Goal: Task Accomplishment & Management: Use online tool/utility

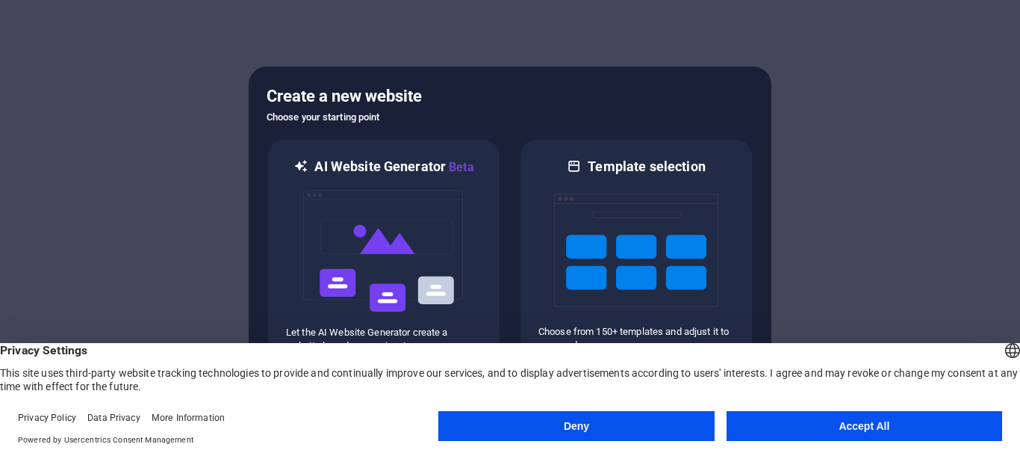
click at [567, 432] on button "Deny" at bounding box center [576, 426] width 276 height 30
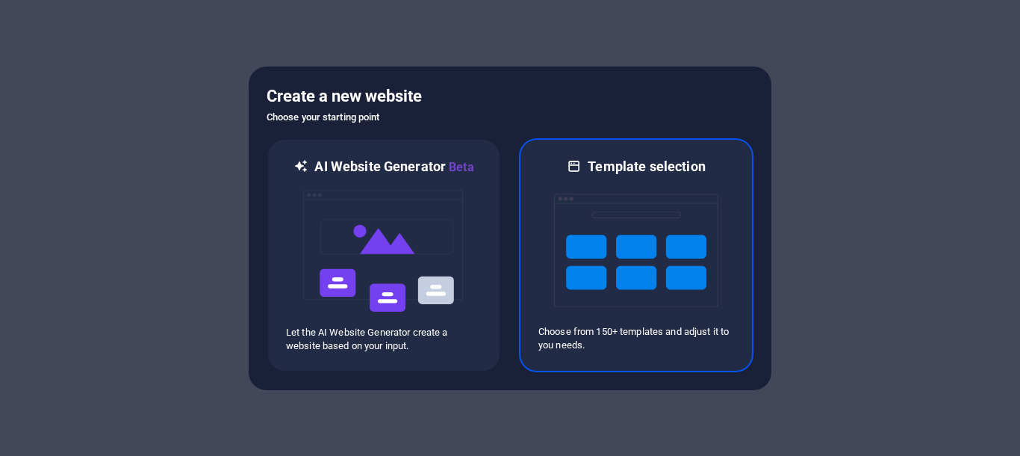
click at [671, 214] on img at bounding box center [636, 250] width 164 height 149
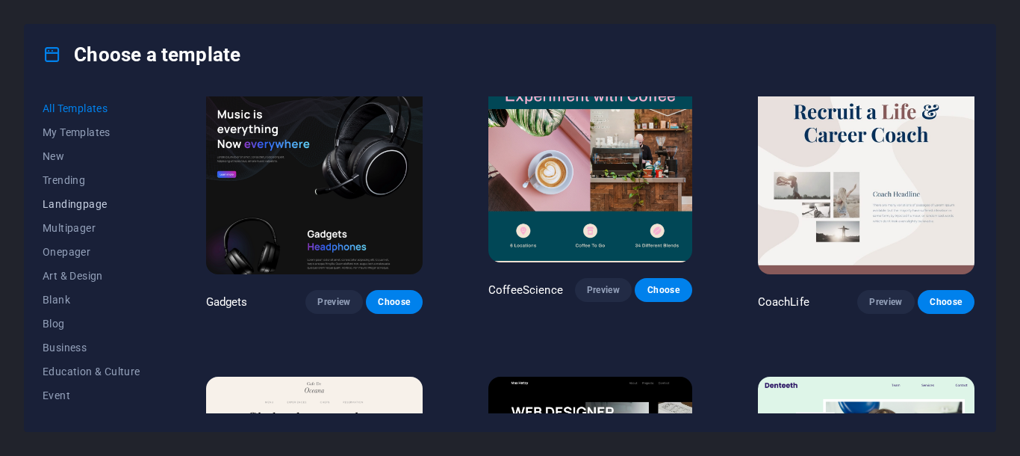
click at [84, 208] on span "Landingpage" at bounding box center [92, 204] width 98 height 12
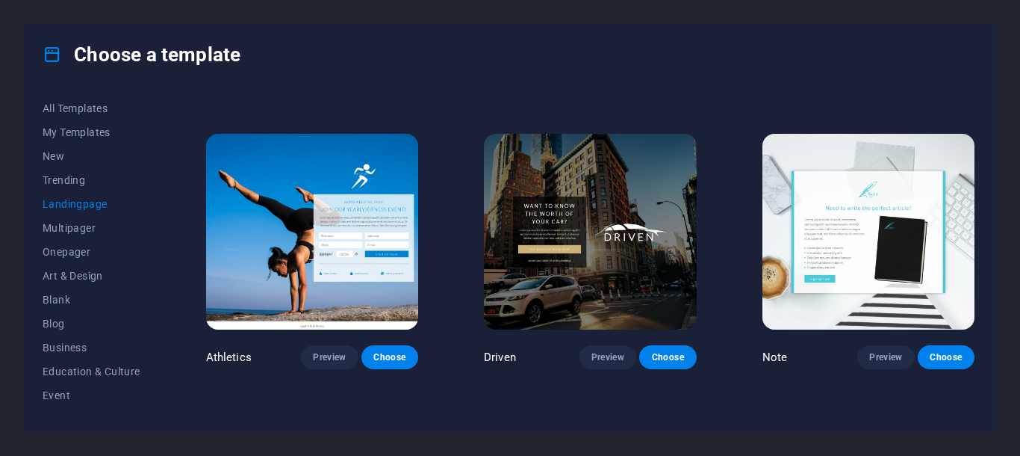
scroll to position [250, 0]
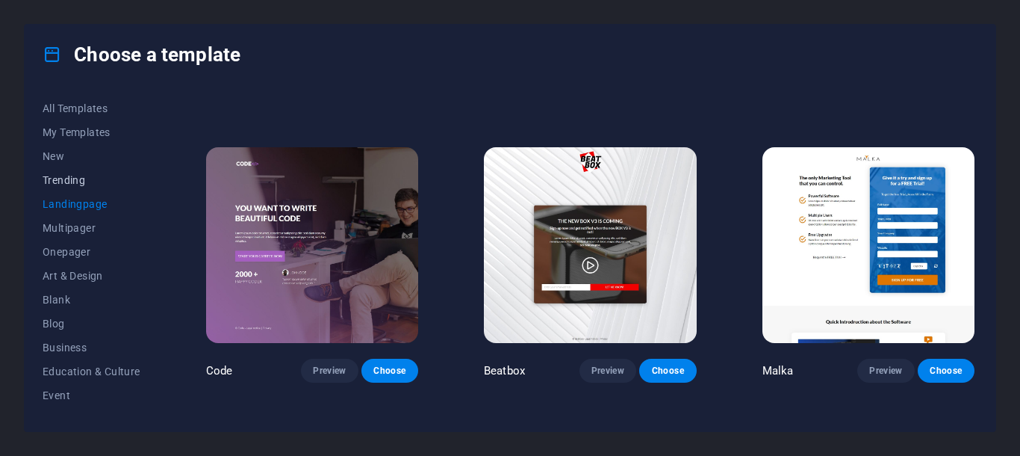
click at [69, 183] on span "Trending" at bounding box center [92, 180] width 98 height 12
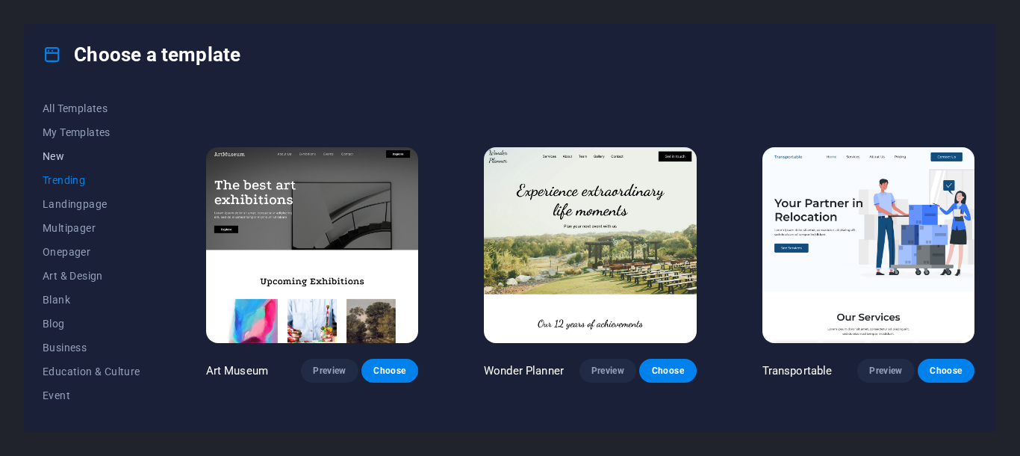
click at [75, 157] on span "New" at bounding box center [92, 156] width 98 height 12
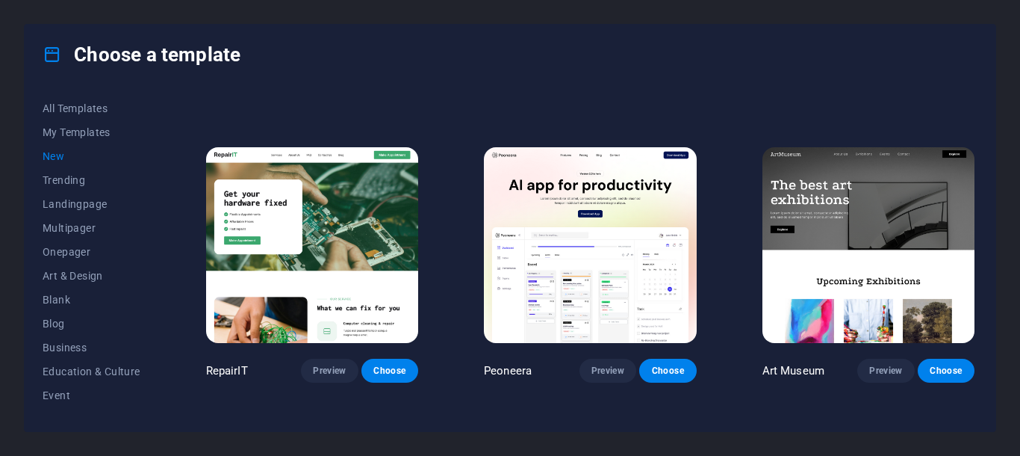
scroll to position [0, 0]
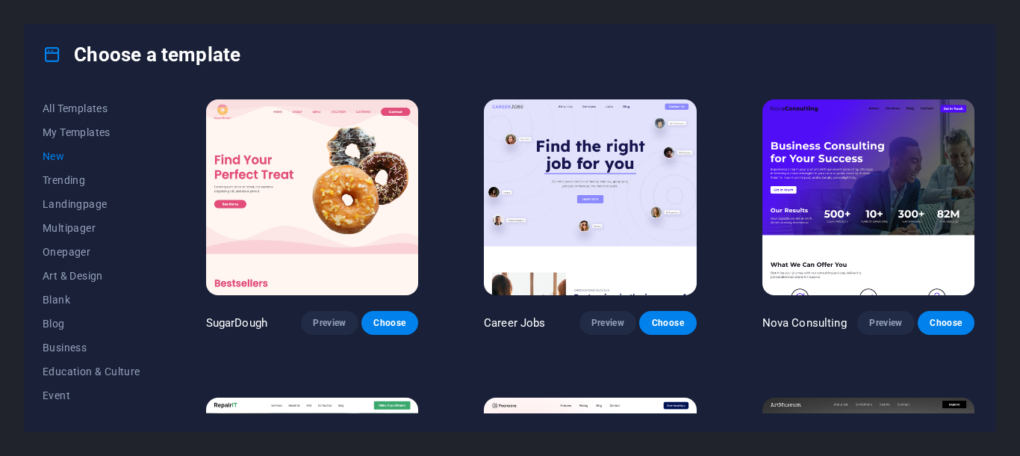
click at [306, 205] on img at bounding box center [312, 197] width 212 height 196
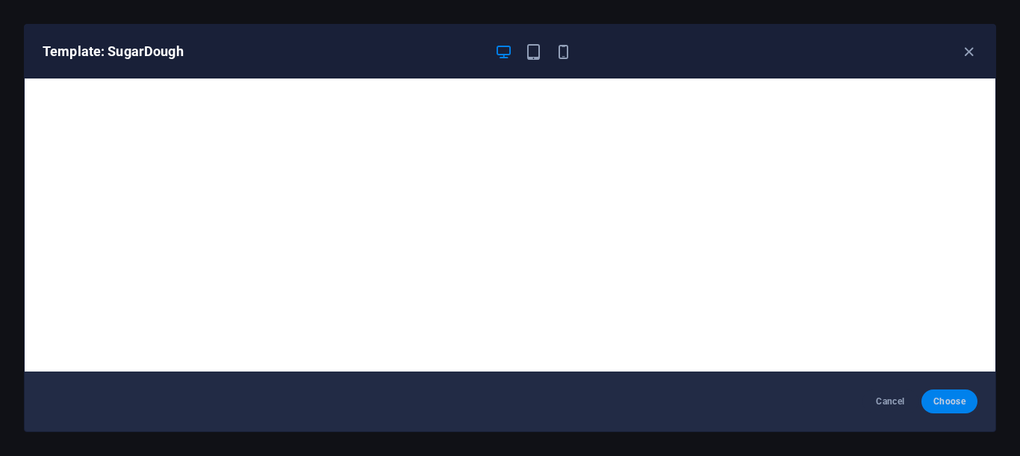
click at [951, 403] on span "Choose" at bounding box center [950, 401] width 32 height 12
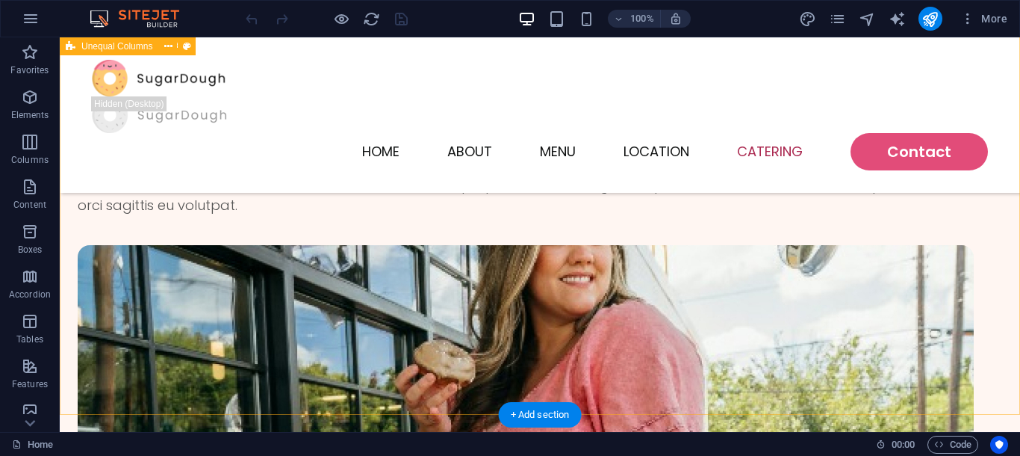
scroll to position [3451, 0]
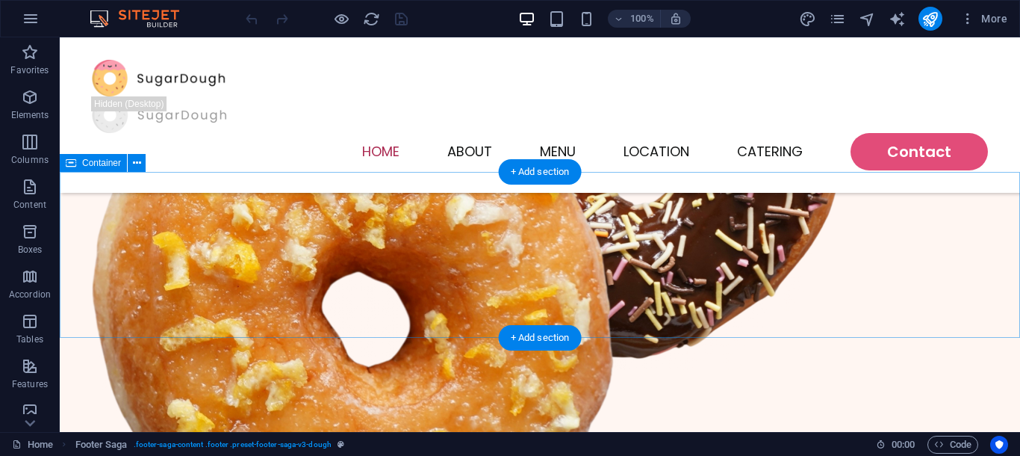
scroll to position [181, 0]
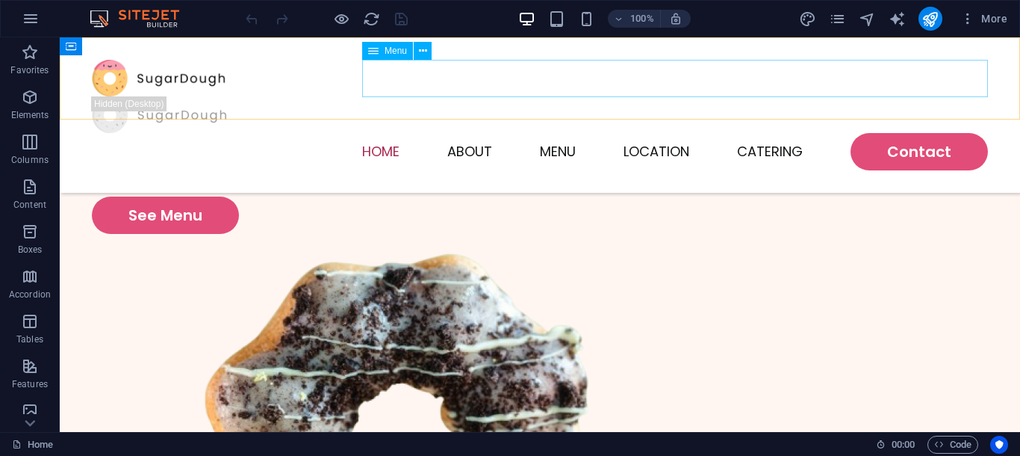
click at [932, 133] on nav "Home About Menu Location Catering Contact" at bounding box center [540, 151] width 896 height 37
click at [427, 55] on icon at bounding box center [423, 51] width 8 height 16
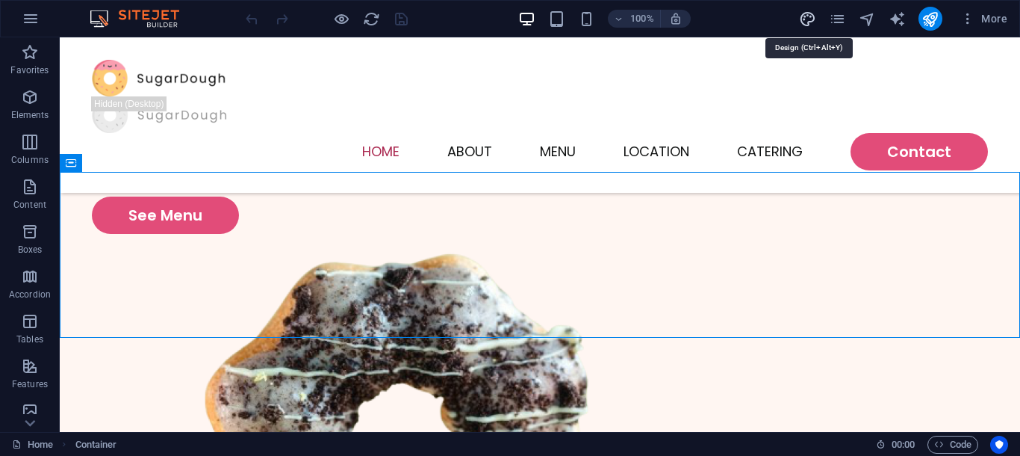
click at [807, 19] on icon "design" at bounding box center [807, 18] width 17 height 17
select select "px"
select select "300"
select select "px"
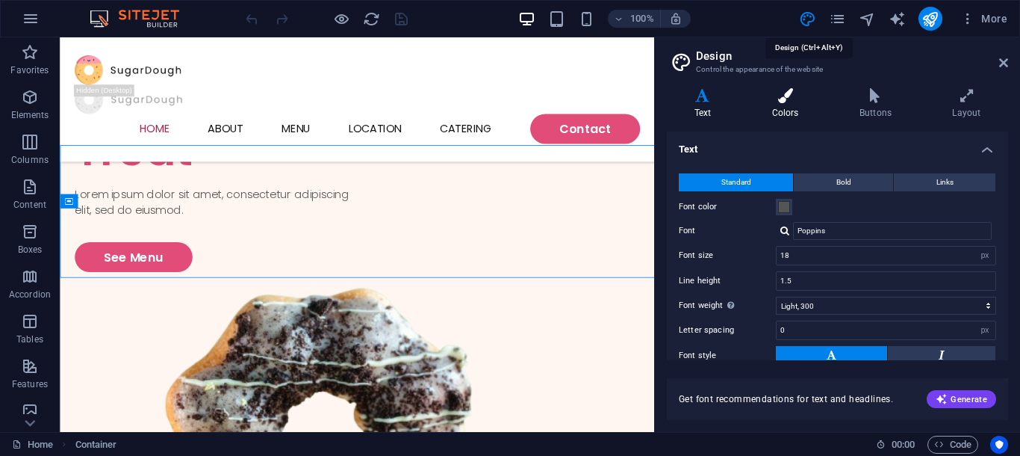
click at [800, 111] on h4 "Colors" at bounding box center [788, 103] width 87 height 31
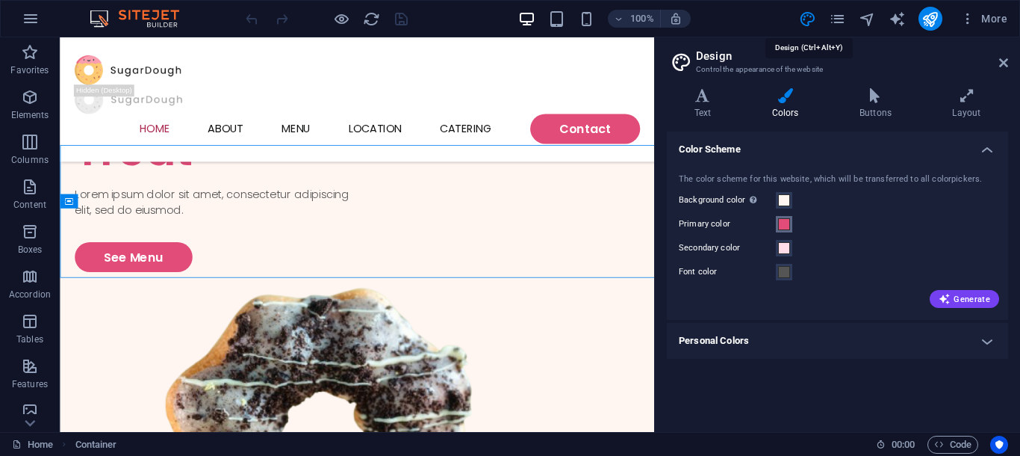
scroll to position [0, 0]
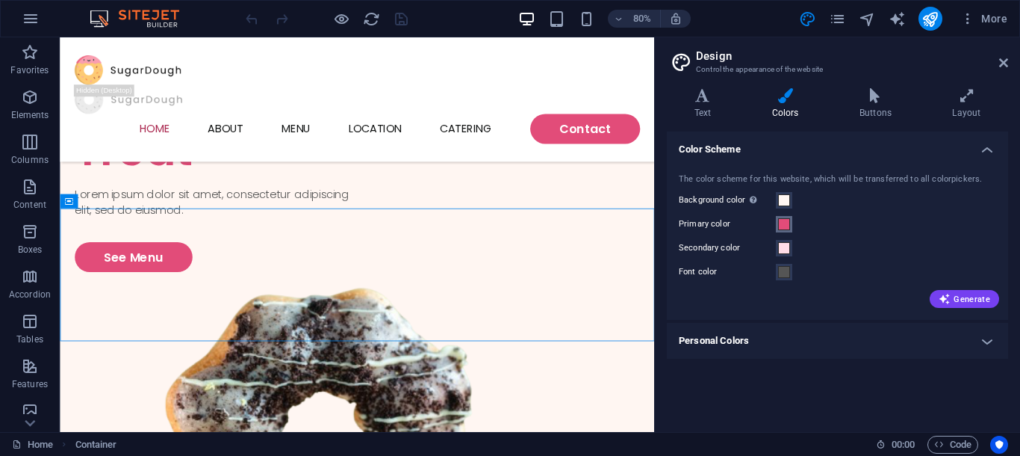
click at [784, 226] on span at bounding box center [784, 224] width 12 height 12
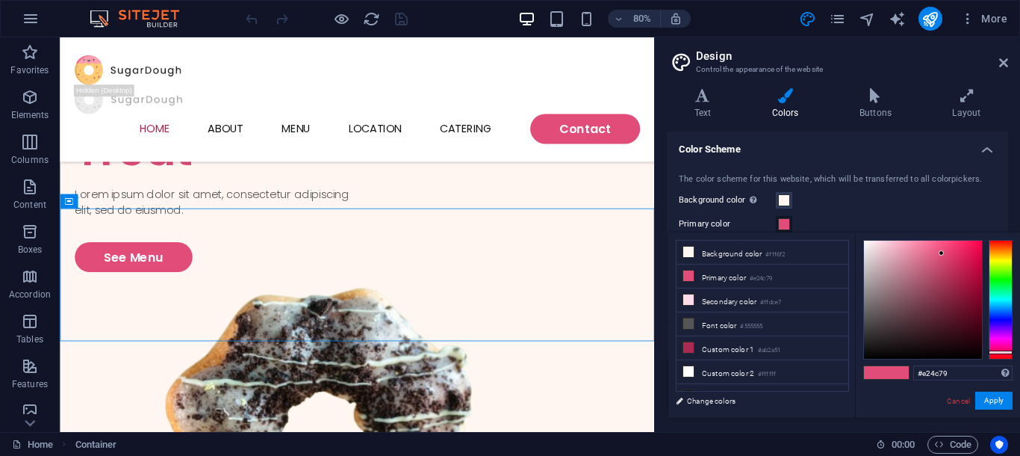
drag, startPoint x: 985, startPoint y: 268, endPoint x: 990, endPoint y: 311, distance: 42.9
click at [990, 311] on div at bounding box center [938, 300] width 149 height 120
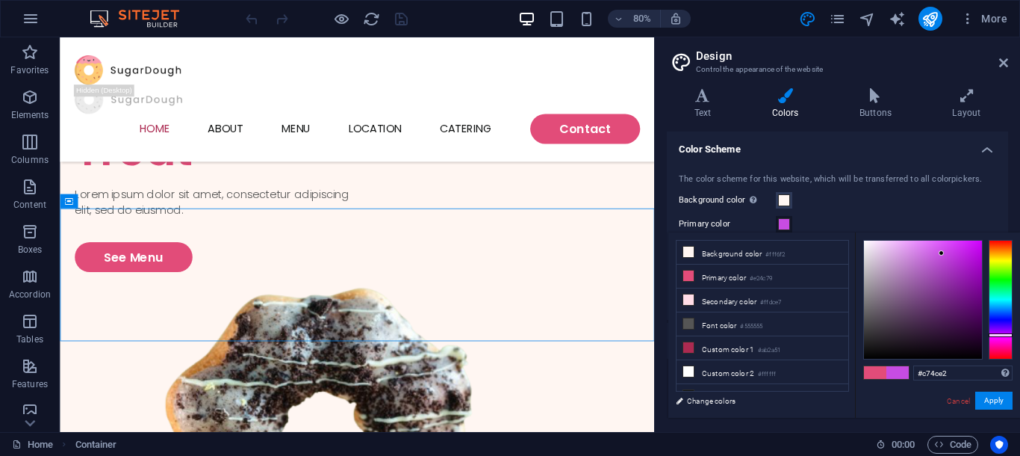
click at [1003, 335] on div at bounding box center [1001, 300] width 24 height 120
drag, startPoint x: 949, startPoint y: 250, endPoint x: 980, endPoint y: 267, distance: 35.1
click at [984, 271] on div at bounding box center [938, 300] width 149 height 120
drag, startPoint x: 975, startPoint y: 268, endPoint x: 980, endPoint y: 251, distance: 18.0
click at [980, 251] on div at bounding box center [923, 300] width 118 height 118
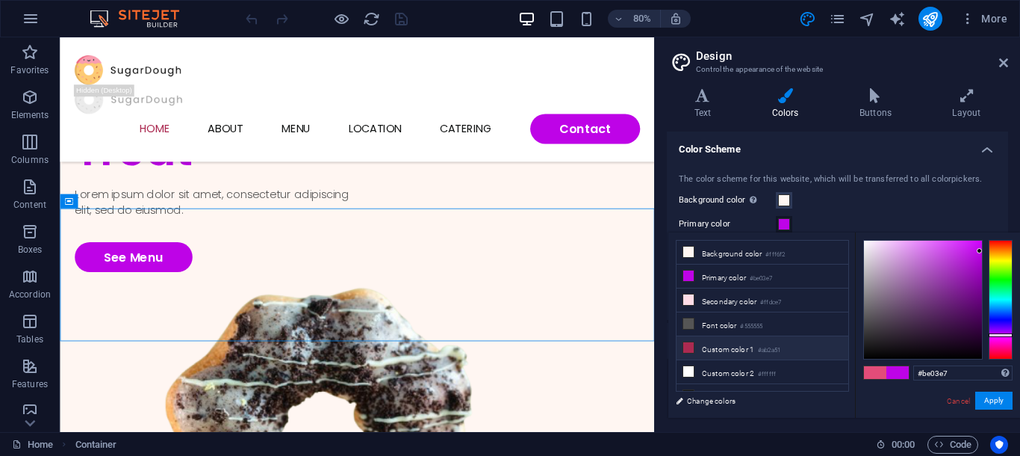
click at [763, 350] on small "#ab2a51" at bounding box center [769, 350] width 22 height 10
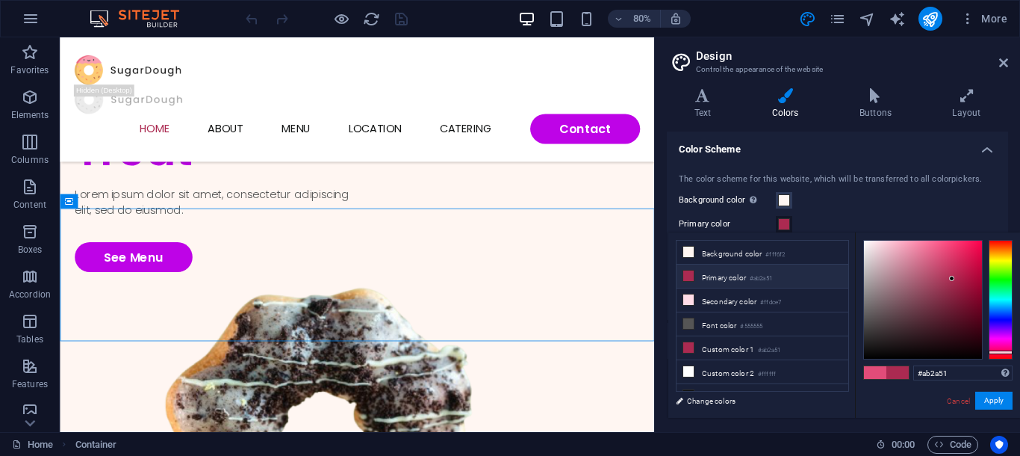
click at [758, 283] on li "Primary color #ab2a51" at bounding box center [763, 276] width 172 height 24
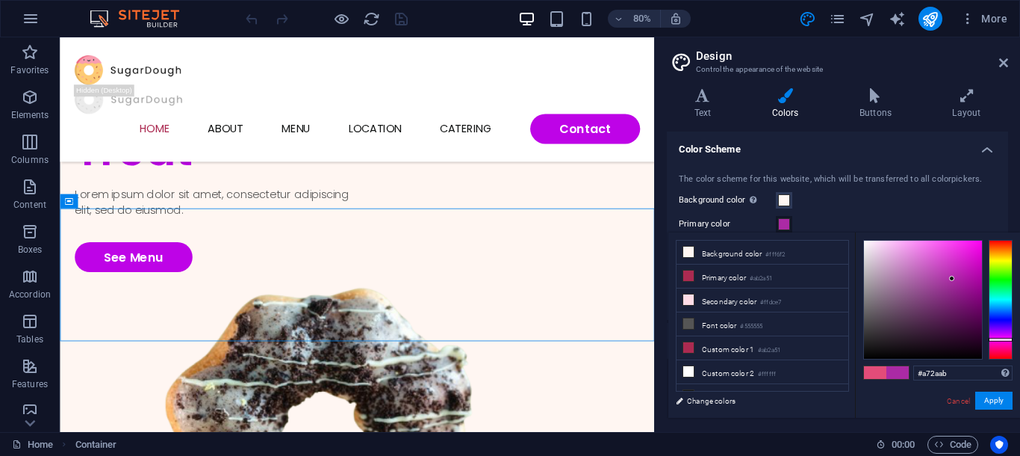
drag, startPoint x: 993, startPoint y: 344, endPoint x: 999, endPoint y: 338, distance: 9.5
click at [999, 338] on div at bounding box center [1001, 300] width 24 height 120
type input "#c106c7"
drag, startPoint x: 953, startPoint y: 276, endPoint x: 978, endPoint y: 266, distance: 26.8
click at [978, 266] on div at bounding box center [977, 265] width 5 height 5
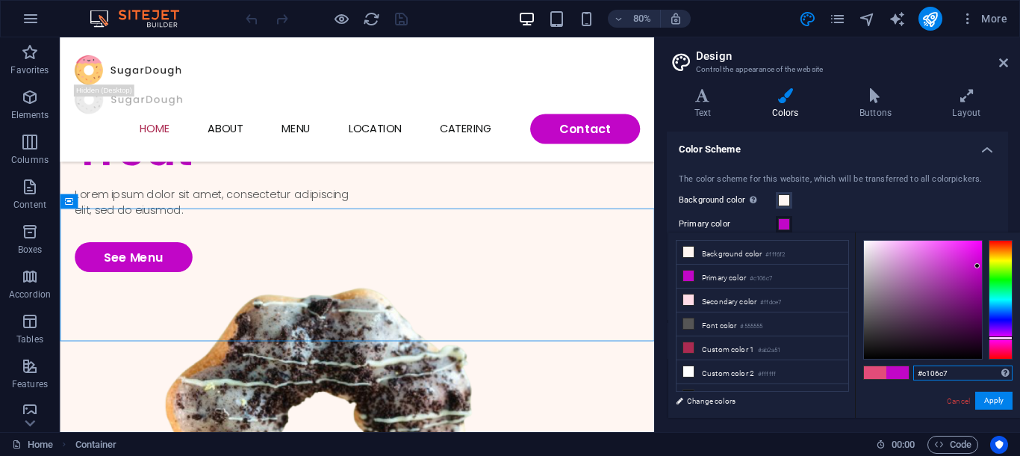
click at [943, 373] on input "#c106c7" at bounding box center [963, 372] width 99 height 15
click at [942, 372] on input "#c106c7" at bounding box center [963, 372] width 99 height 15
click at [920, 208] on div "Background color Only visible if it is not covered by other backgrounds." at bounding box center [837, 200] width 317 height 18
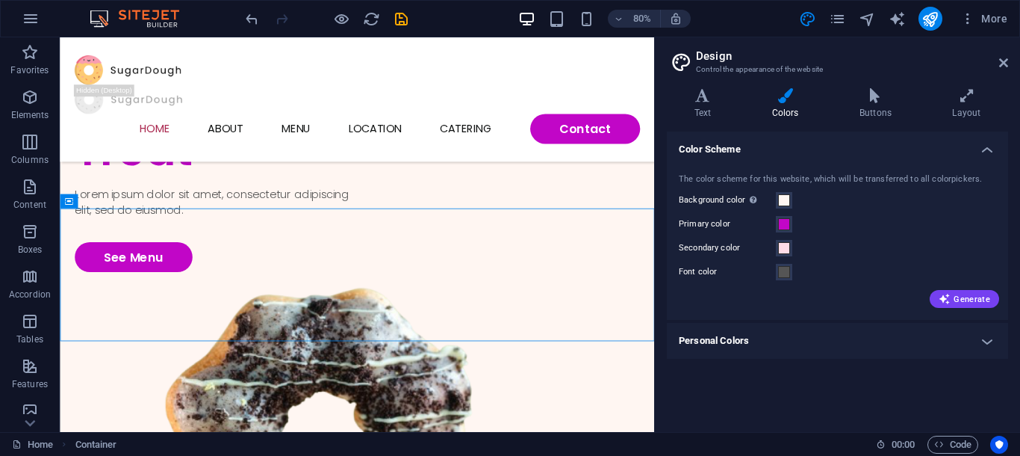
click at [784, 344] on h4 "Personal Colors" at bounding box center [837, 341] width 341 height 36
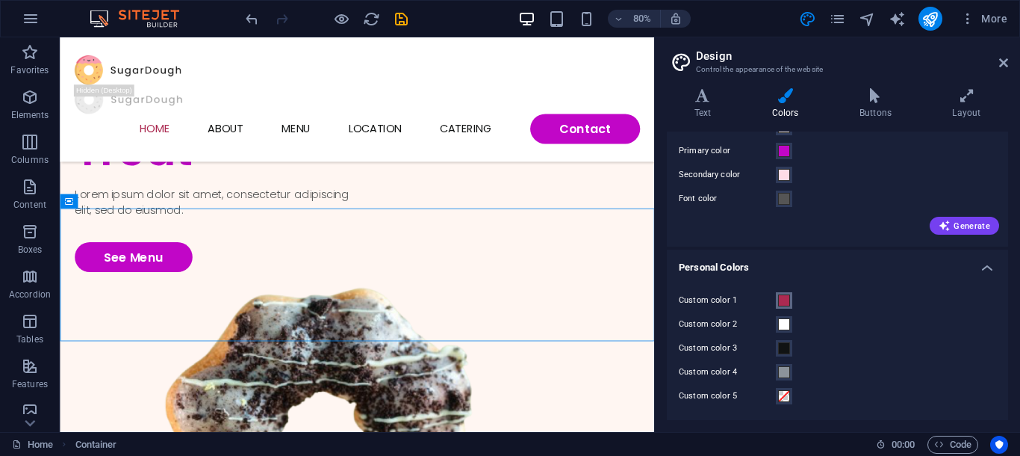
click at [786, 301] on span at bounding box center [784, 300] width 12 height 12
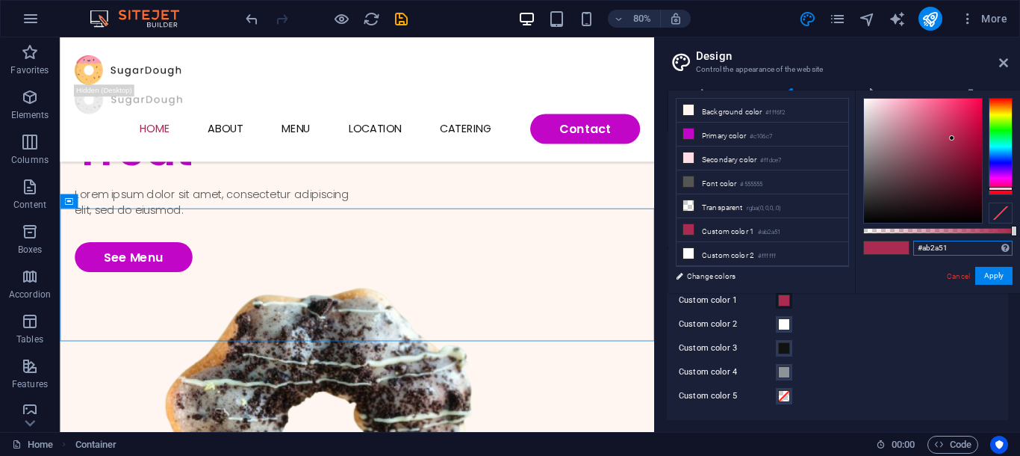
click at [952, 250] on input "#ab2a51" at bounding box center [963, 248] width 99 height 15
click at [953, 249] on input "#ab2a51" at bounding box center [963, 248] width 99 height 15
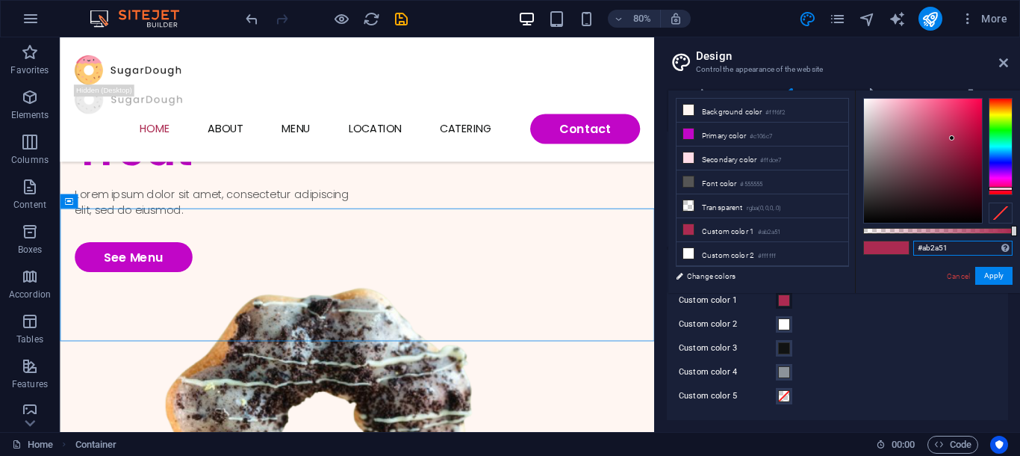
paste input "c106c7"
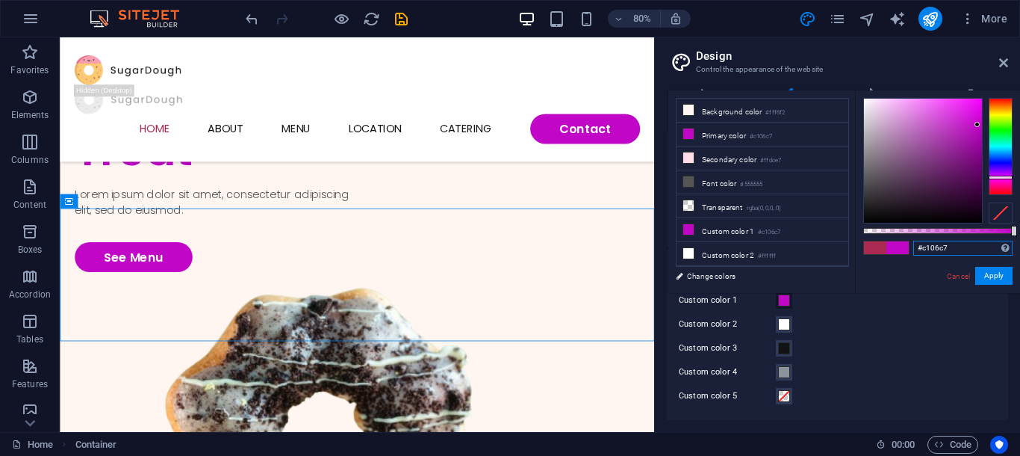
type input "#c106c7"
click at [1001, 285] on div "Cancel Apply" at bounding box center [979, 276] width 67 height 19
click at [1002, 279] on button "Apply" at bounding box center [994, 276] width 37 height 18
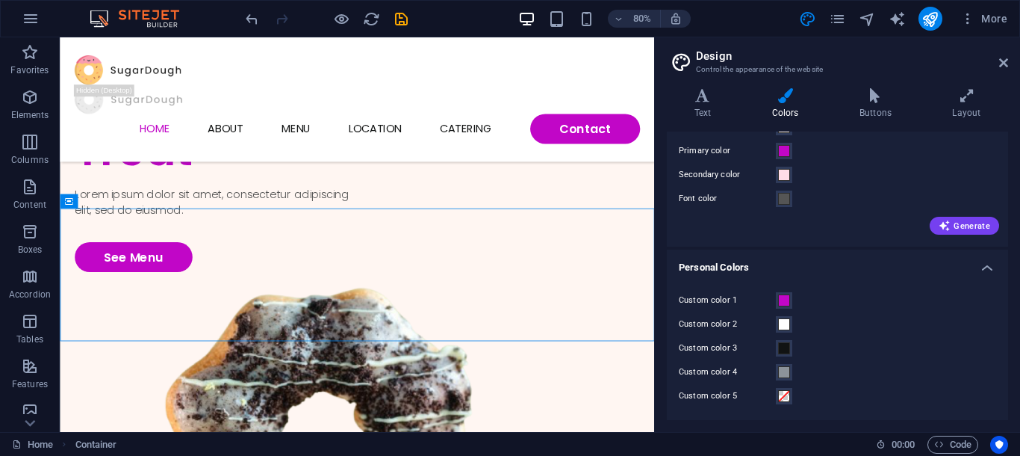
scroll to position [0, 0]
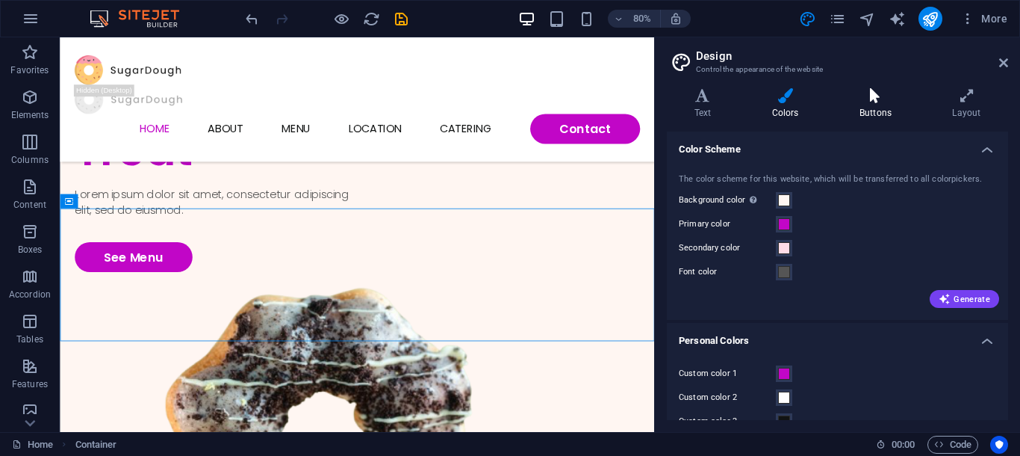
click at [868, 113] on h4 "Buttons" at bounding box center [878, 103] width 93 height 31
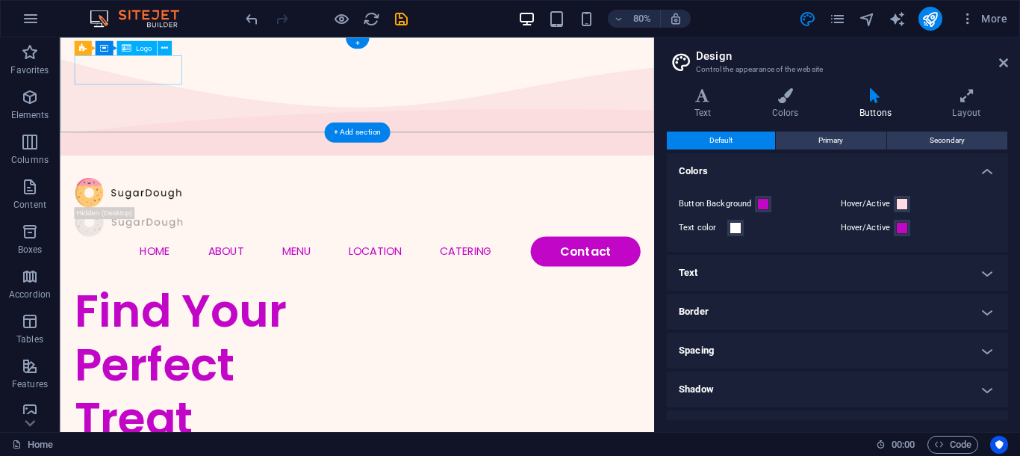
click at [178, 213] on div at bounding box center [431, 231] width 707 height 37
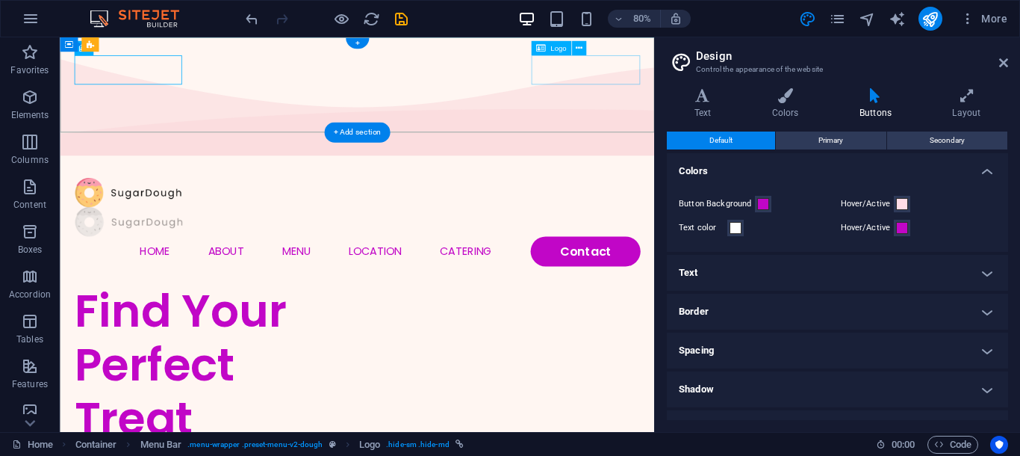
click at [725, 249] on div at bounding box center [431, 267] width 707 height 37
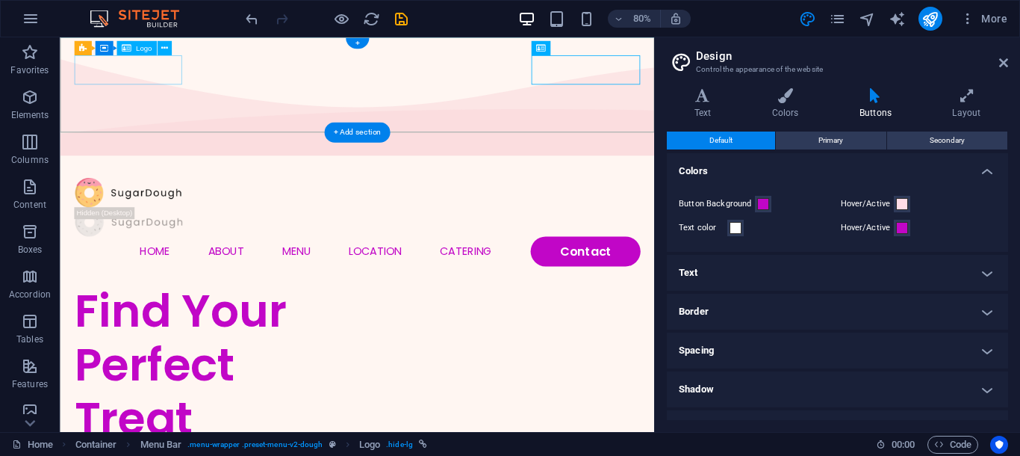
click at [161, 213] on div at bounding box center [431, 231] width 707 height 37
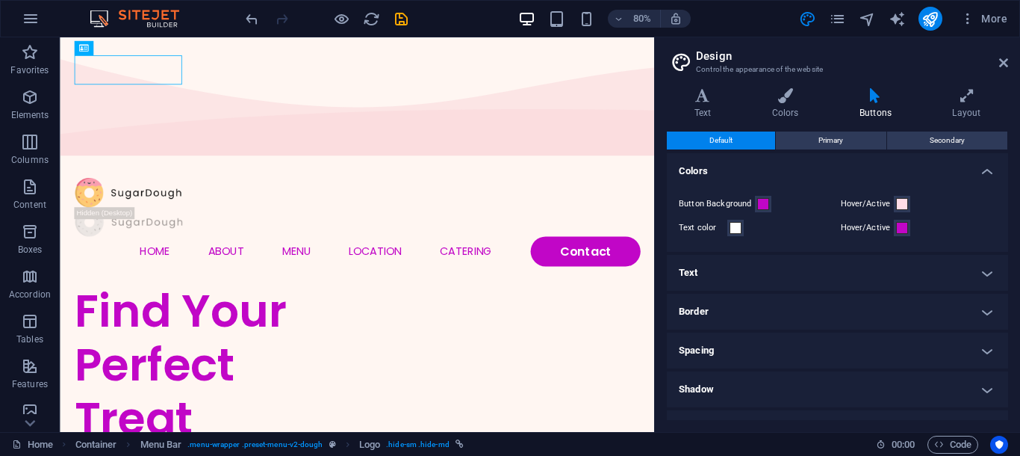
click at [1010, 63] on aside "Design Control the appearance of the website Variants Text Colors Buttons Layou…" at bounding box center [837, 234] width 366 height 394
click at [1005, 63] on icon at bounding box center [1003, 63] width 9 height 12
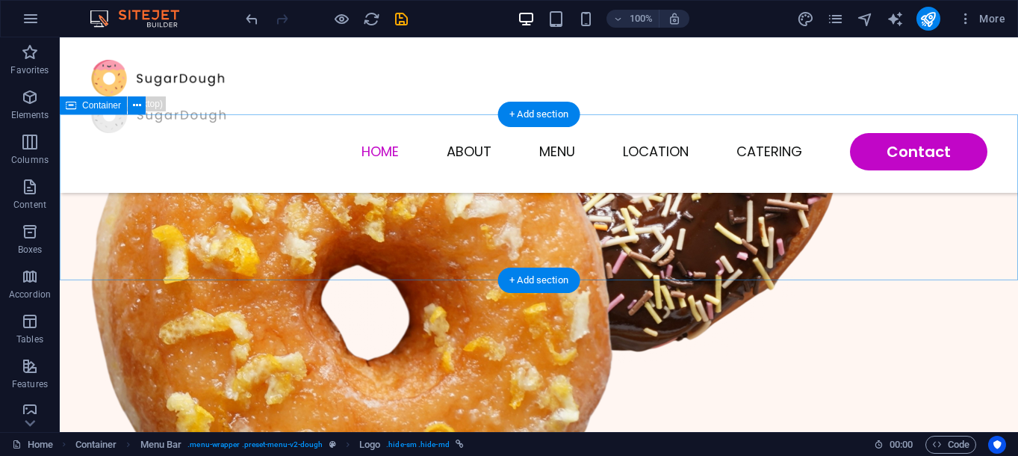
scroll to position [181, 0]
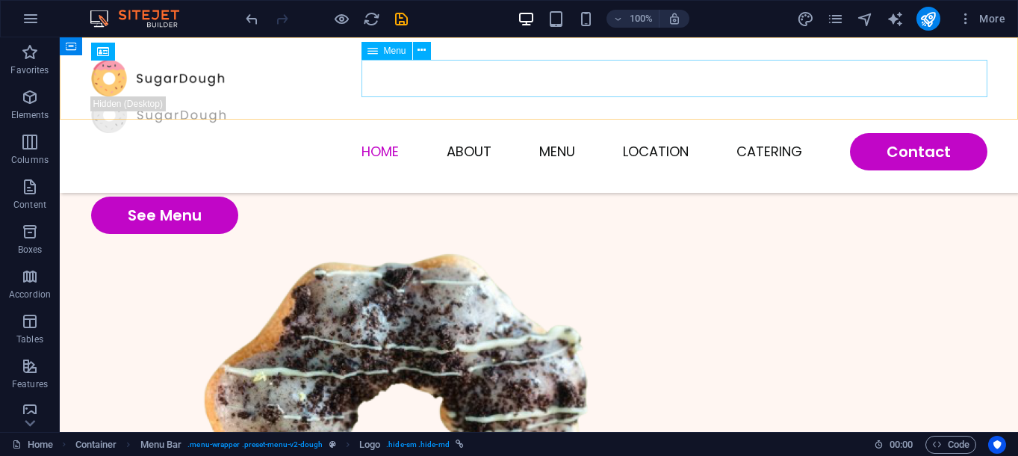
click at [939, 133] on nav "Home About Menu Location Catering Contact" at bounding box center [539, 151] width 896 height 37
select select
select select "1"
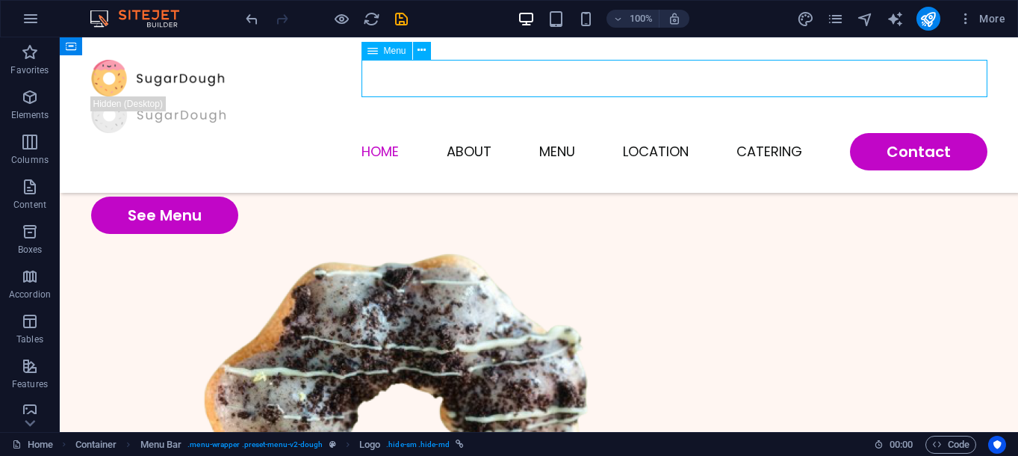
select select
select select "2"
select select
select select "default"
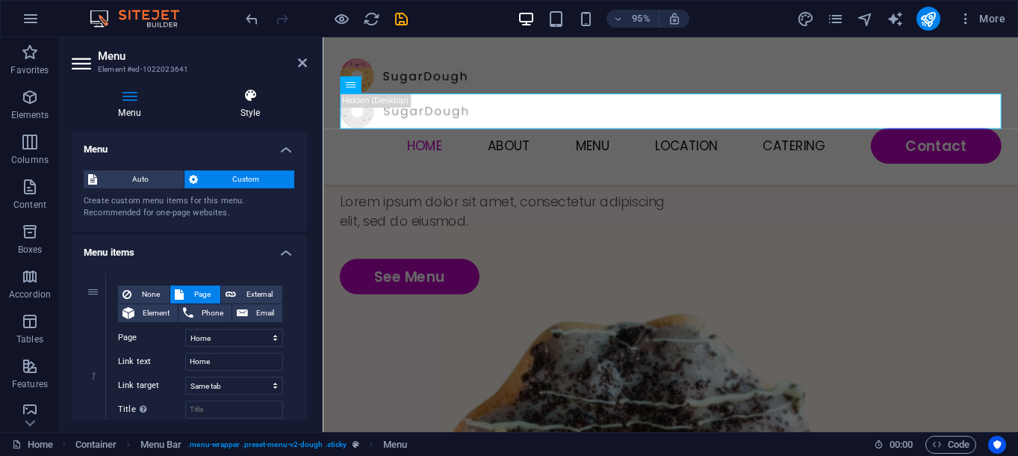
click at [252, 103] on icon at bounding box center [250, 95] width 114 height 15
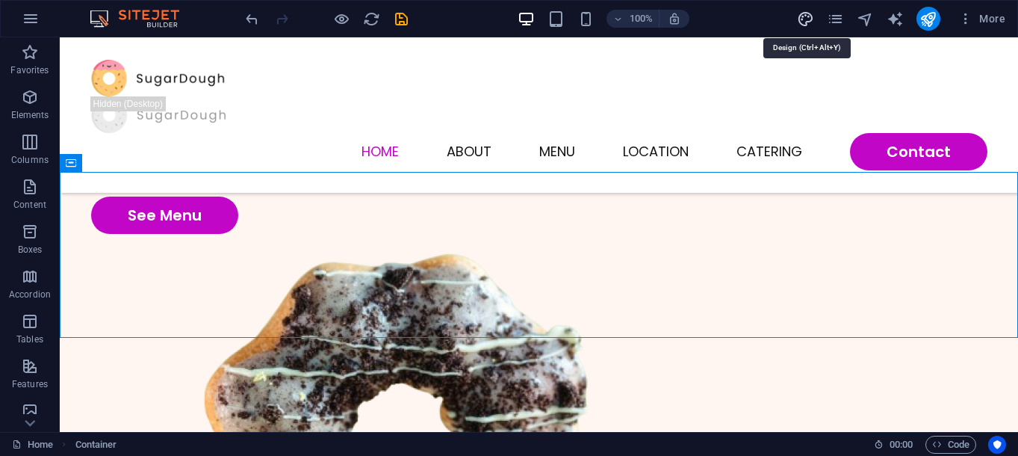
click at [802, 16] on icon "design" at bounding box center [805, 18] width 17 height 17
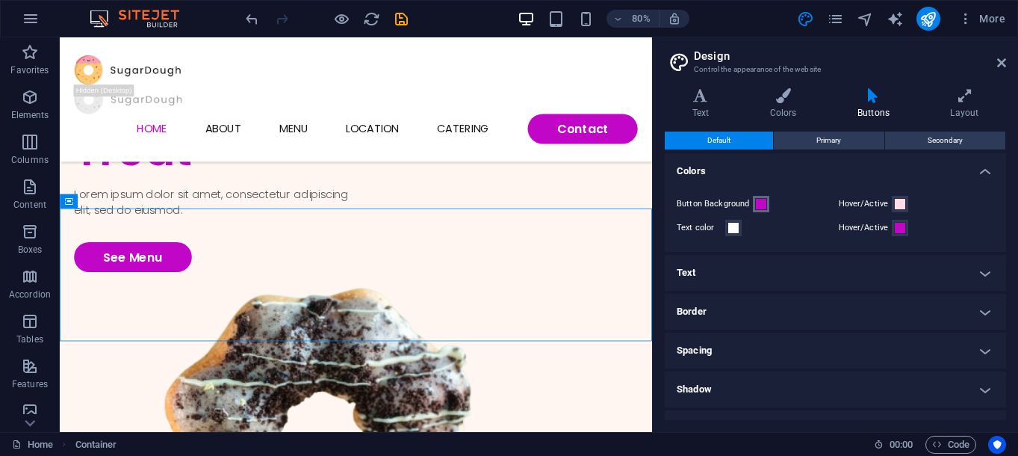
click at [753, 205] on button "Button Background" at bounding box center [761, 204] width 16 height 16
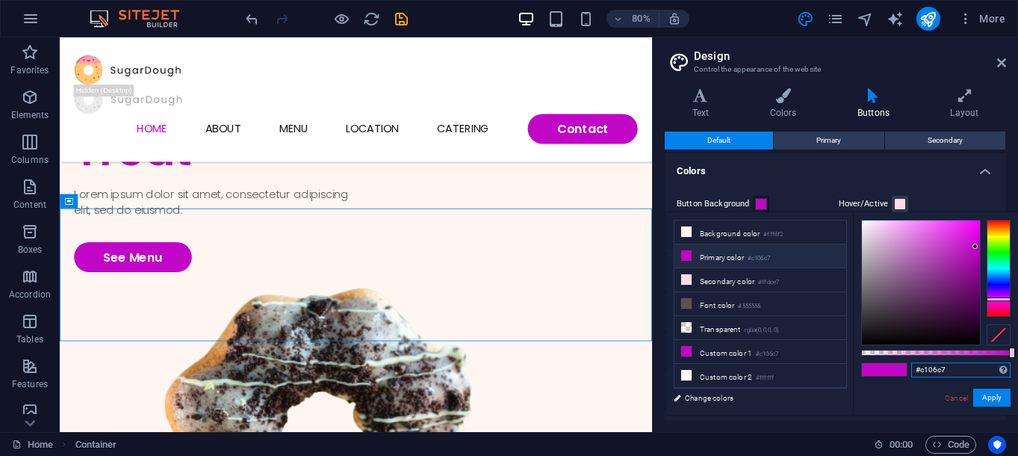
click at [948, 369] on input "#c106c7" at bounding box center [960, 369] width 99 height 15
paste input "8467aa"
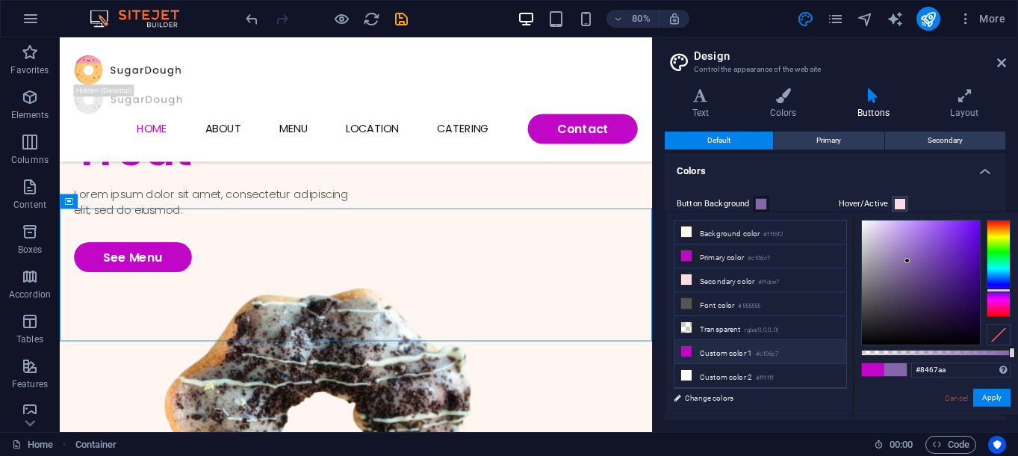
click at [756, 341] on li "Custom color 1 #c106c7" at bounding box center [761, 352] width 172 height 24
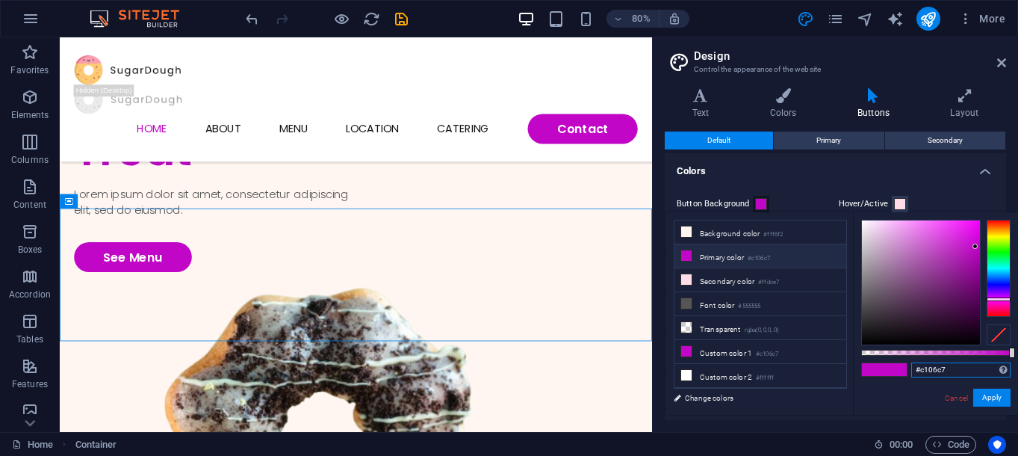
click at [954, 364] on input "#c106c7" at bounding box center [960, 369] width 99 height 15
paste input "8467aa"
type input "#8467aa"
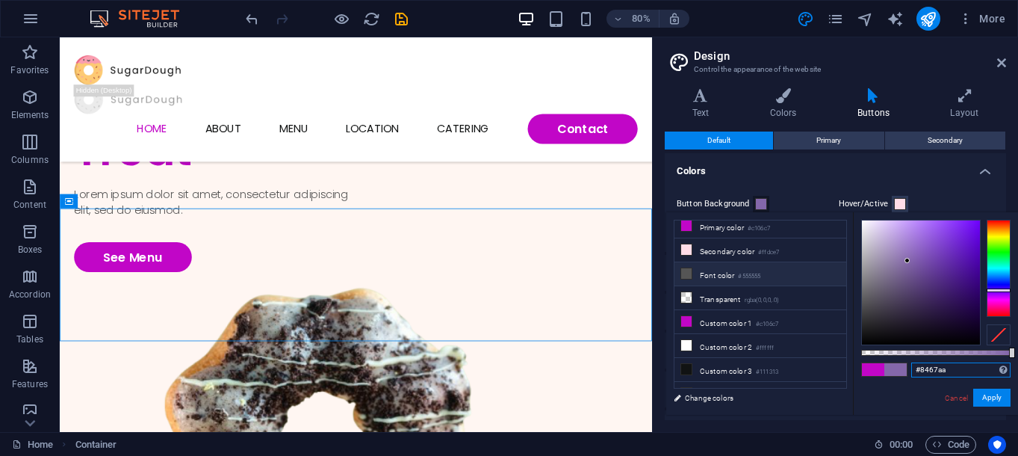
scroll to position [42, 0]
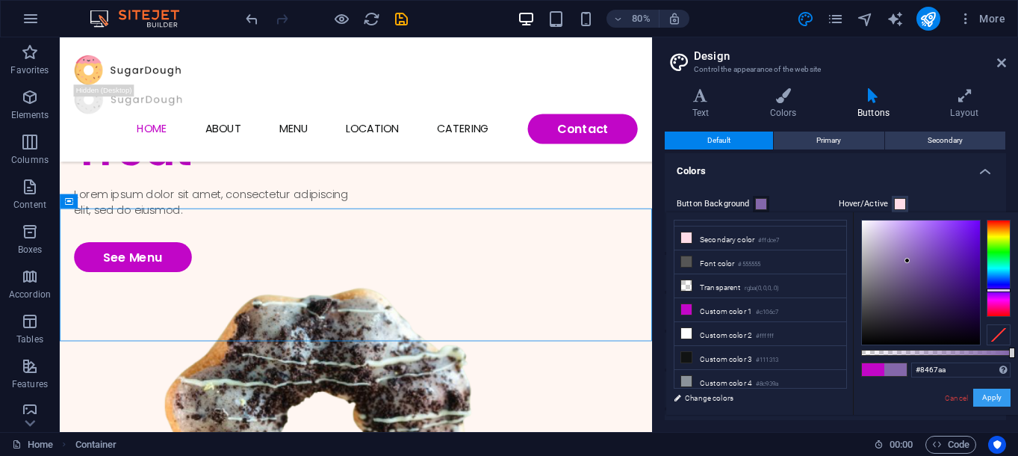
click at [991, 400] on button "Apply" at bounding box center [991, 397] width 37 height 18
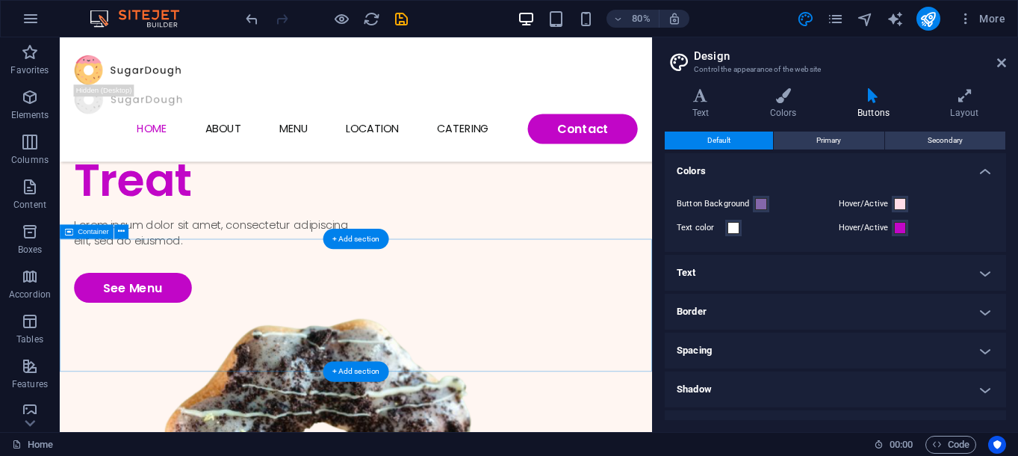
scroll to position [170, 0]
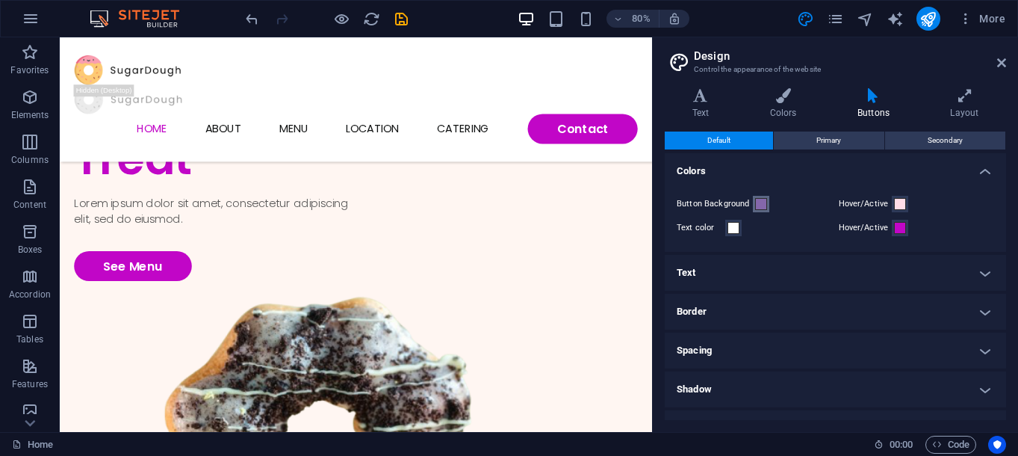
click at [759, 208] on span at bounding box center [761, 204] width 12 height 12
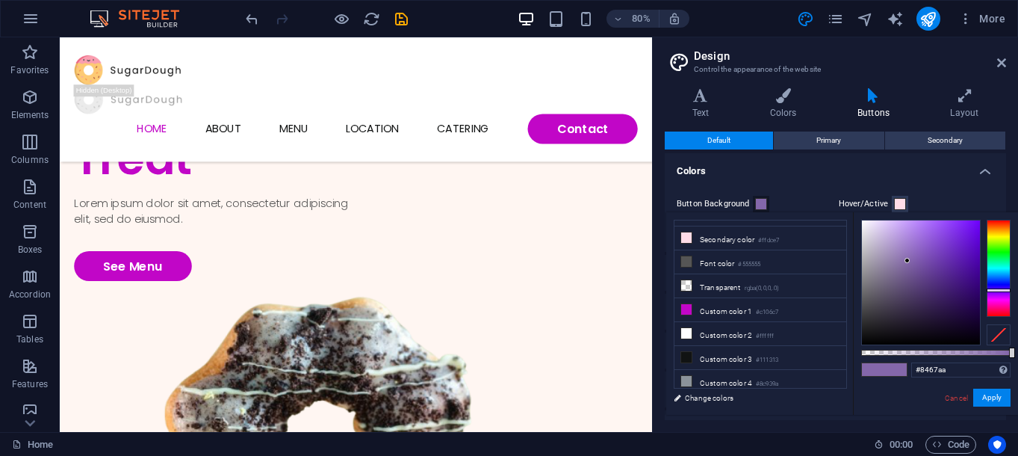
scroll to position [42, 0]
click at [970, 365] on input "#8467aa" at bounding box center [960, 369] width 99 height 15
click at [988, 397] on button "Apply" at bounding box center [991, 397] width 37 height 18
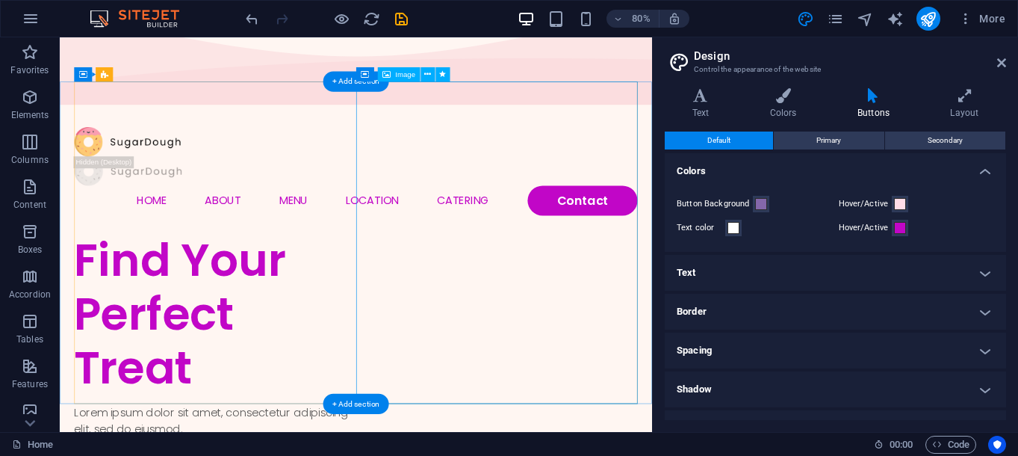
scroll to position [0, 0]
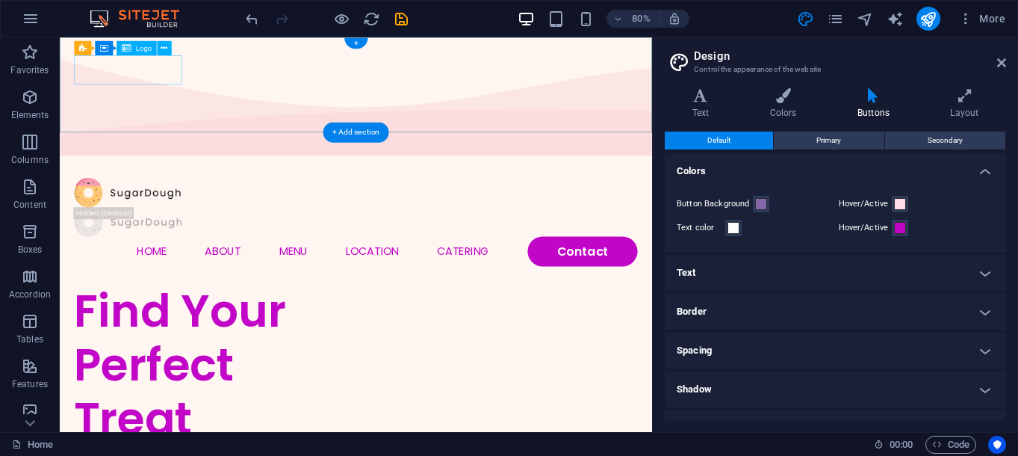
click at [195, 213] on div at bounding box center [430, 231] width 704 height 37
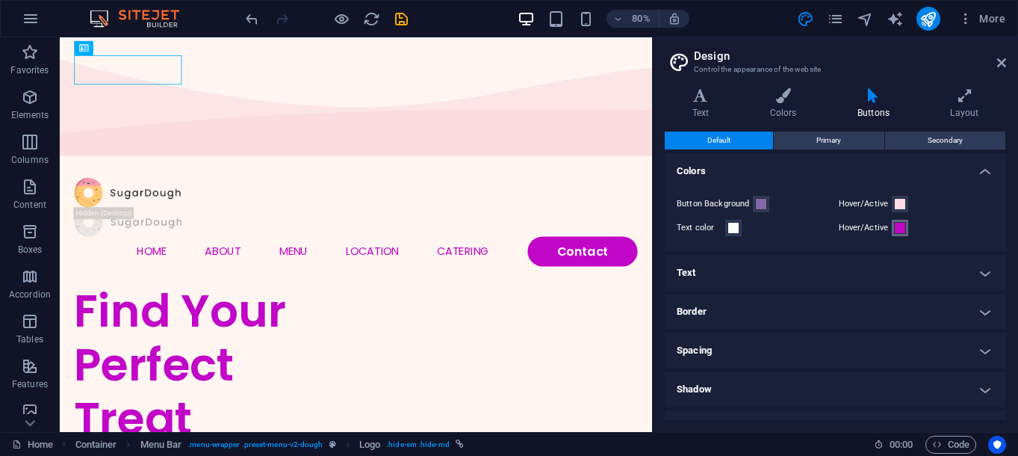
click at [899, 233] on span at bounding box center [900, 228] width 12 height 12
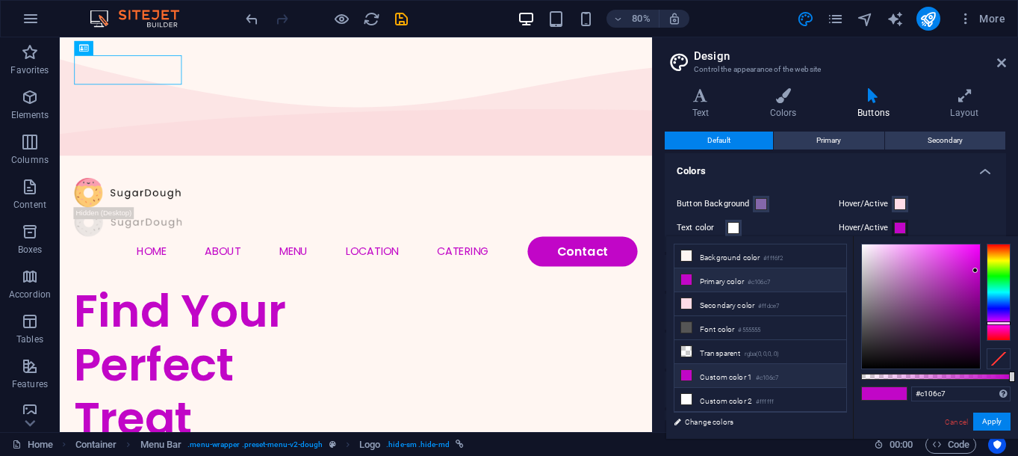
click at [763, 373] on small "#c106c7" at bounding box center [767, 378] width 22 height 10
click at [930, 389] on input "#c106c7" at bounding box center [960, 393] width 99 height 15
paste input "f0e4ff"
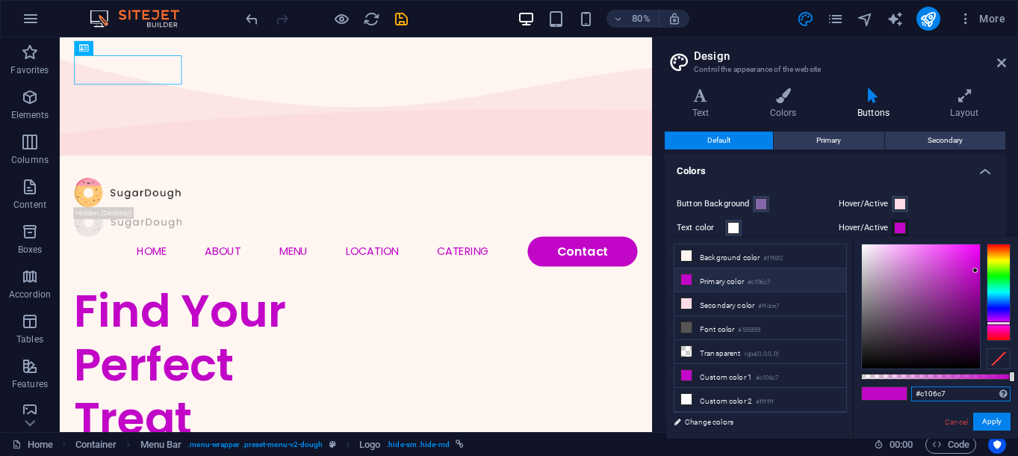
type input "#f0e4ff"
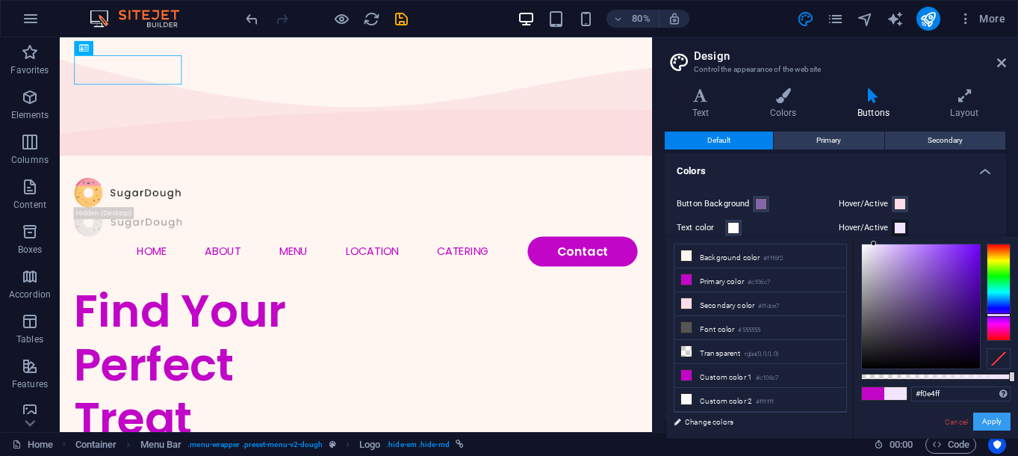
click at [998, 422] on button "Apply" at bounding box center [991, 421] width 37 height 18
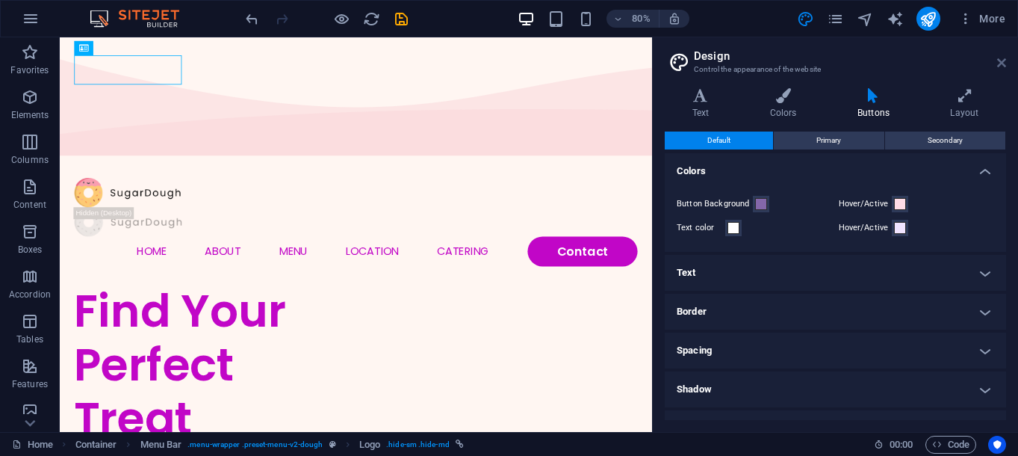
click at [1003, 66] on icon at bounding box center [1001, 63] width 9 height 12
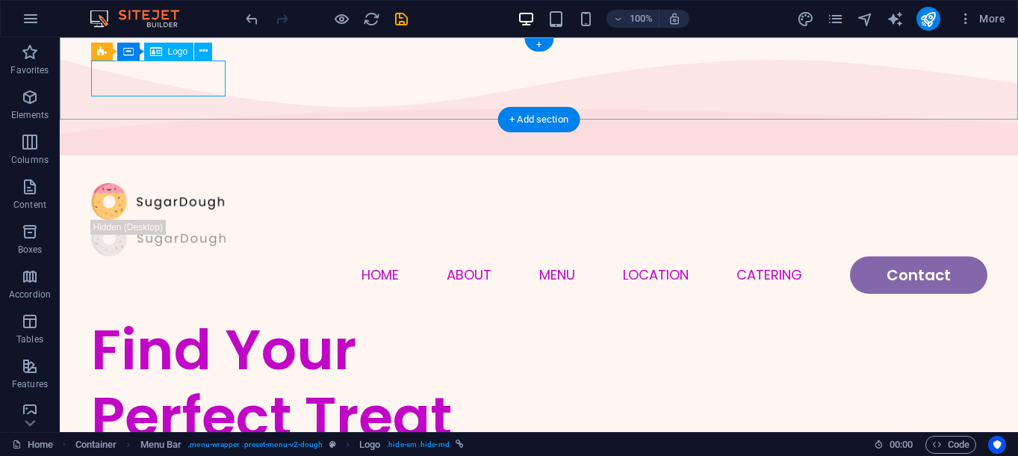
click at [155, 183] on div at bounding box center [539, 201] width 896 height 37
select select "px"
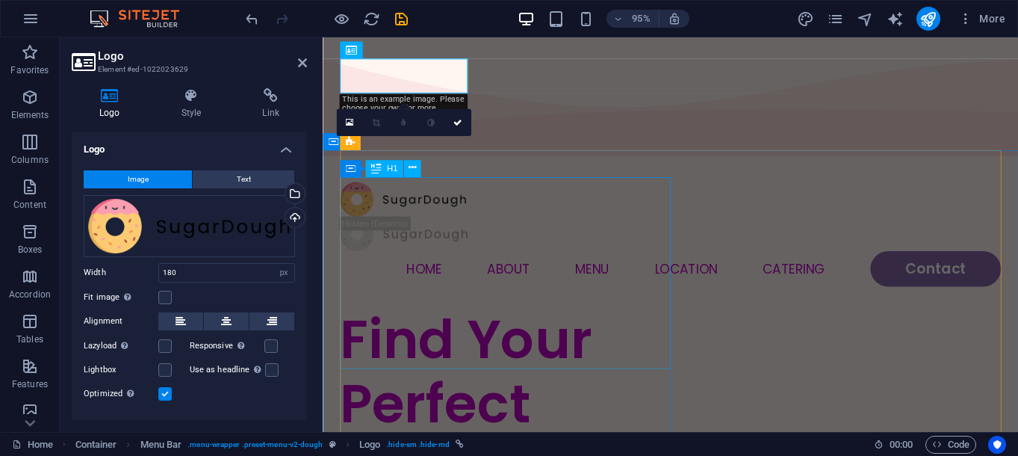
click at [541, 322] on div "Find Your Perfect Treat" at bounding box center [515, 423] width 348 height 202
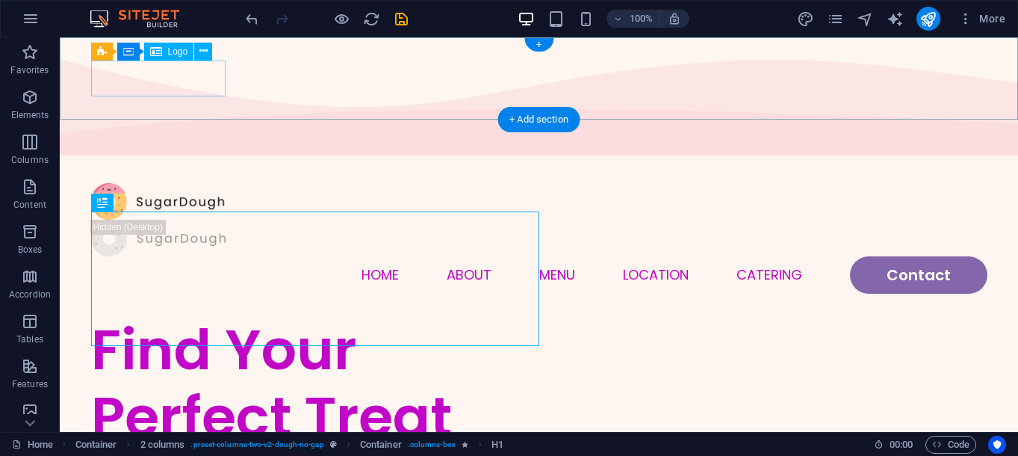
click at [180, 183] on div at bounding box center [539, 201] width 896 height 37
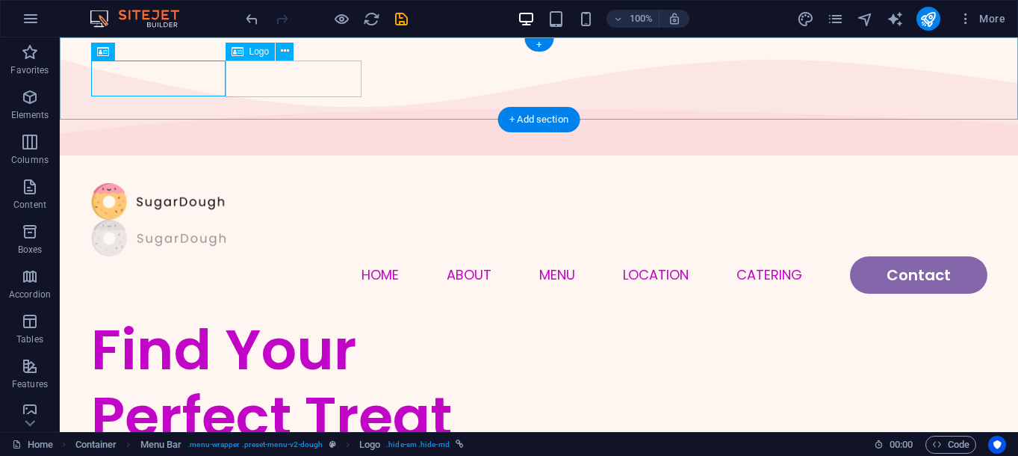
click at [267, 220] on div at bounding box center [539, 238] width 896 height 37
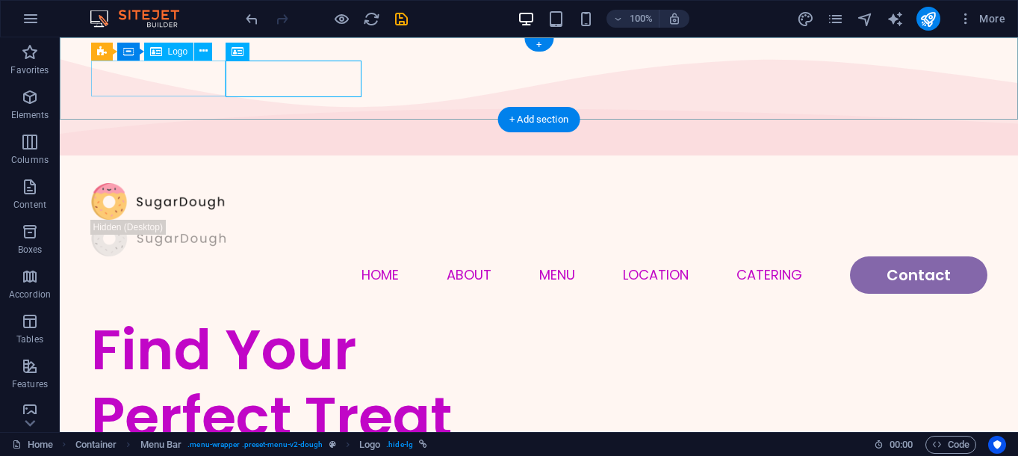
click at [163, 183] on div at bounding box center [539, 201] width 896 height 37
click at [165, 183] on div at bounding box center [539, 201] width 896 height 37
select select "px"
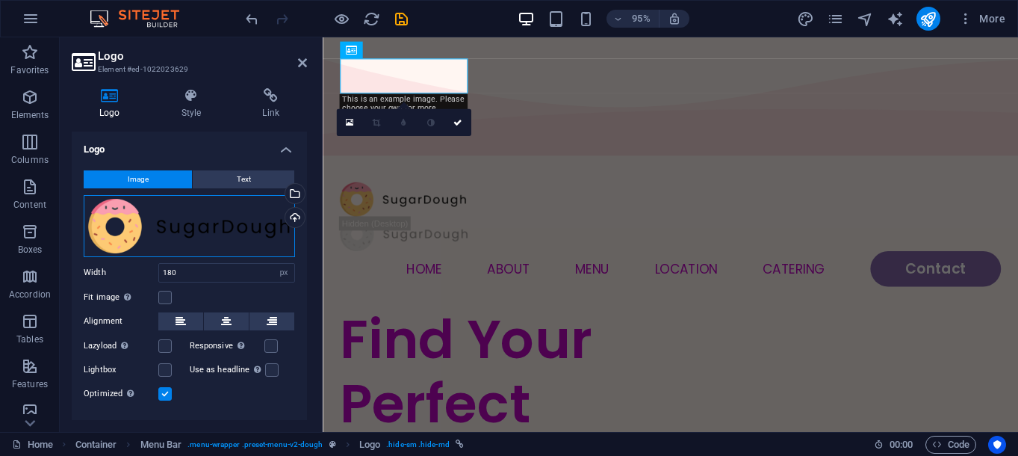
click at [207, 222] on div "Drag files here, click to choose files or select files from Files or our free s…" at bounding box center [189, 226] width 211 height 62
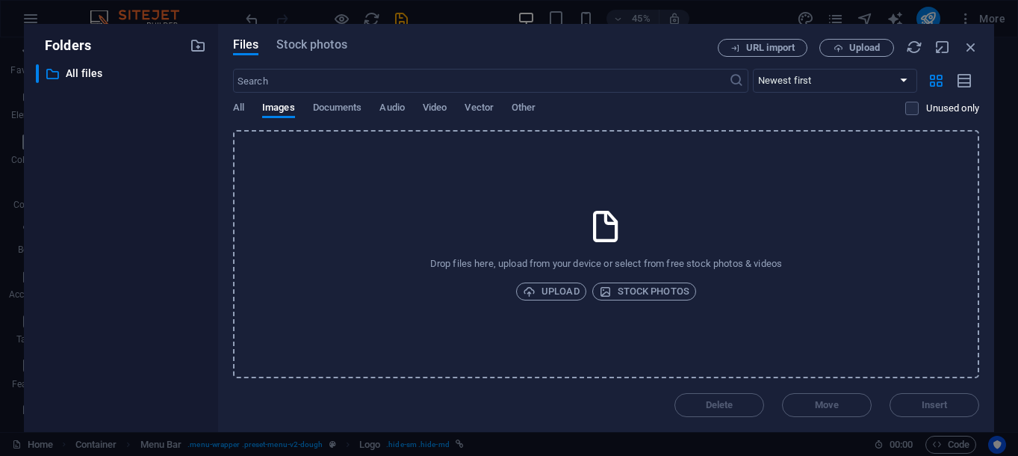
drag, startPoint x: 448, startPoint y: 185, endPoint x: 414, endPoint y: 232, distance: 58.3
click at [970, 54] on icon "button" at bounding box center [971, 47] width 16 height 16
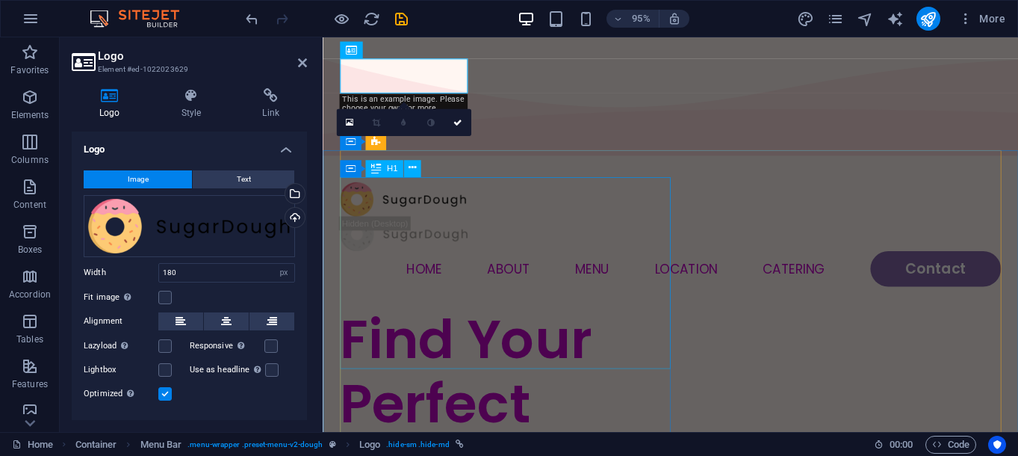
click at [474, 322] on div "Find Your Perfect Treat" at bounding box center [515, 423] width 348 height 202
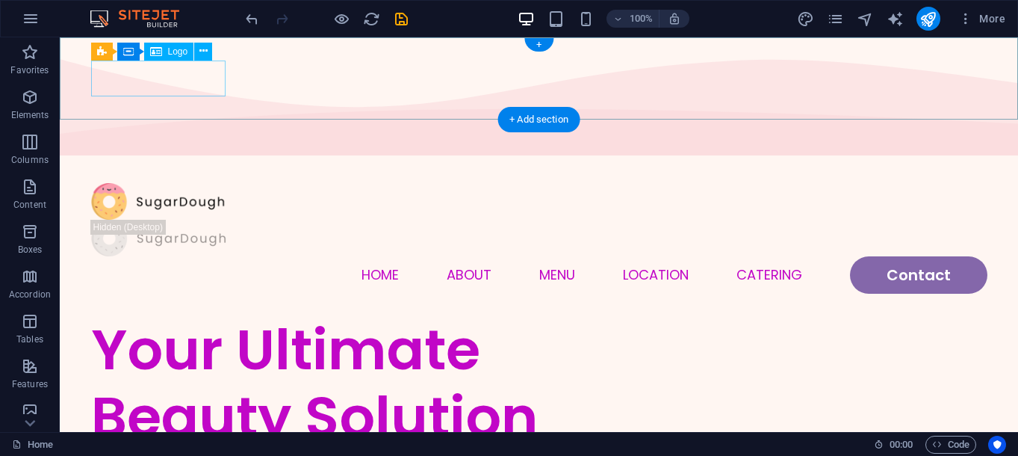
click at [177, 183] on div at bounding box center [539, 201] width 896 height 37
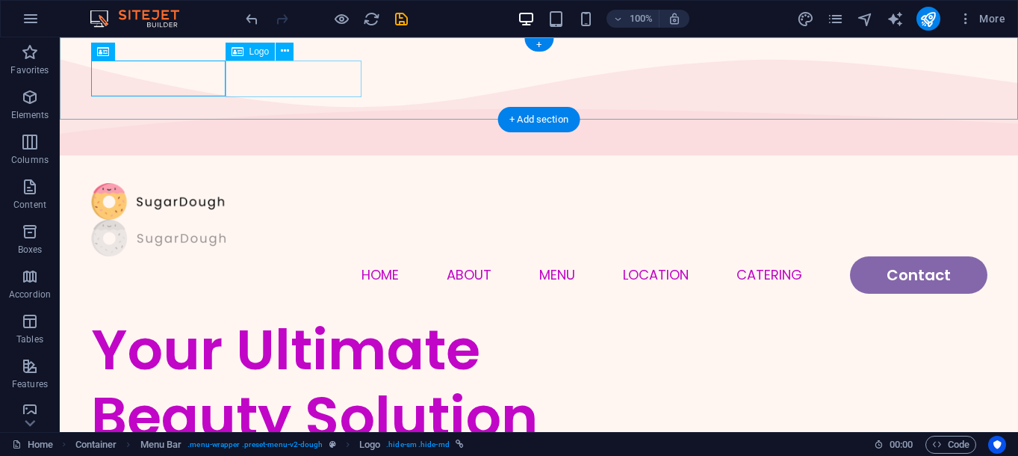
click at [272, 220] on div at bounding box center [539, 238] width 896 height 37
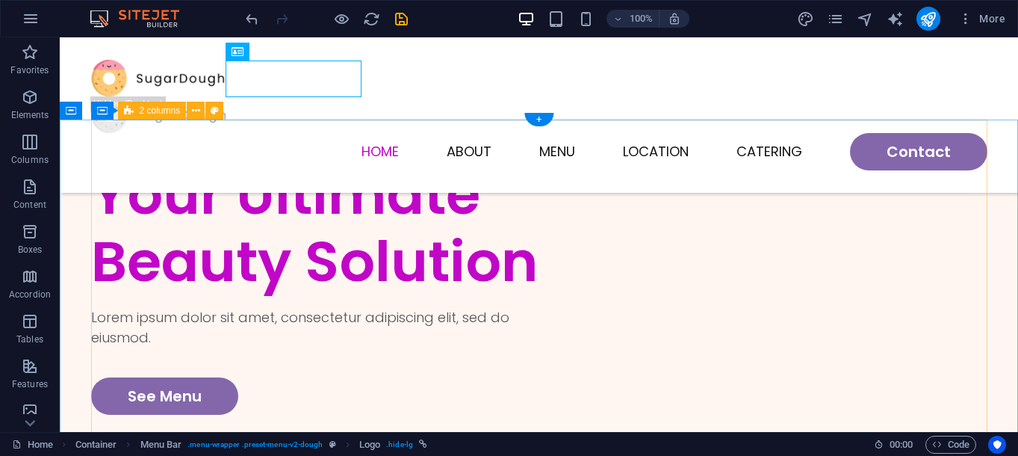
scroll to position [255, 0]
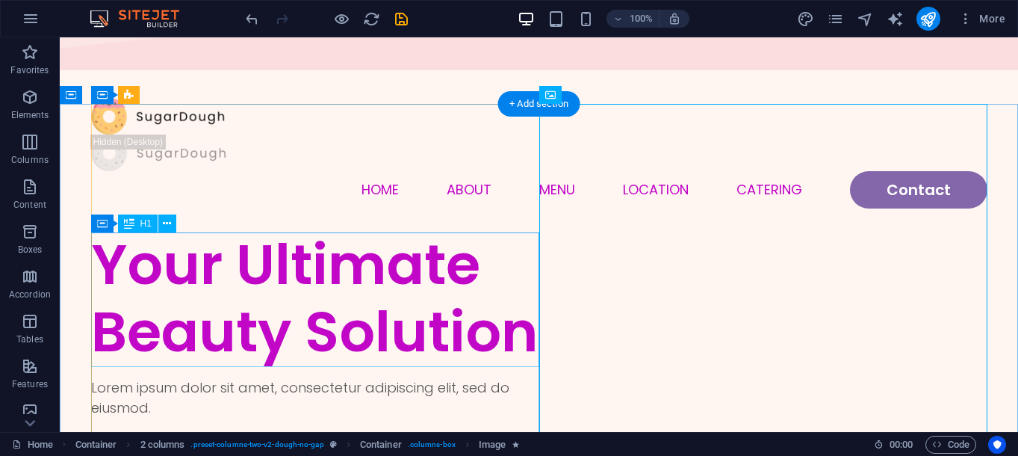
scroll to position [0, 0]
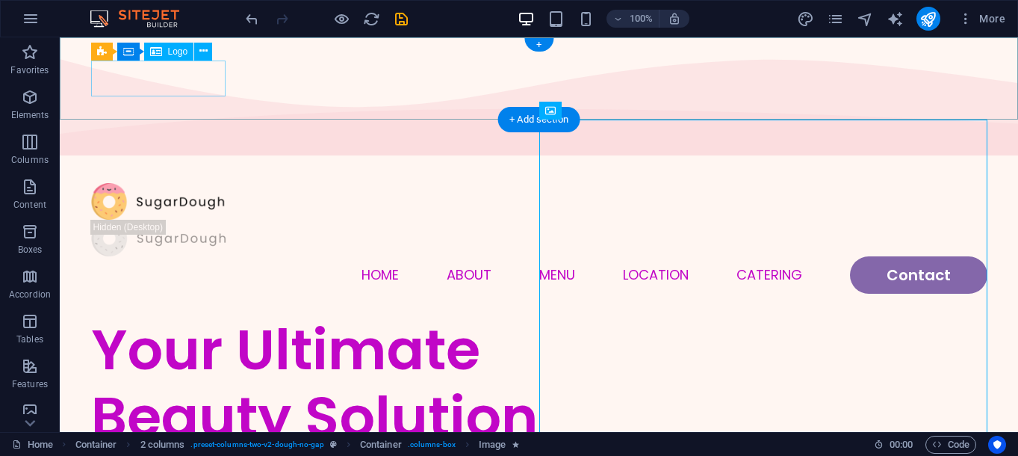
click at [173, 183] on div at bounding box center [539, 201] width 896 height 37
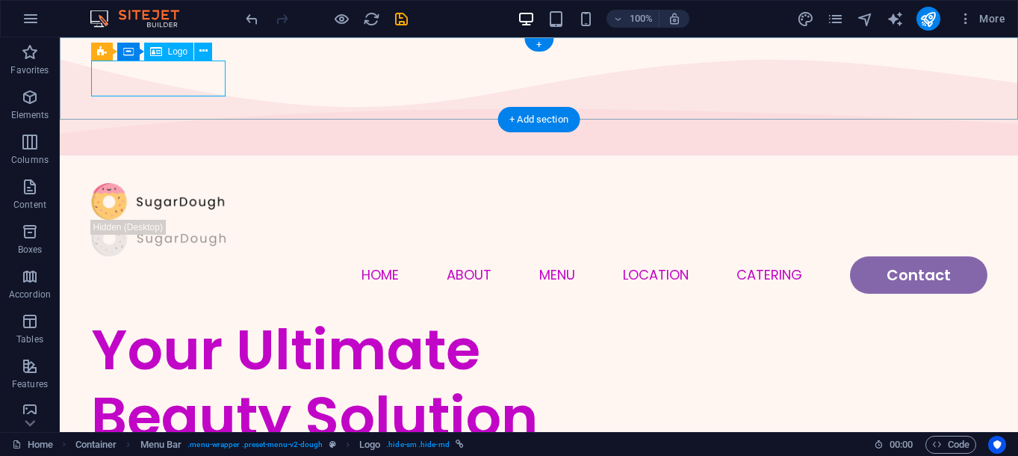
click at [139, 183] on div at bounding box center [539, 201] width 896 height 37
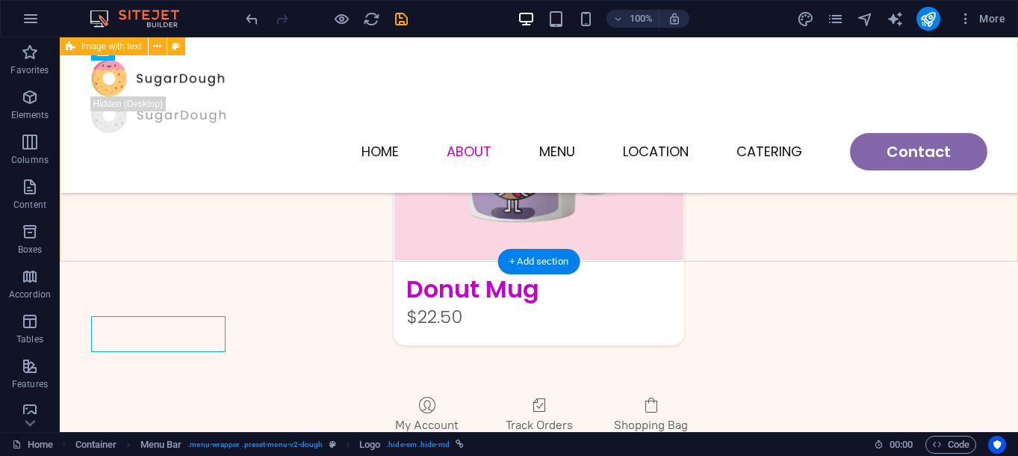
scroll to position [2725, 0]
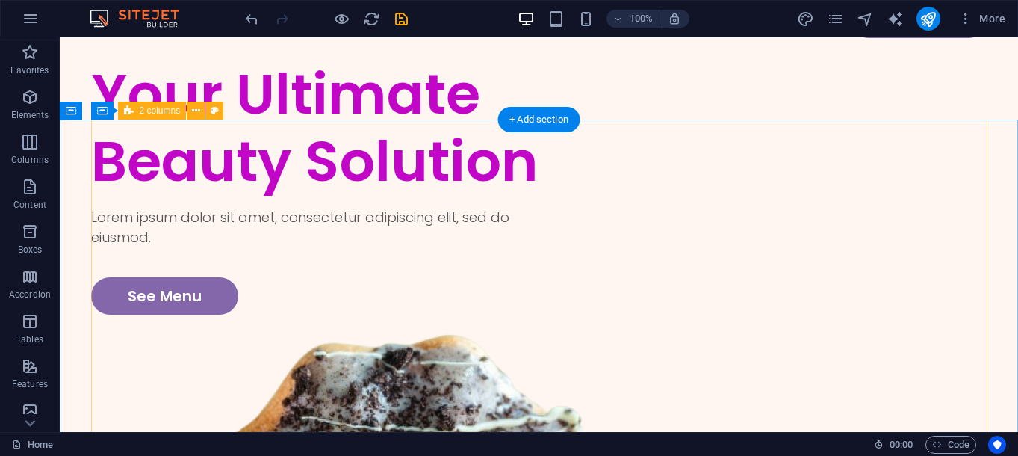
scroll to position [0, 0]
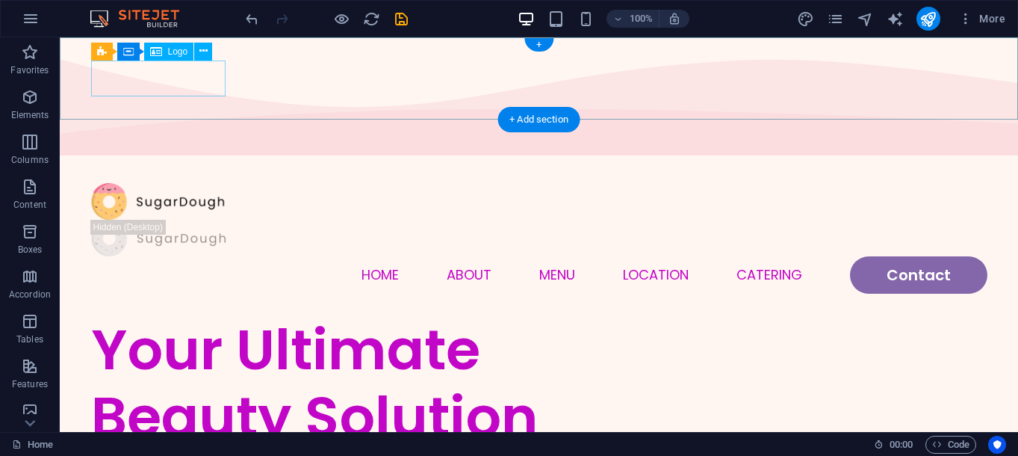
click at [155, 183] on div at bounding box center [539, 201] width 896 height 37
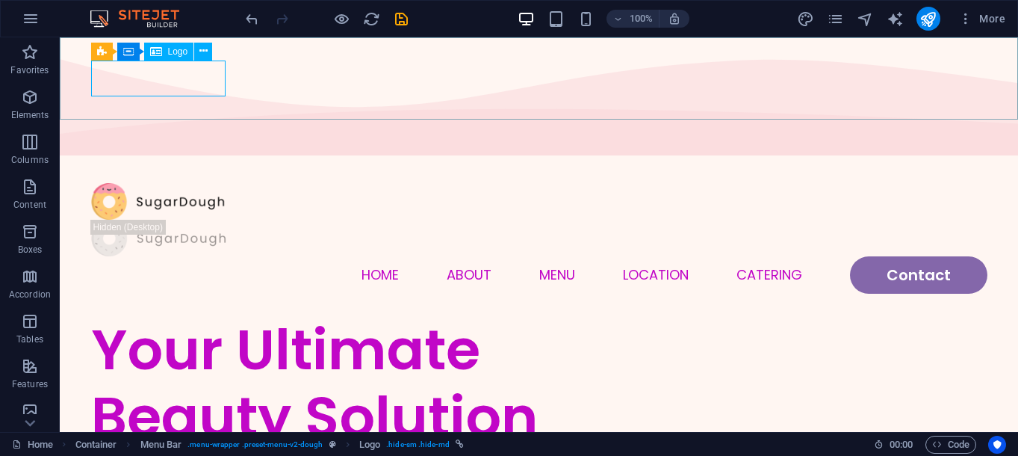
click at [170, 52] on span "Logo" at bounding box center [178, 51] width 20 height 9
click at [187, 183] on div at bounding box center [539, 201] width 896 height 37
select select "px"
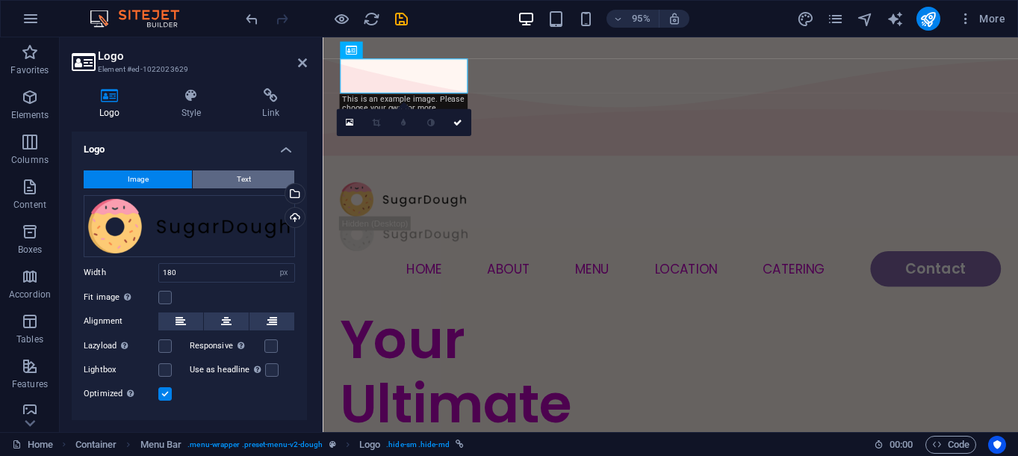
click at [275, 181] on button "Text" at bounding box center [244, 179] width 102 height 18
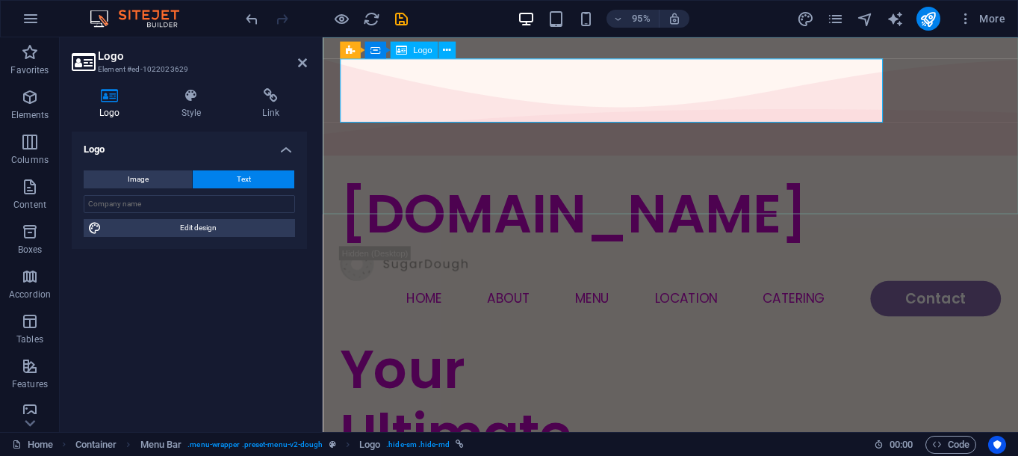
click at [808, 190] on div "[DOMAIN_NAME]" at bounding box center [689, 223] width 696 height 67
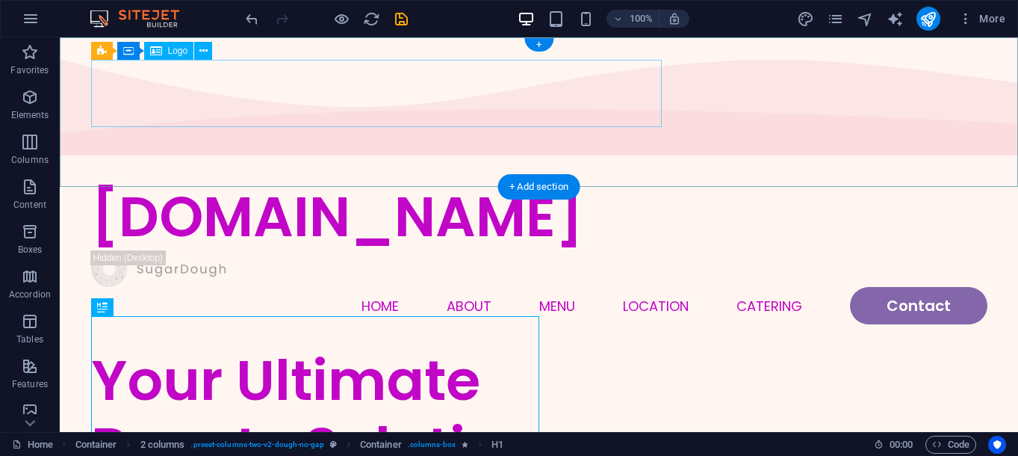
click at [554, 183] on div "[DOMAIN_NAME]" at bounding box center [539, 216] width 896 height 67
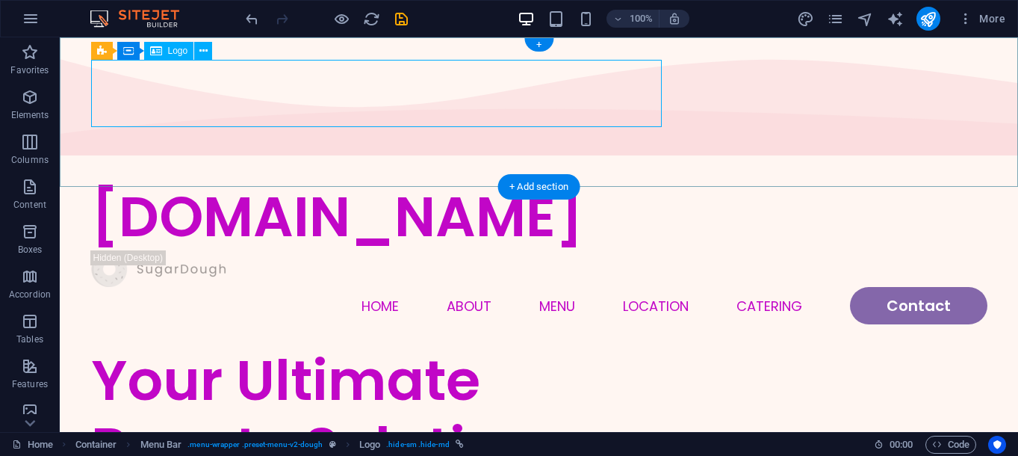
click at [492, 183] on div "[DOMAIN_NAME]" at bounding box center [539, 216] width 896 height 67
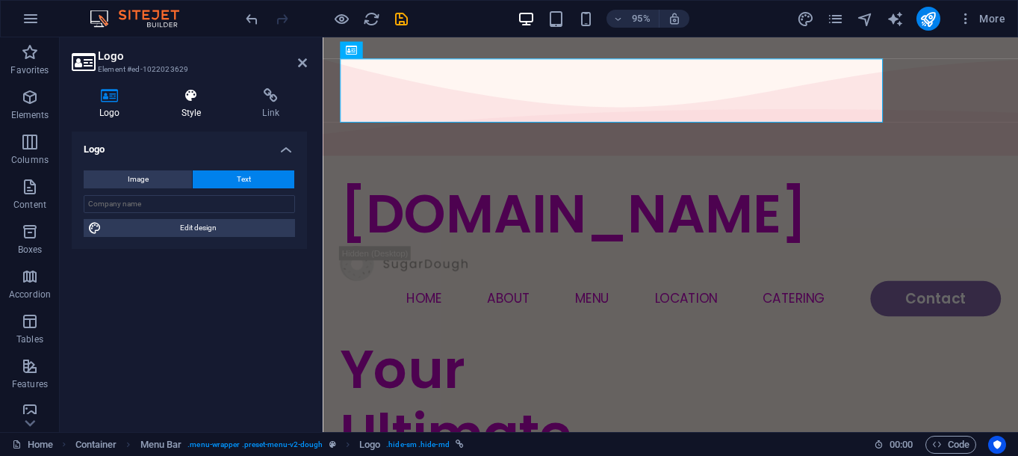
click at [184, 110] on h4 "Style" at bounding box center [194, 103] width 81 height 31
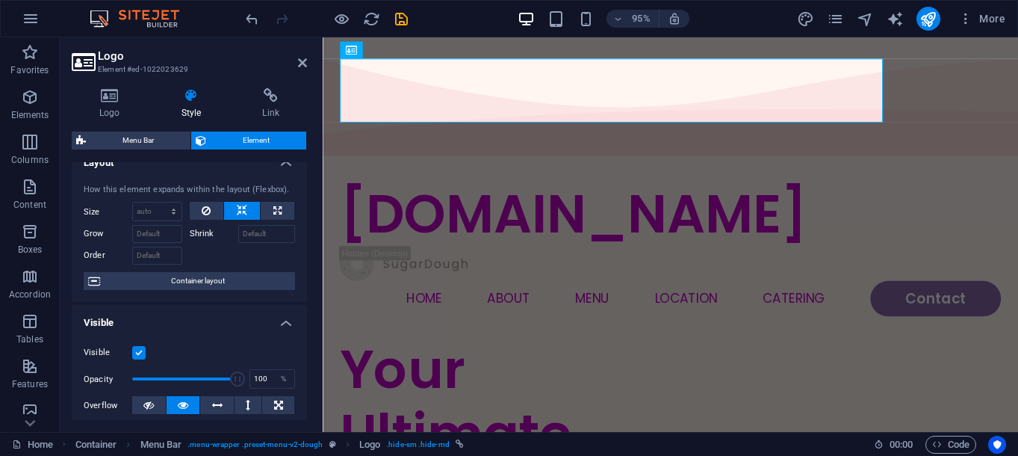
scroll to position [24, 0]
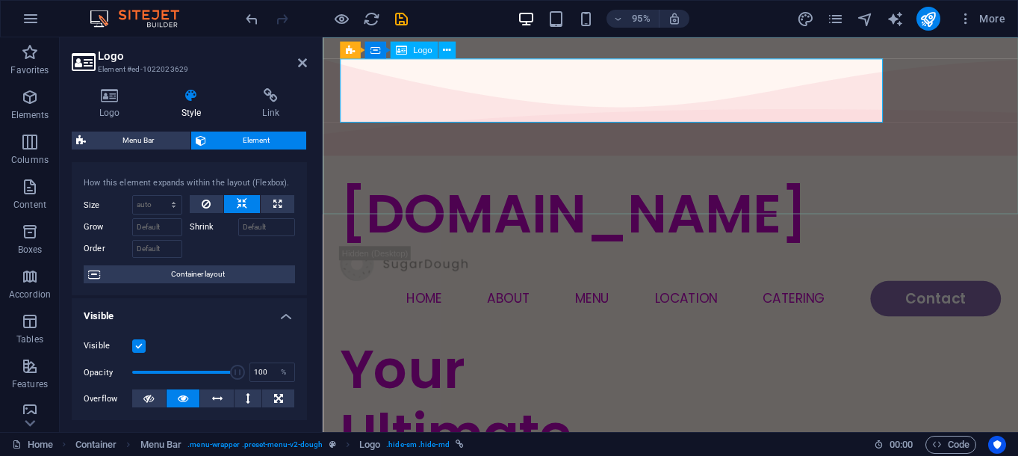
click at [535, 190] on div "[DOMAIN_NAME]" at bounding box center [689, 223] width 696 height 67
click at [536, 190] on div "[DOMAIN_NAME]" at bounding box center [689, 223] width 696 height 67
click at [116, 102] on icon at bounding box center [110, 95] width 76 height 15
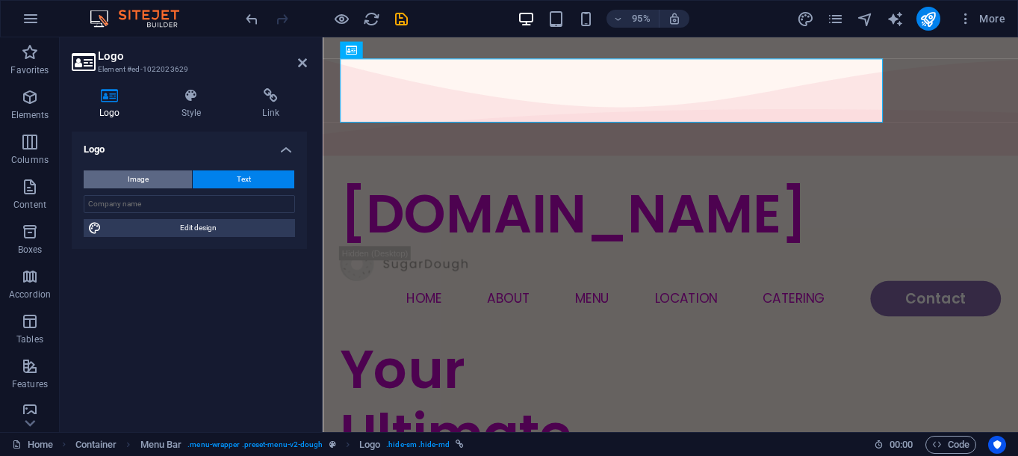
click at [149, 177] on button "Image" at bounding box center [138, 179] width 108 height 18
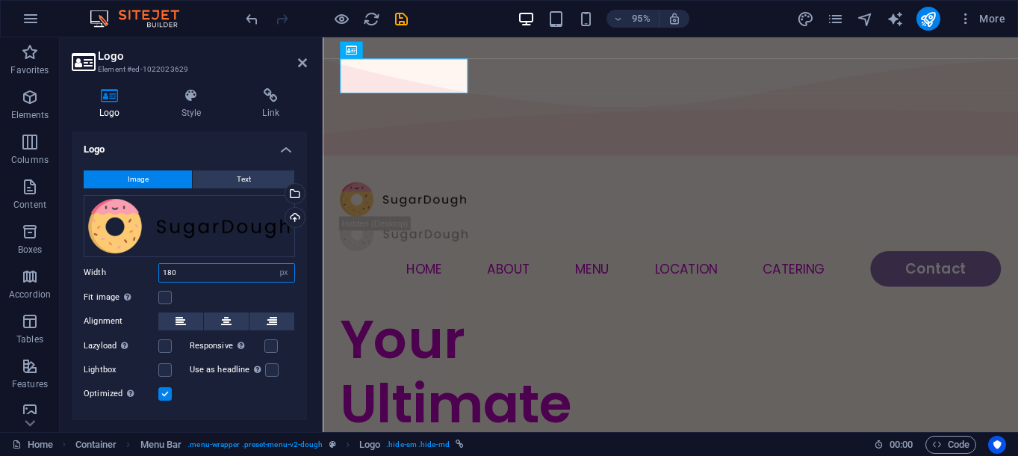
click at [199, 270] on input "180" at bounding box center [226, 273] width 135 height 18
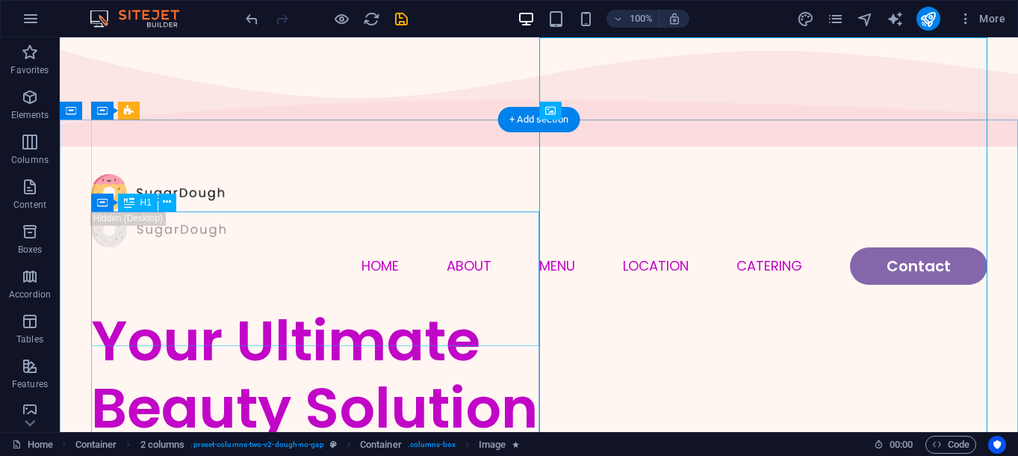
scroll to position [0, 0]
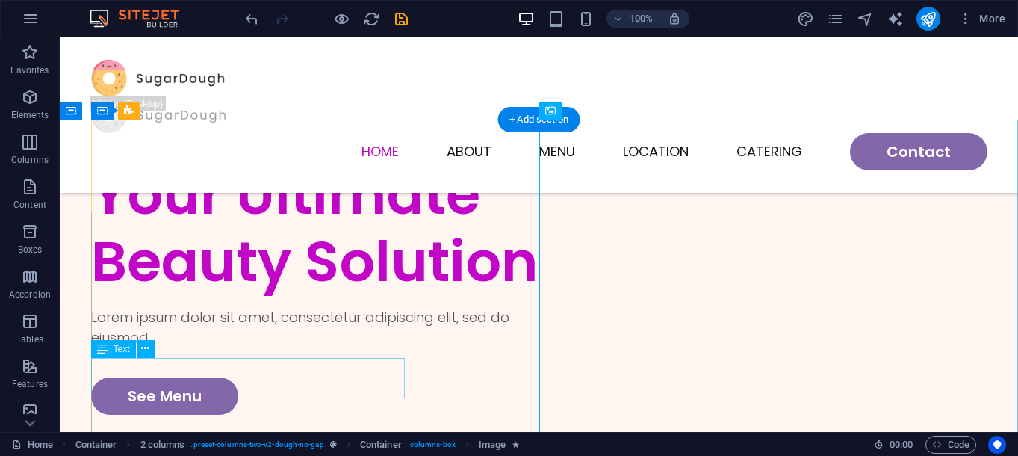
scroll to position [191, 0]
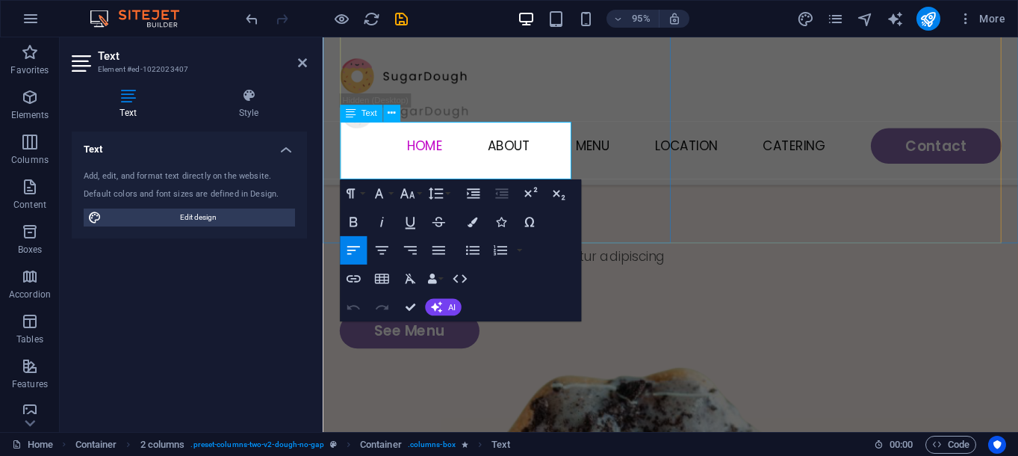
click at [444, 257] on p "Lorem ipsum dolor sit amet, consectetur adipiscing elit, sed do eiusmod." at bounding box center [515, 277] width 348 height 40
click at [443, 257] on p "Lorem ipsum dolor sit amet, consectetur adipiscing elit, sed do eiusmod." at bounding box center [515, 277] width 348 height 40
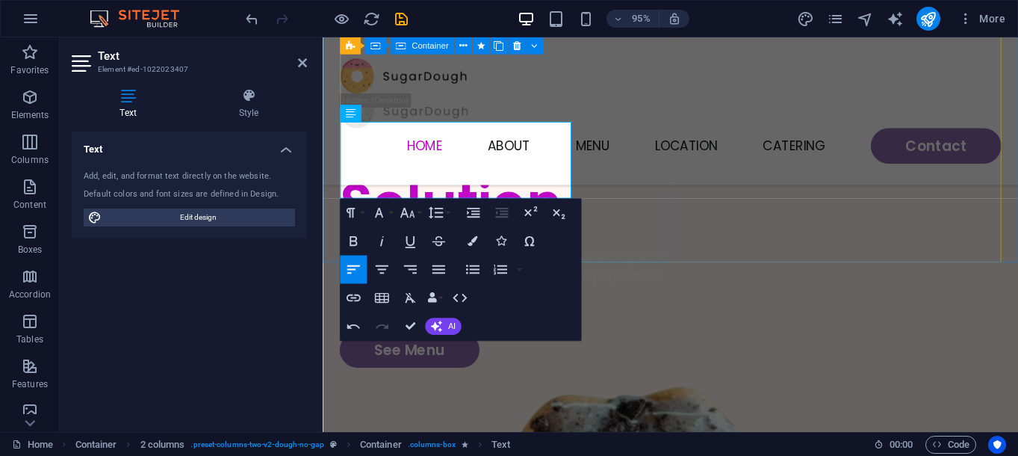
click at [655, 196] on div "Your Ultimate Beauty Solution Komitmen kami adalah terus menyediakan layanan te…" at bounding box center [515, 180] width 348 height 409
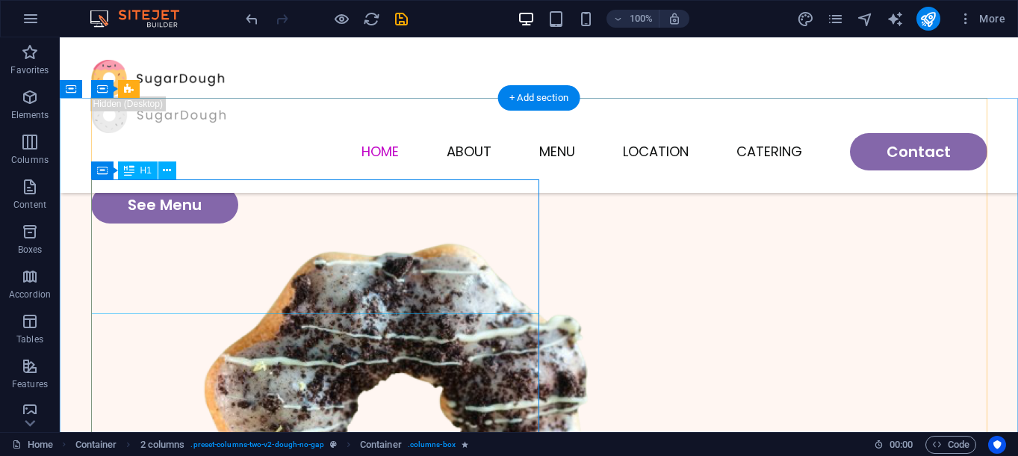
scroll to position [21, 0]
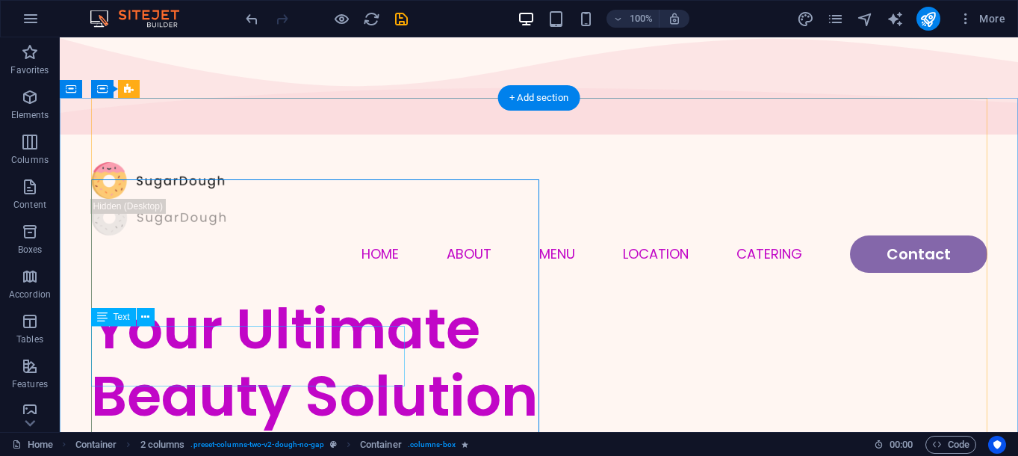
click at [228, 441] on div "Komitmen kami adalah terus menyediakan layanan terbaik sebagai [PERSON_NAME] da…" at bounding box center [315, 461] width 448 height 40
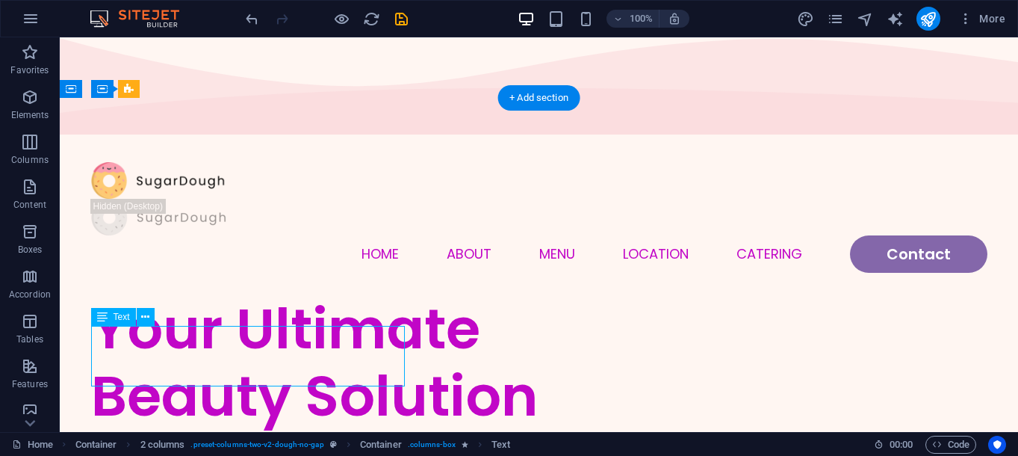
click at [228, 441] on div "Komitmen kami adalah terus menyediakan layanan terbaik sebagai [PERSON_NAME] da…" at bounding box center [315, 461] width 448 height 40
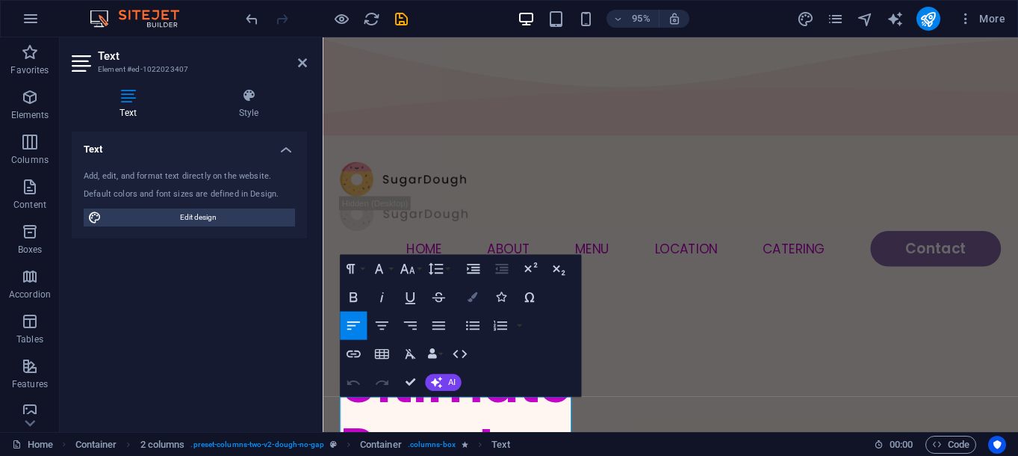
click at [462, 300] on button "Colors" at bounding box center [472, 297] width 27 height 28
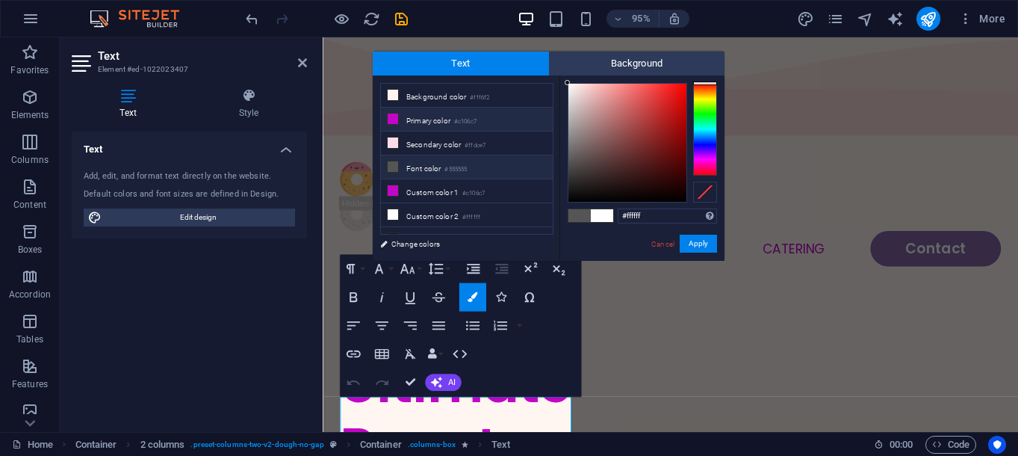
click at [457, 124] on li "Primary color #c106c7" at bounding box center [467, 120] width 172 height 24
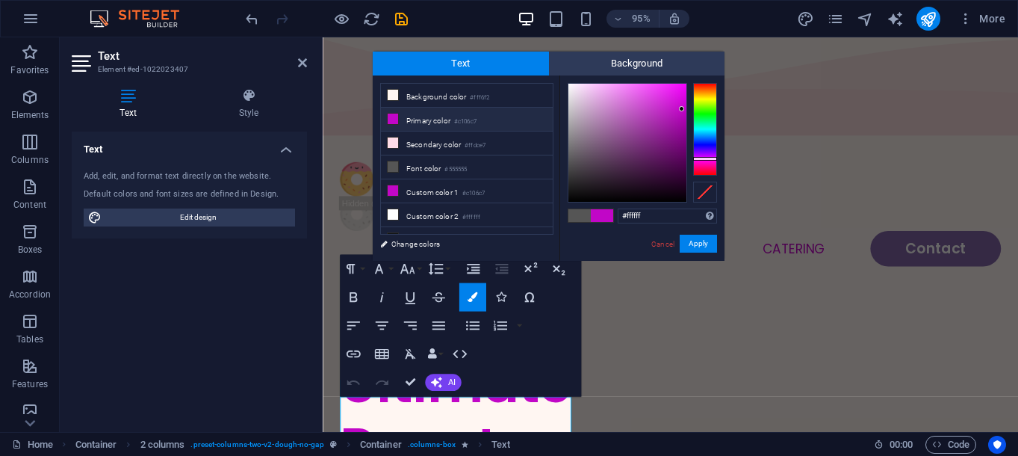
type input "#c106c7"
click at [692, 241] on button "Apply" at bounding box center [698, 244] width 37 height 18
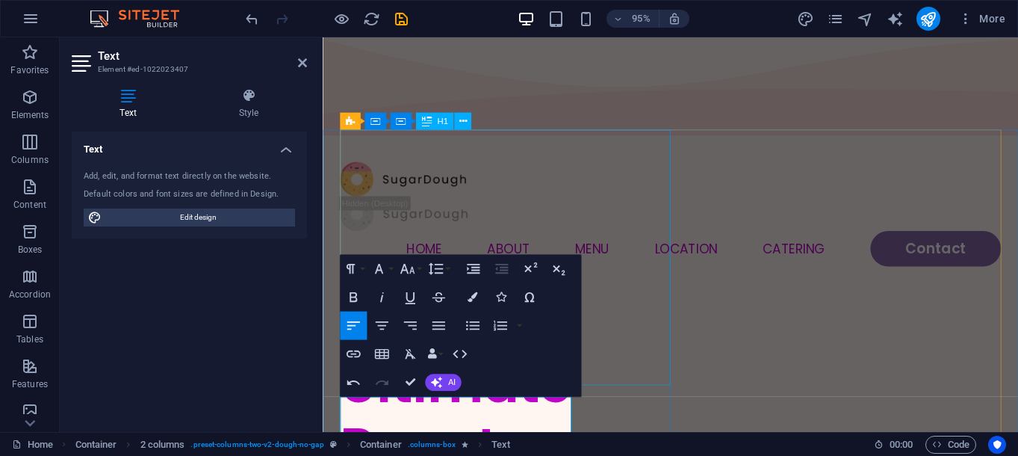
click at [643, 301] on div "Your Ultimate Beauty Solution" at bounding box center [515, 435] width 348 height 269
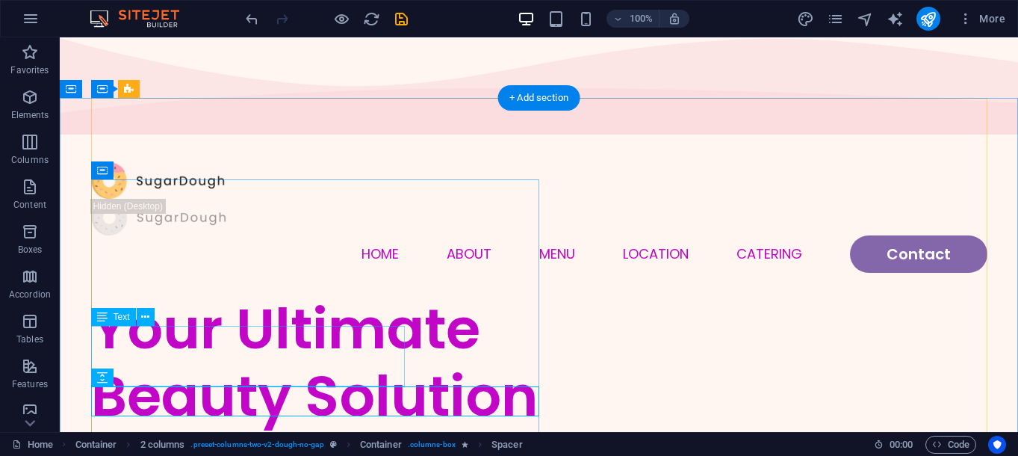
click at [323, 441] on div "Komitmen kami adalah terus menyediakan layanan terbaik sebagai [PERSON_NAME] da…" at bounding box center [315, 461] width 448 height 40
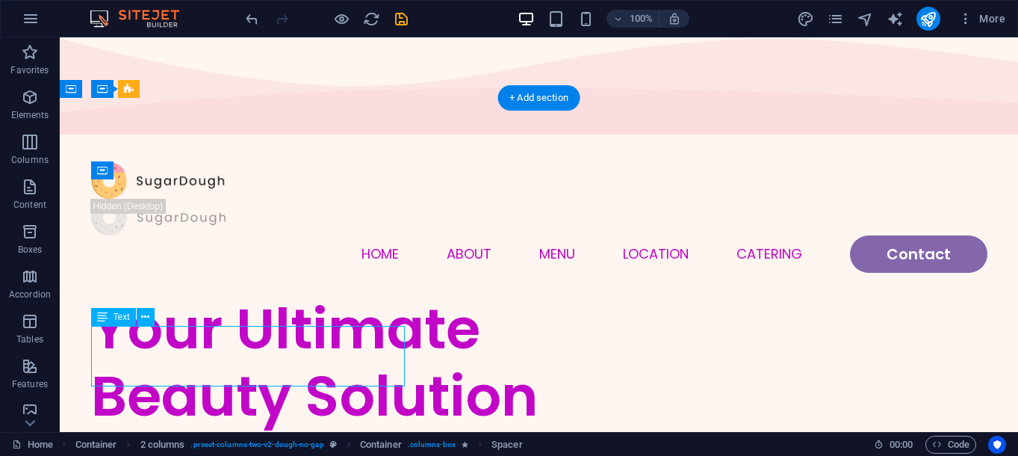
click at [323, 441] on div "Komitmen kami adalah terus menyediakan layanan terbaik sebagai [PERSON_NAME] da…" at bounding box center [315, 461] width 448 height 40
click at [323, 338] on div "H1 Container Container 2 columns Container Menu Container Menu Bar Container H2…" at bounding box center [539, 234] width 958 height 394
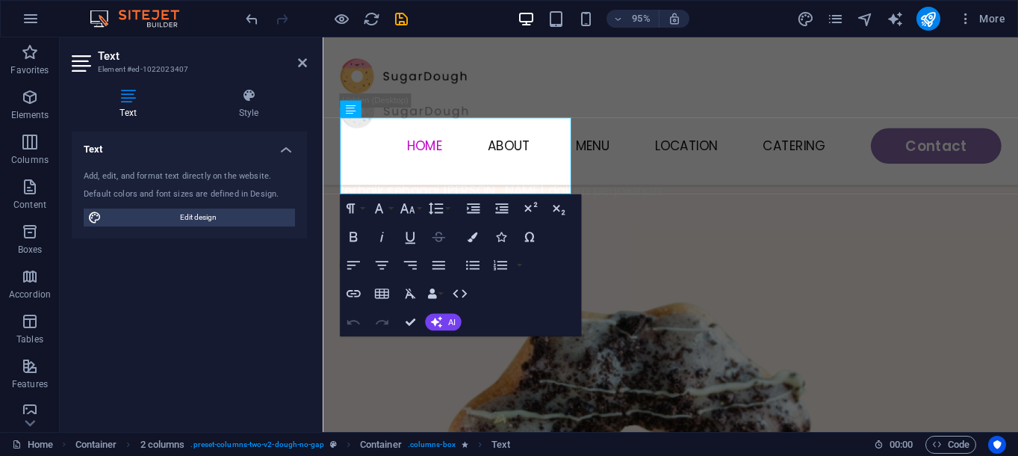
scroll to position [192, 0]
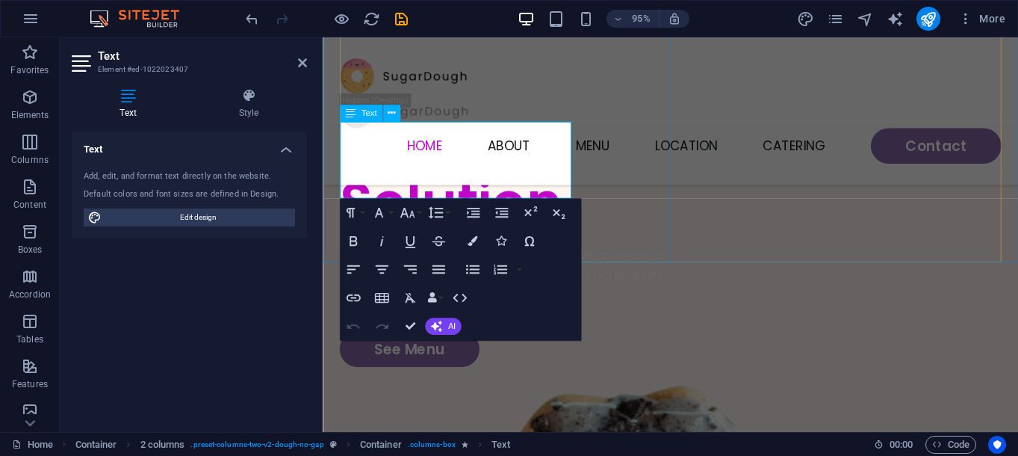
click at [477, 257] on span "Komitmen kami adalah terus menyediakan layanan terbaik sebagai [PERSON_NAME] da…" at bounding box center [513, 286] width 344 height 59
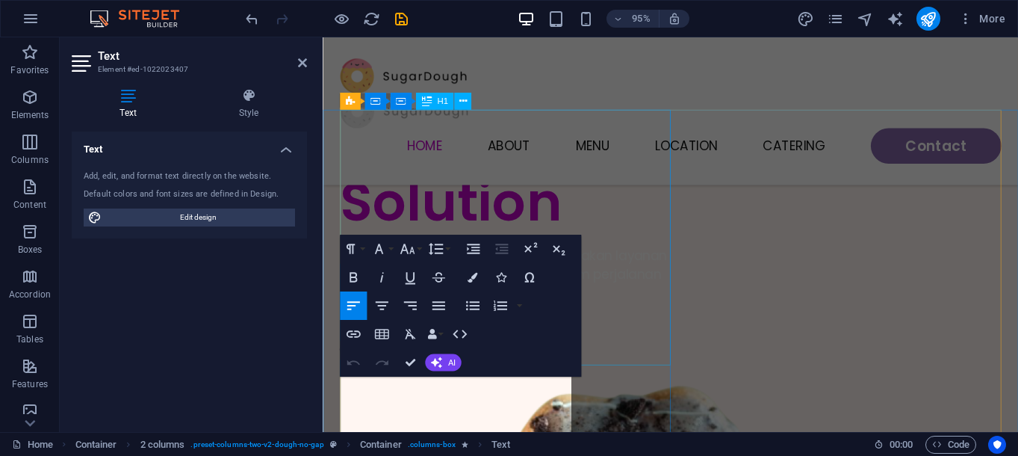
scroll to position [21, 0]
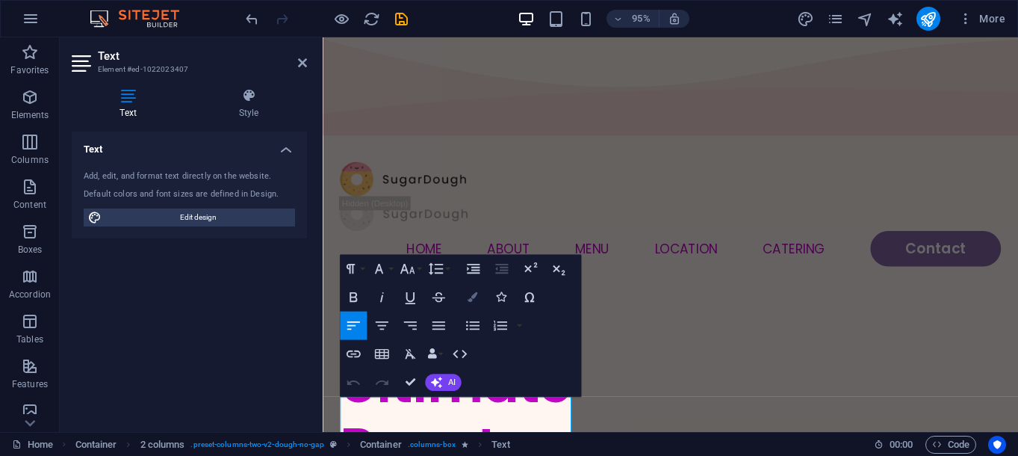
click at [476, 303] on button "Colors" at bounding box center [472, 297] width 27 height 28
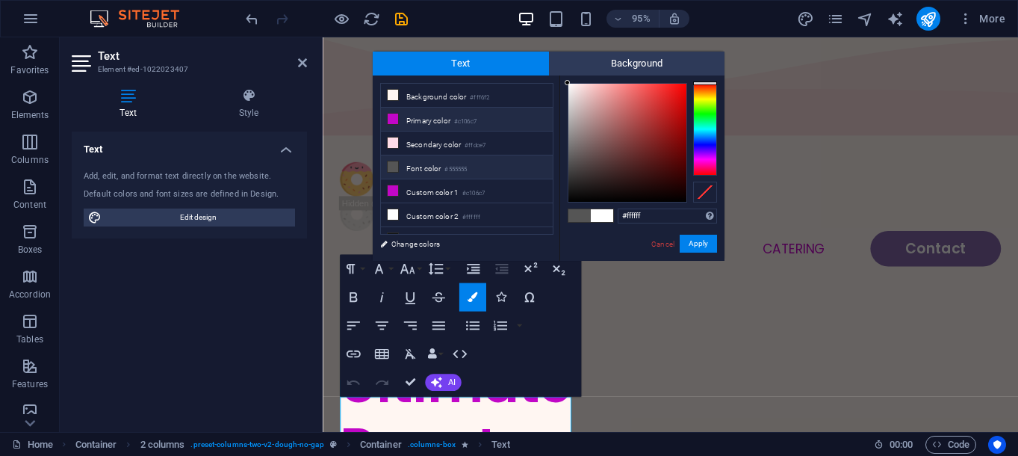
click at [471, 120] on small "#c106c7" at bounding box center [465, 122] width 22 height 10
type input "#c106c7"
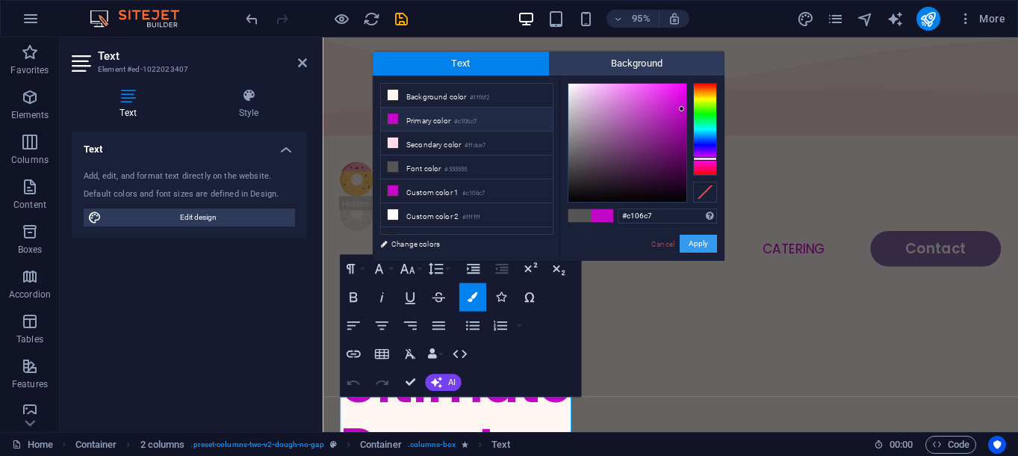
click at [710, 240] on button "Apply" at bounding box center [698, 244] width 37 height 18
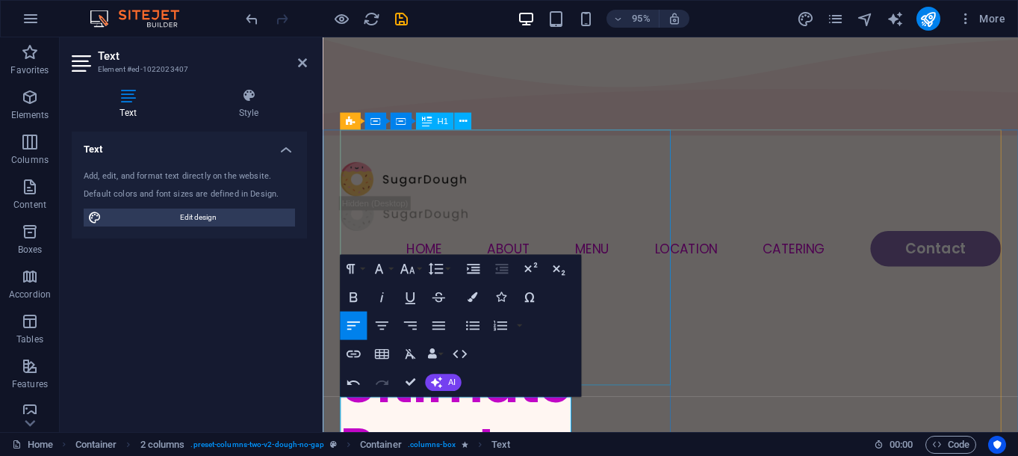
click at [628, 315] on div "Your Ultimate Beauty Solution" at bounding box center [515, 435] width 348 height 269
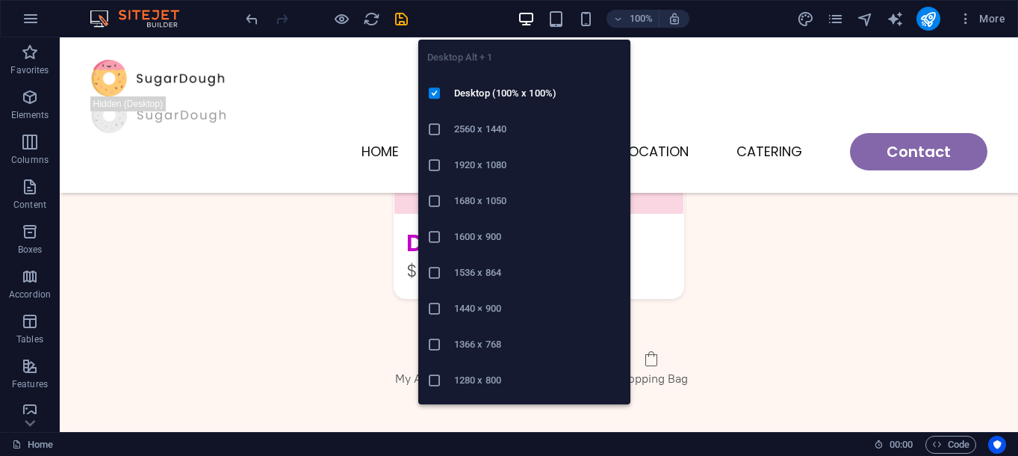
scroll to position [102, 0]
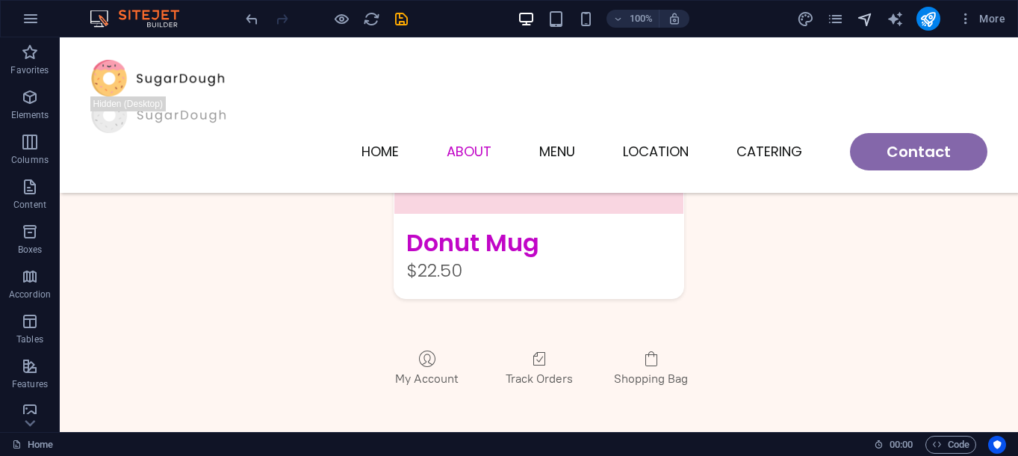
click at [861, 16] on icon "navigator" at bounding box center [865, 18] width 17 height 17
click at [989, 19] on span "More" at bounding box center [981, 18] width 47 height 15
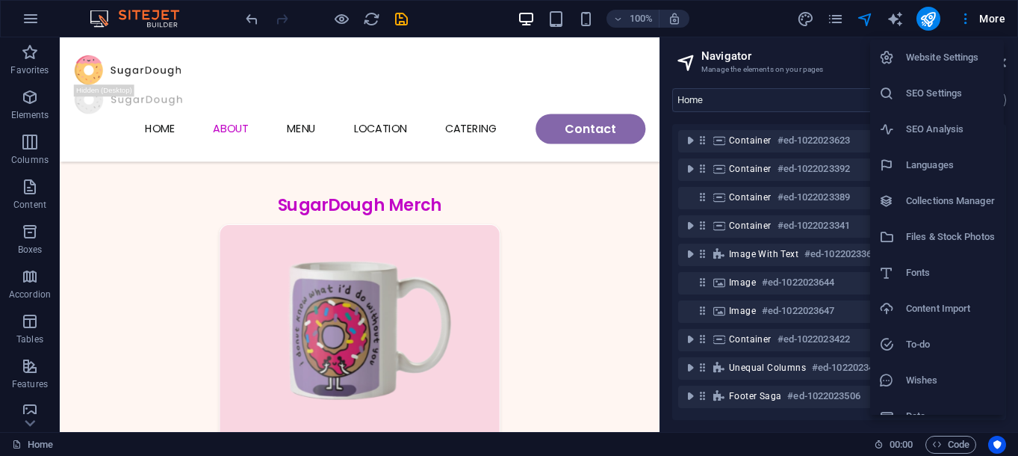
scroll to position [2620, 0]
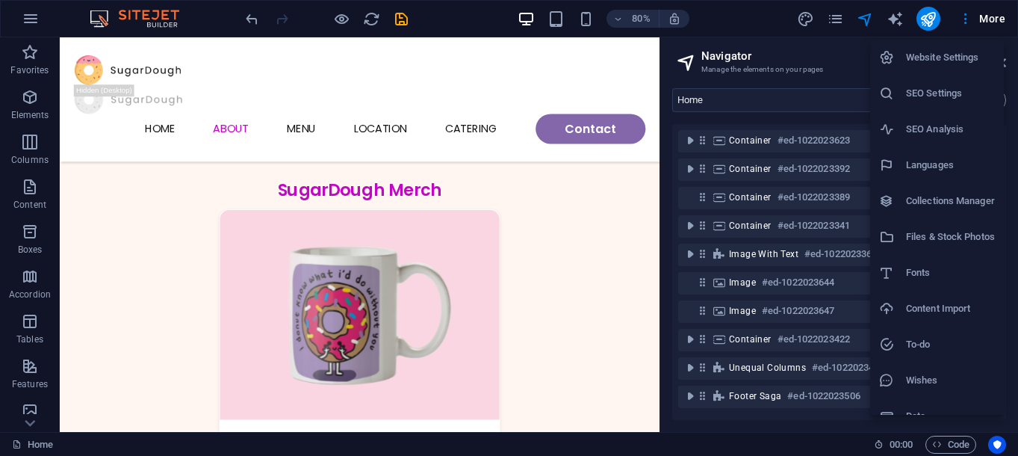
click at [930, 19] on div at bounding box center [509, 228] width 1018 height 456
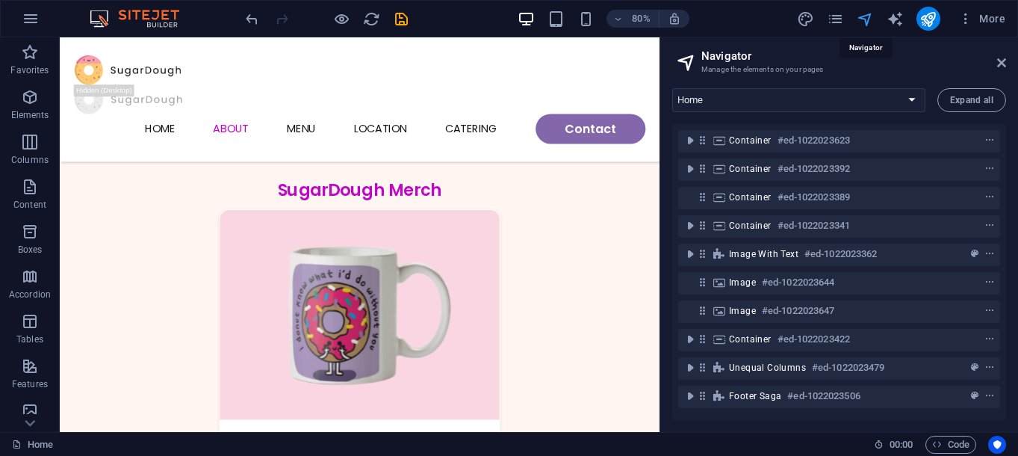
click at [865, 19] on icon "navigator" at bounding box center [865, 18] width 17 height 17
click at [926, 17] on icon "publish" at bounding box center [928, 18] width 17 height 17
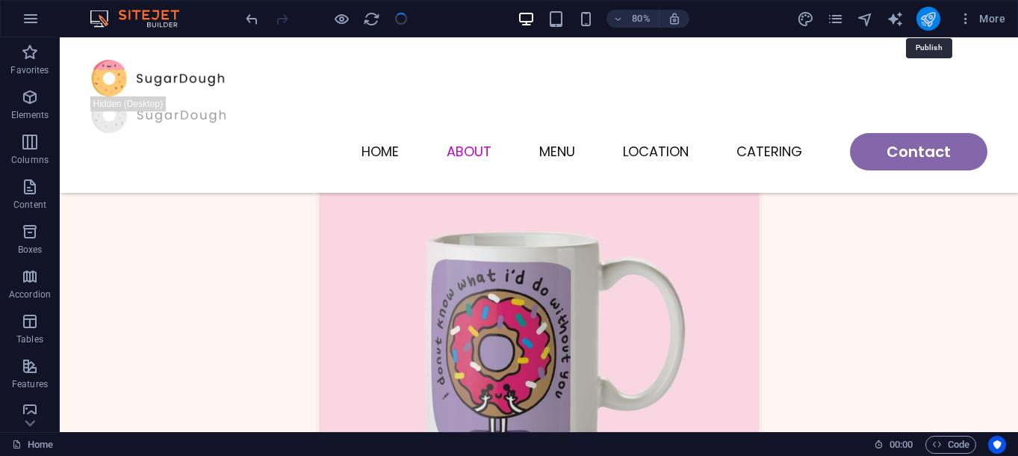
scroll to position [2526, 0]
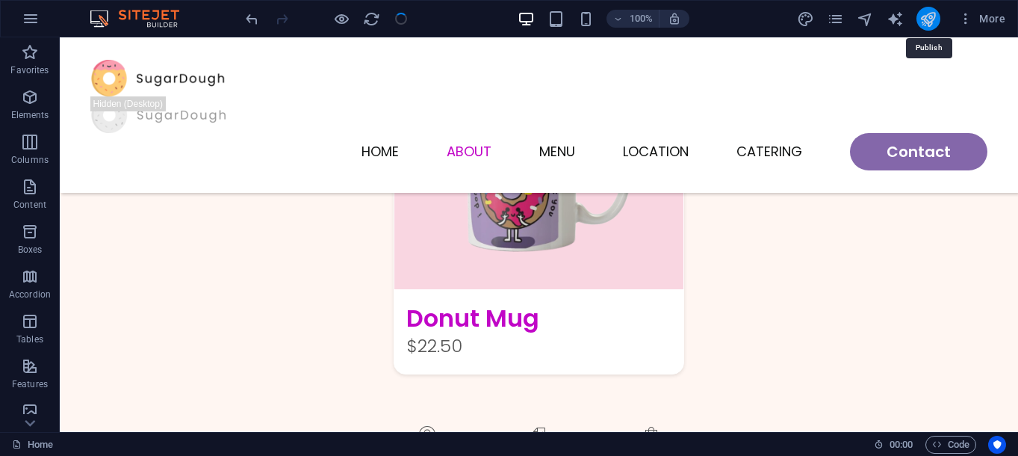
click at [929, 26] on icon "publish" at bounding box center [928, 18] width 17 height 17
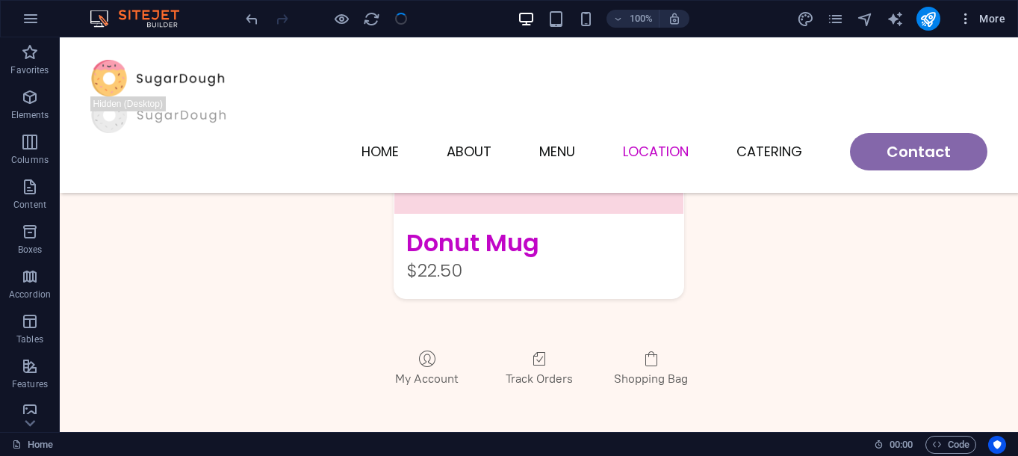
click at [980, 15] on span "More" at bounding box center [981, 18] width 47 height 15
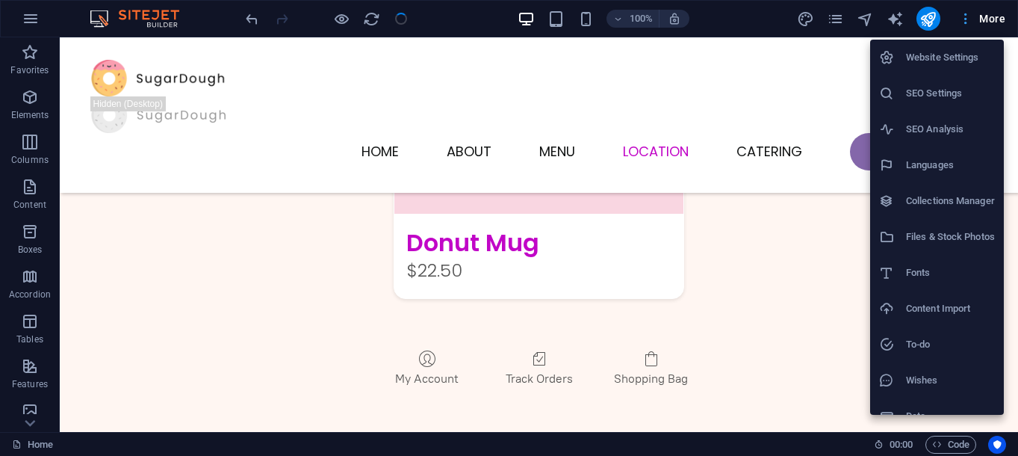
click at [980, 15] on div at bounding box center [509, 228] width 1018 height 456
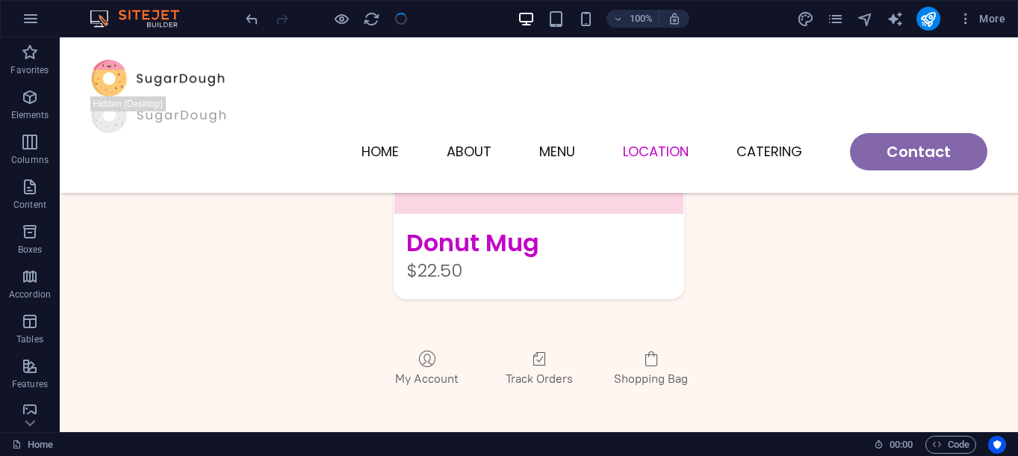
click at [406, 19] on div at bounding box center [326, 19] width 167 height 24
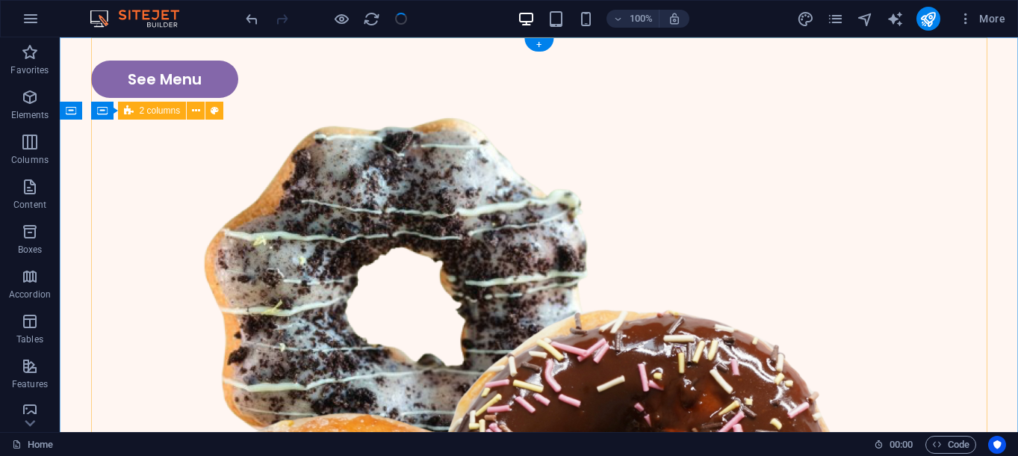
scroll to position [0, 0]
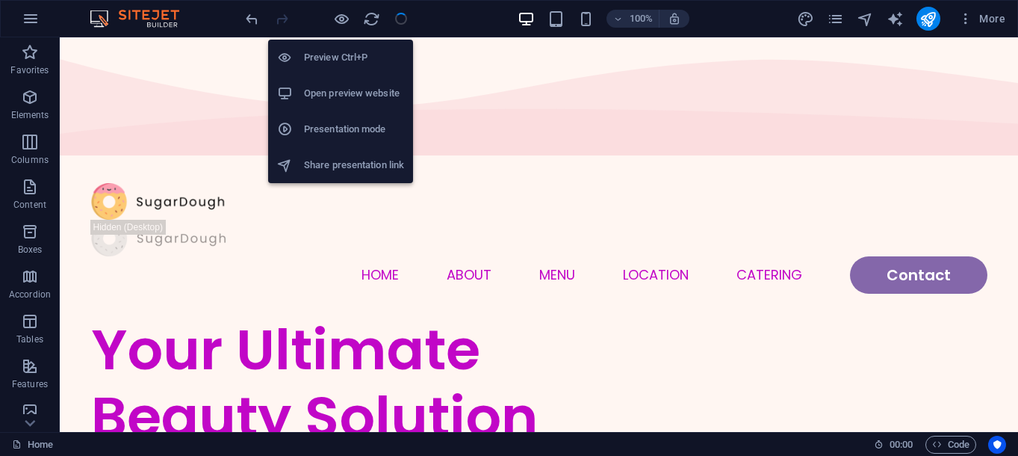
click at [354, 95] on h6 "Open preview website" at bounding box center [354, 93] width 100 height 18
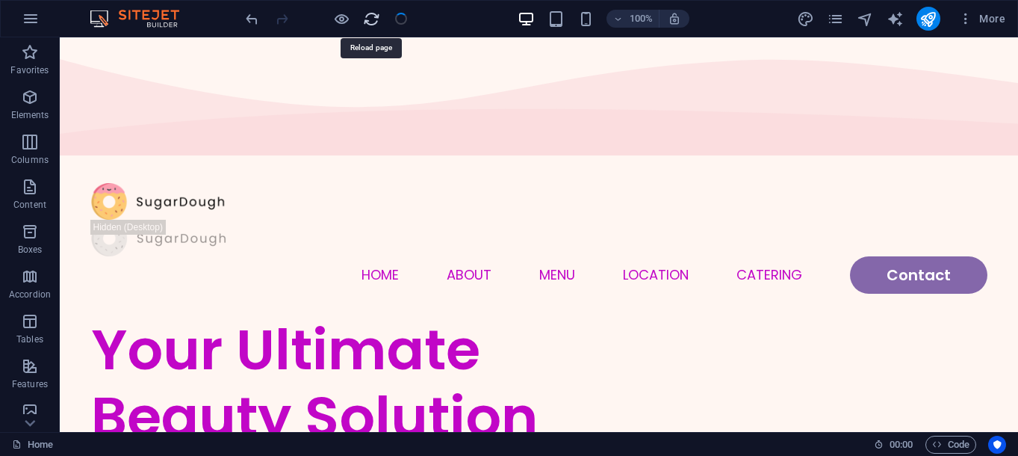
click at [372, 12] on icon "reload" at bounding box center [371, 18] width 17 height 17
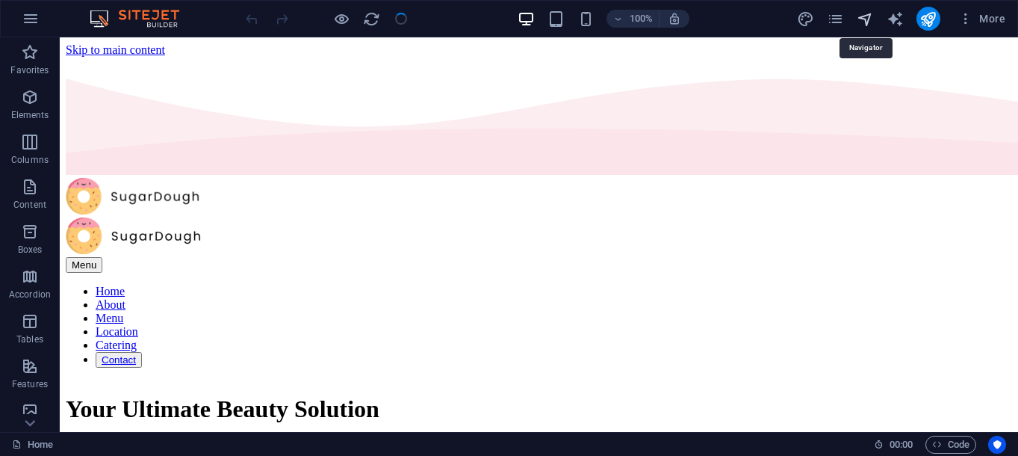
click at [865, 23] on icon "navigator" at bounding box center [865, 18] width 17 height 17
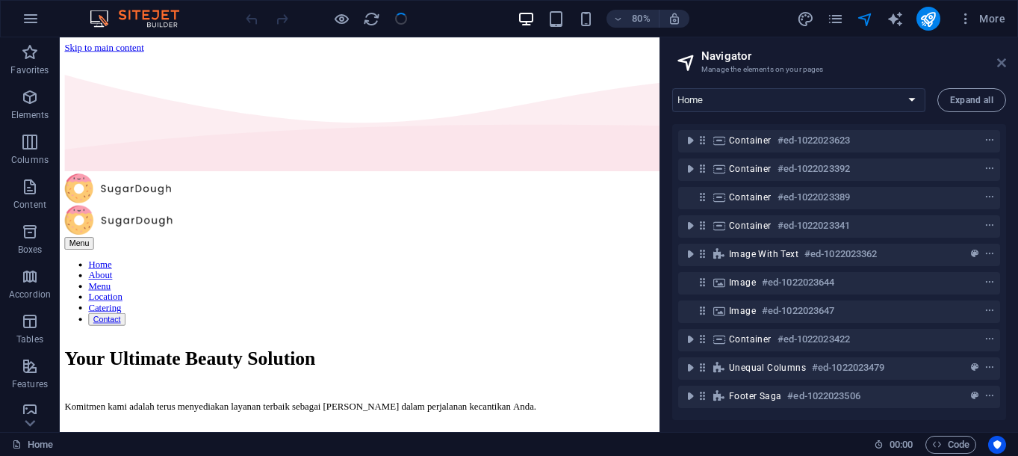
click at [1004, 64] on icon at bounding box center [1001, 63] width 9 height 12
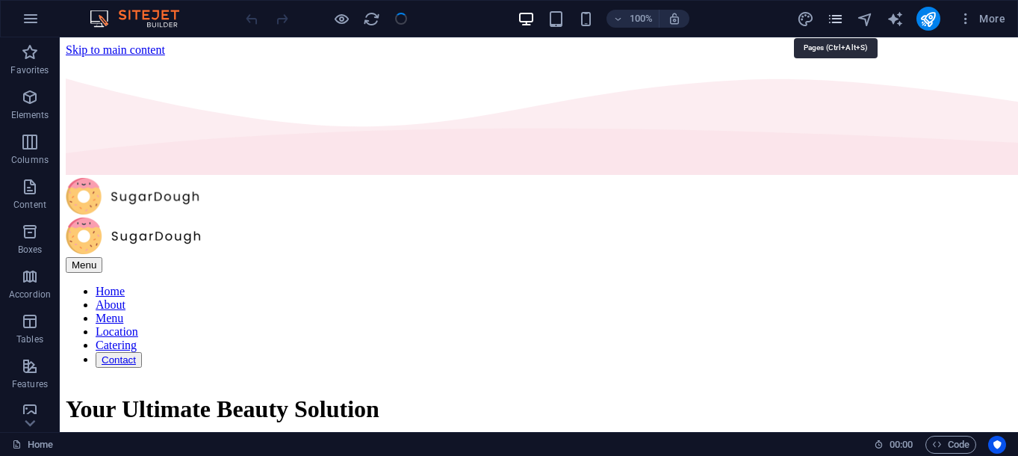
click at [831, 20] on icon "pages" at bounding box center [835, 18] width 17 height 17
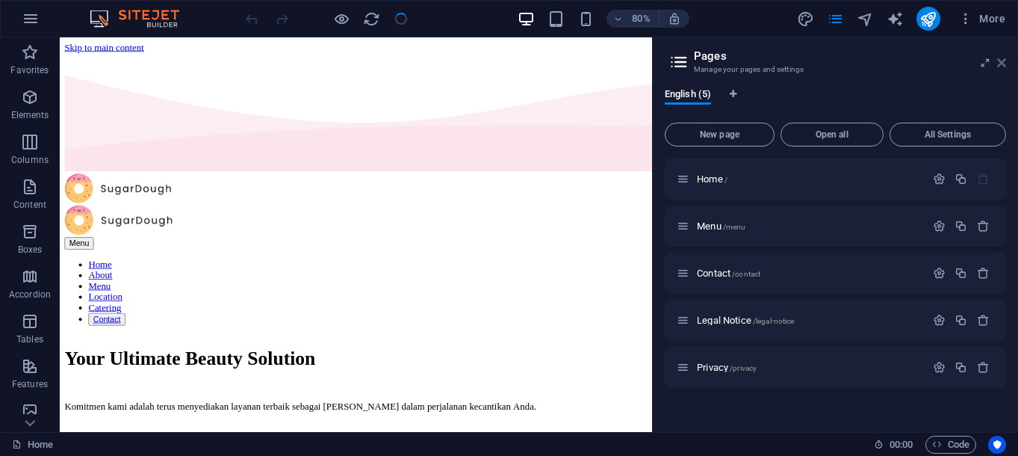
click at [999, 62] on icon at bounding box center [1001, 63] width 9 height 12
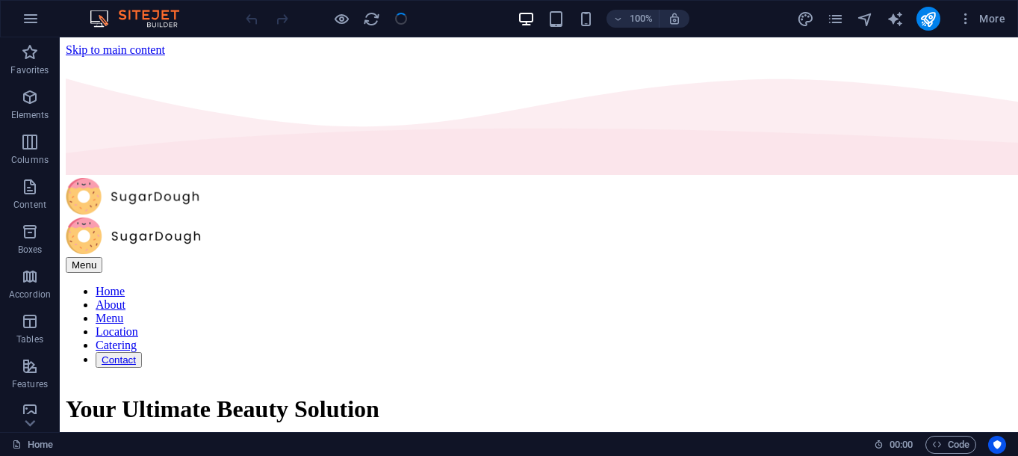
click at [405, 13] on div at bounding box center [326, 19] width 167 height 24
click at [41, 19] on button "button" at bounding box center [31, 19] width 36 height 36
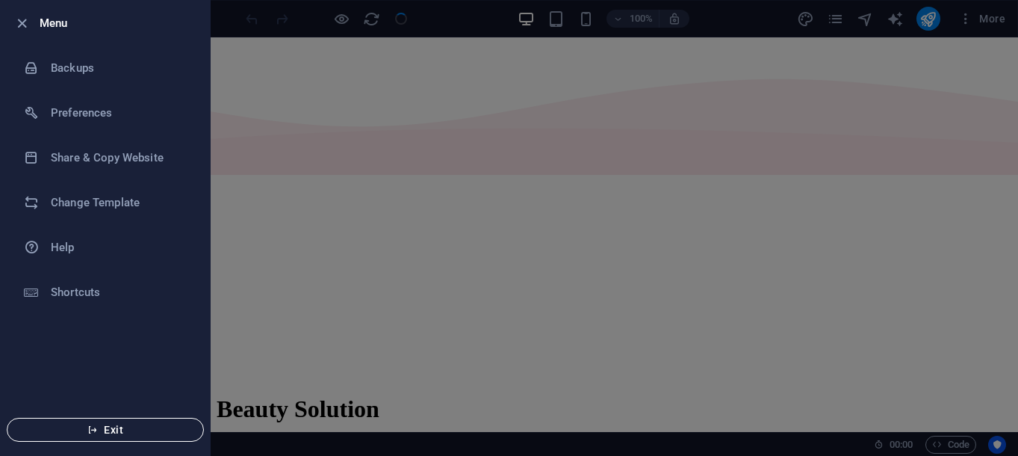
click at [135, 426] on span "Exit" at bounding box center [105, 430] width 172 height 12
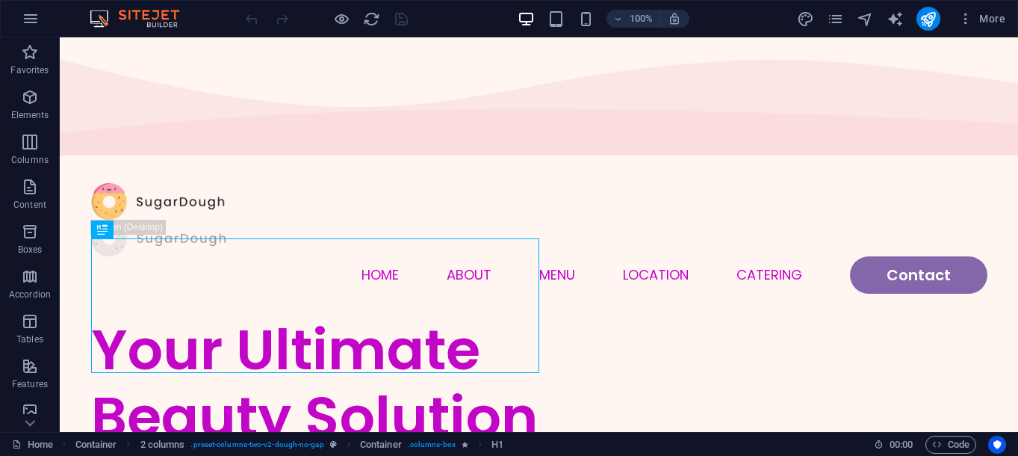
click at [398, 25] on div at bounding box center [326, 19] width 167 height 24
click at [934, 15] on icon "publish" at bounding box center [928, 18] width 17 height 17
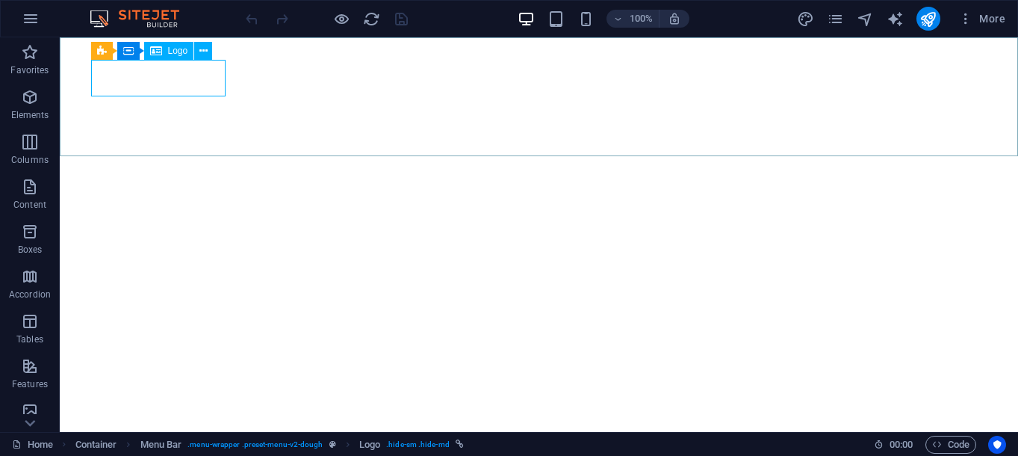
click at [183, 52] on span "Logo" at bounding box center [178, 50] width 20 height 9
select select "px"
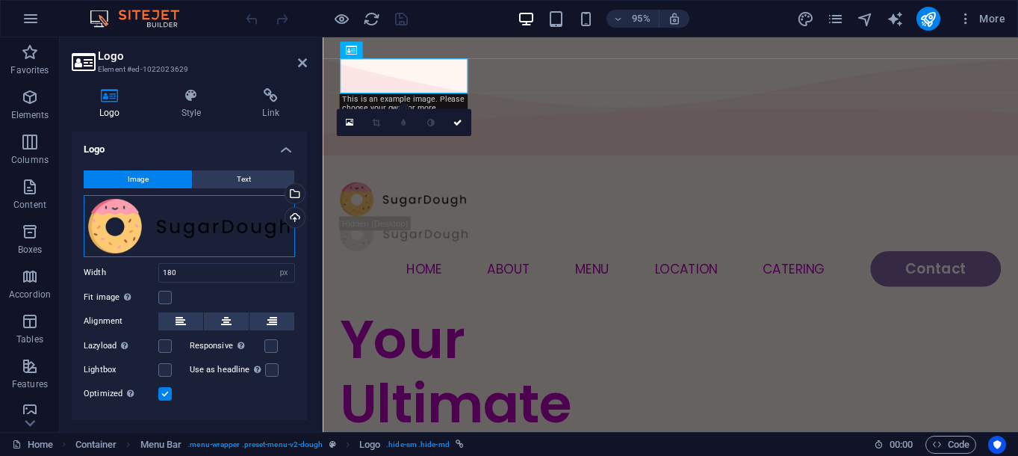
click at [223, 210] on div "Drag files here, click to choose files or select files from Files or our free s…" at bounding box center [189, 226] width 211 height 62
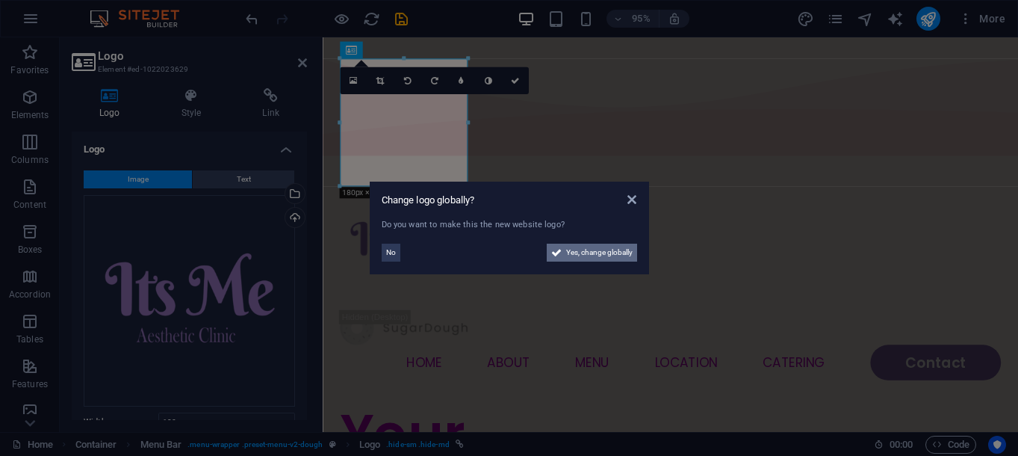
click at [618, 255] on span "Yes, change globally" at bounding box center [599, 253] width 66 height 18
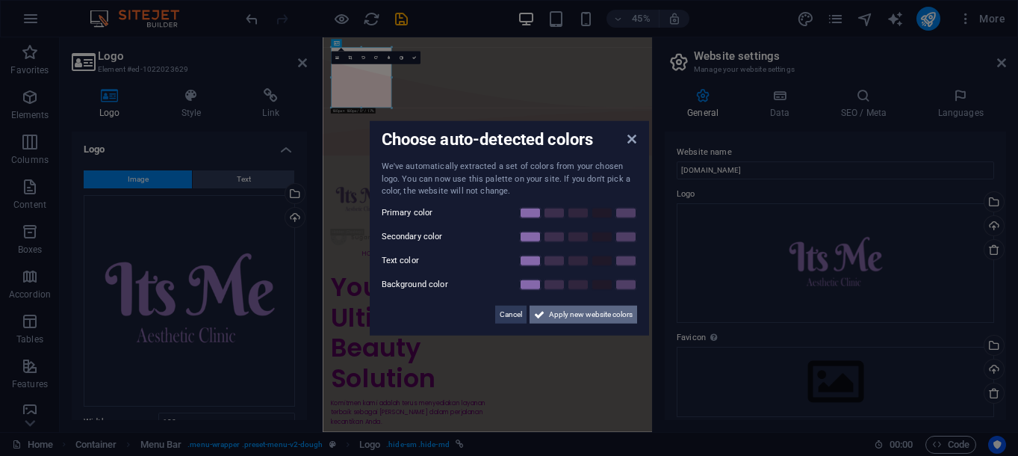
click at [585, 318] on span "Apply new website colors" at bounding box center [591, 314] width 84 height 18
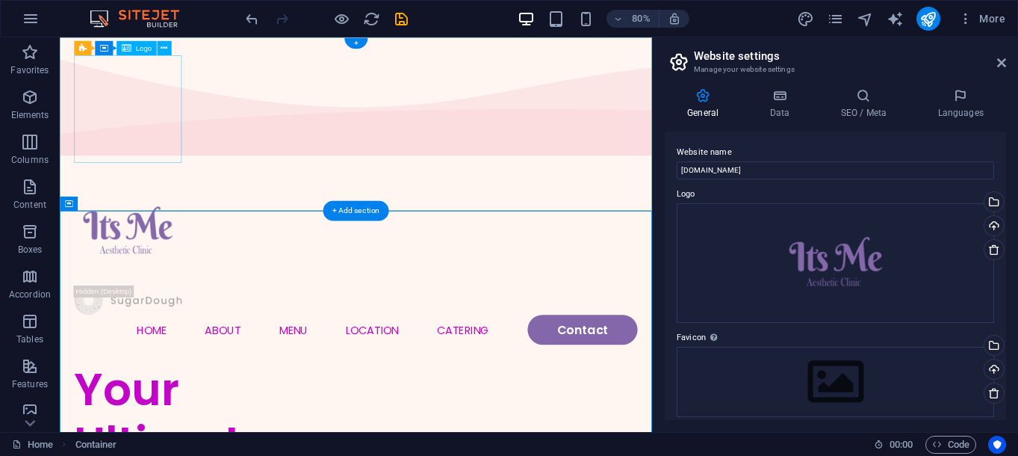
click at [156, 213] on div at bounding box center [430, 280] width 704 height 134
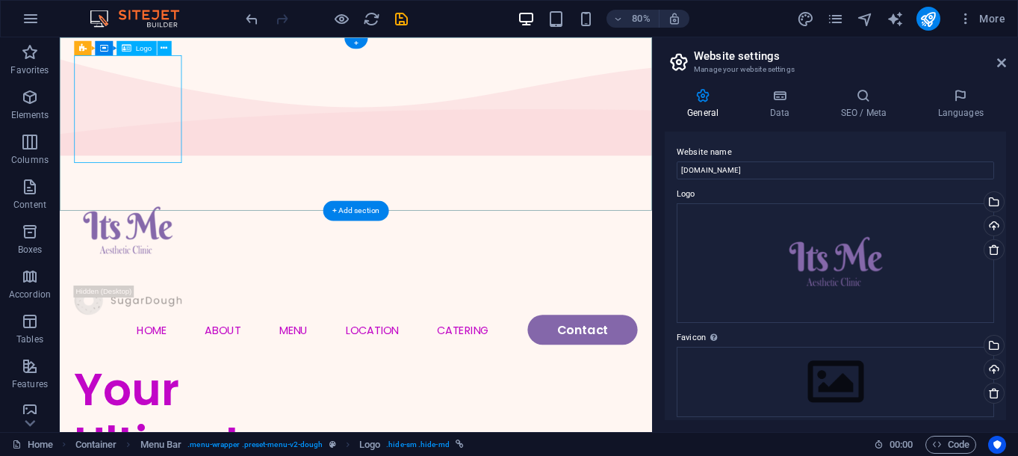
click at [162, 213] on div at bounding box center [430, 280] width 704 height 134
select select "px"
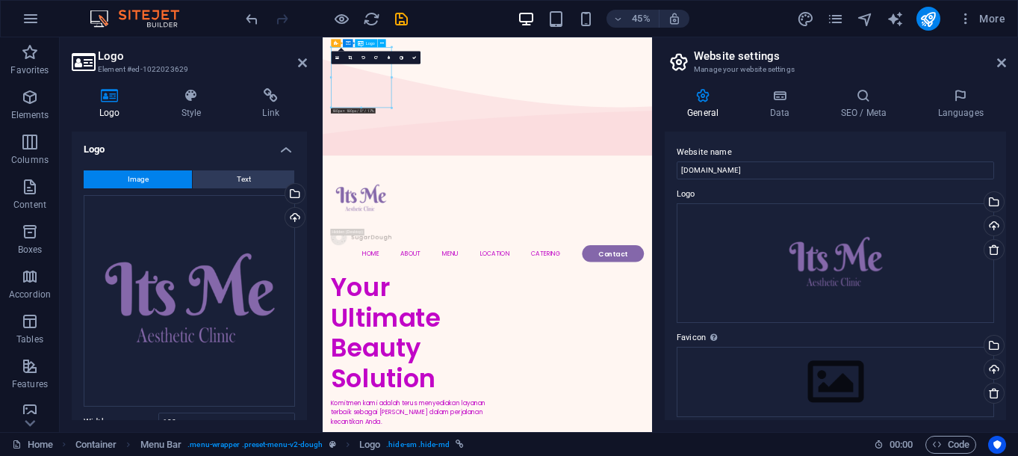
drag, startPoint x: 471, startPoint y: 188, endPoint x: 429, endPoint y: 149, distance: 57.6
click at [429, 328] on div at bounding box center [689, 395] width 696 height 134
click at [430, 328] on div at bounding box center [689, 395] width 696 height 134
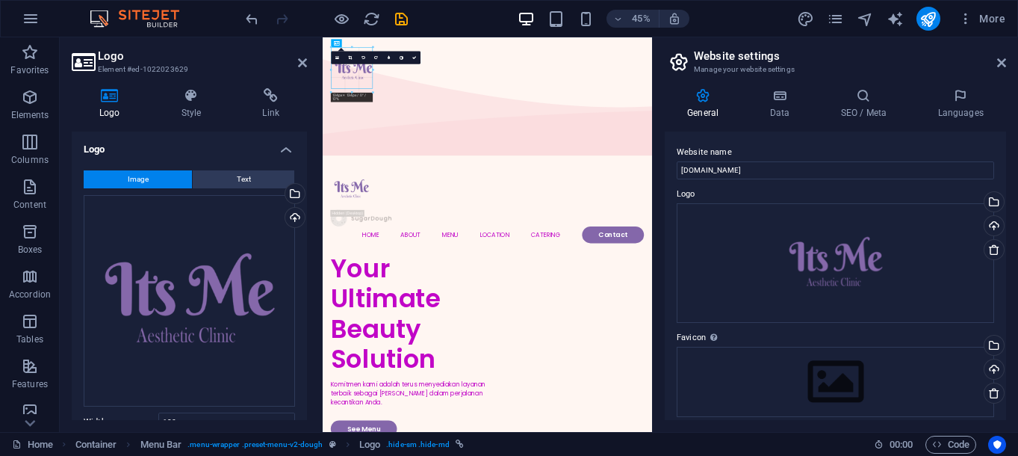
drag, startPoint x: 392, startPoint y: 108, endPoint x: 341, endPoint y: 66, distance: 66.4
type input "124"
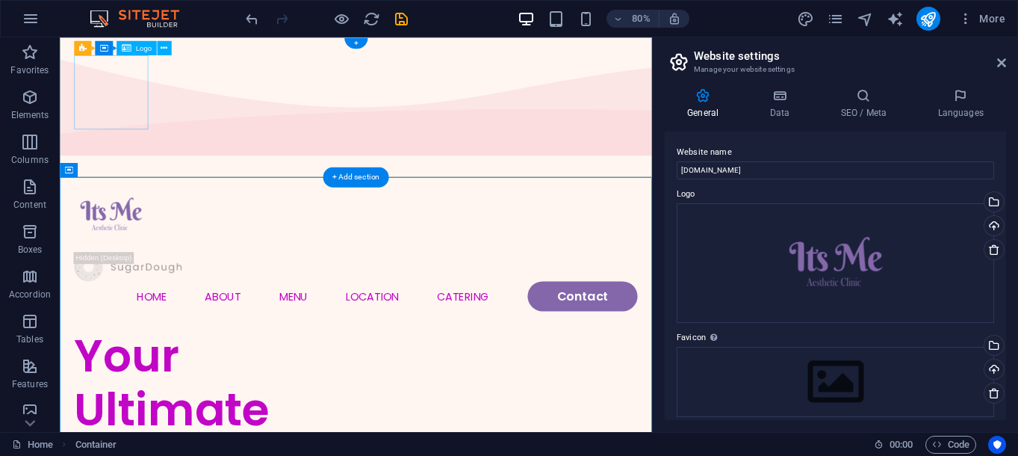
click at [131, 213] on div at bounding box center [430, 259] width 704 height 93
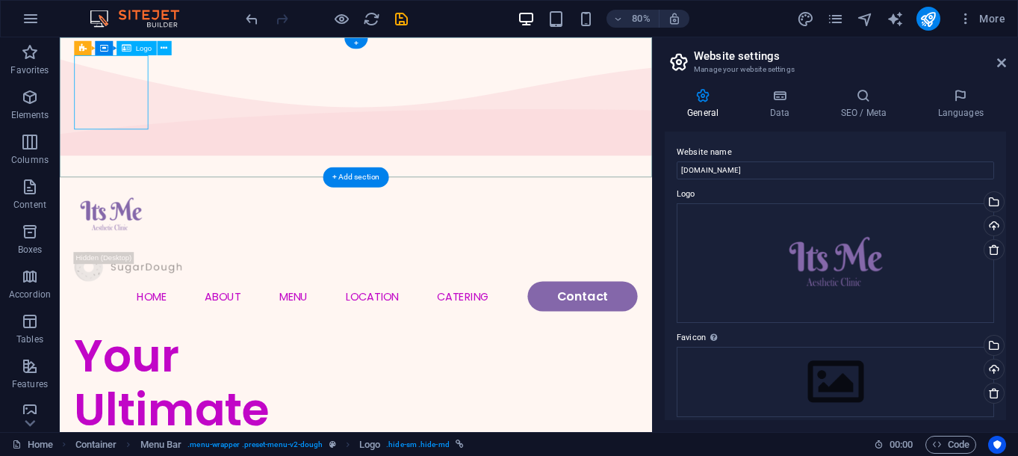
click at [127, 213] on div at bounding box center [430, 259] width 704 height 93
select select "px"
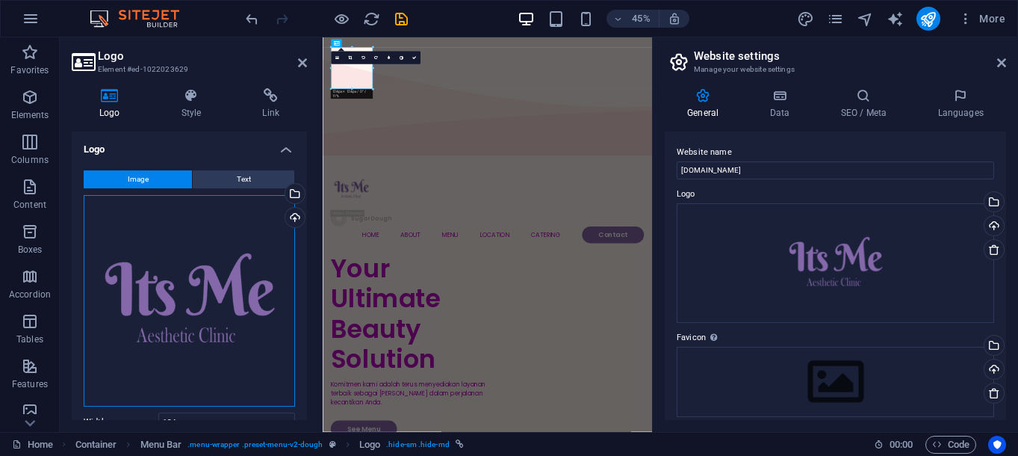
click at [206, 327] on div "Drag files here, click to choose files or select files from Files or our free s…" at bounding box center [189, 300] width 211 height 211
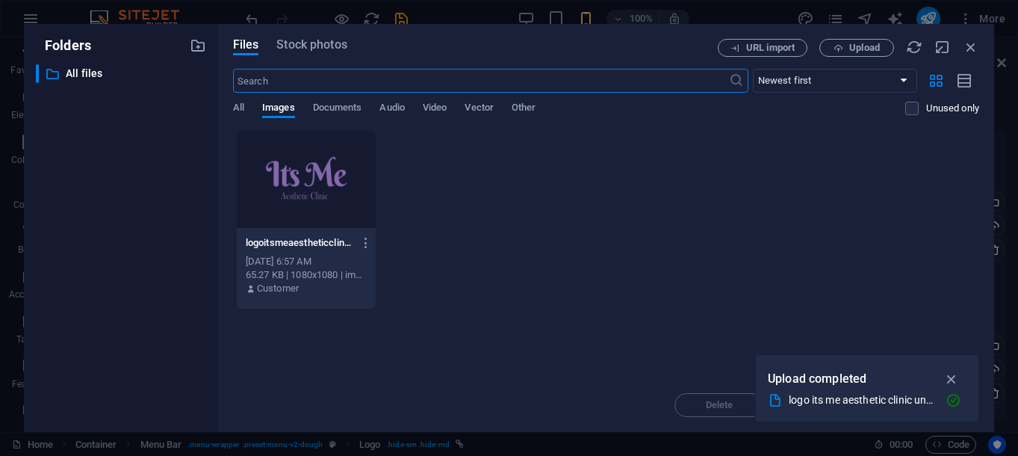
scroll to position [152, 0]
click at [971, 51] on icon "button" at bounding box center [971, 47] width 16 height 16
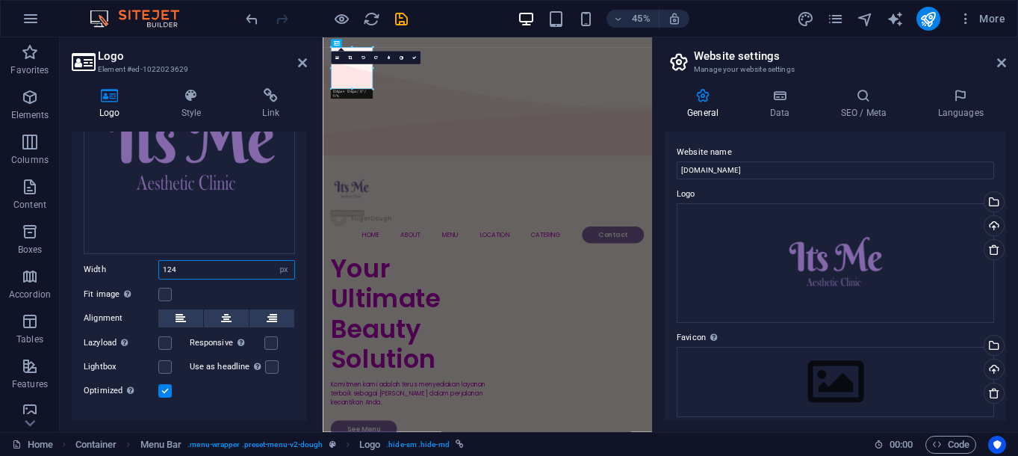
click at [211, 274] on input "124" at bounding box center [226, 270] width 135 height 18
type input "79"
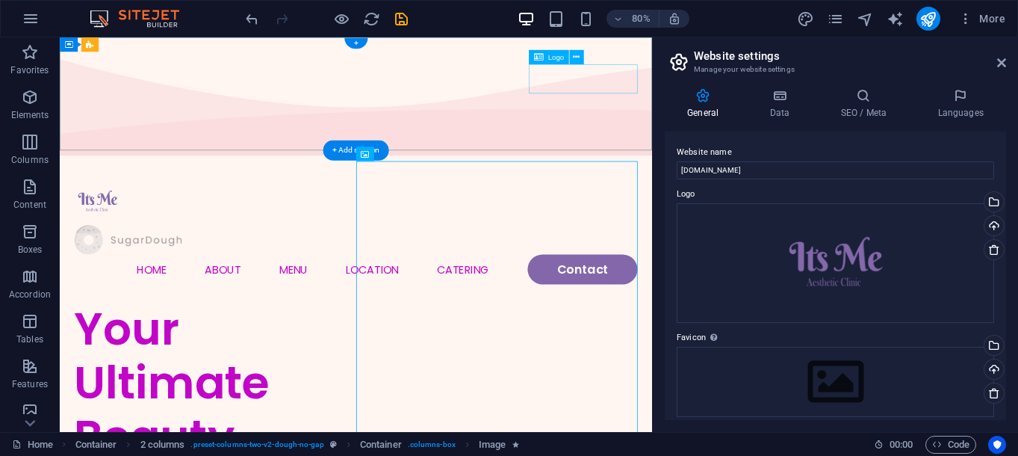
click at [703, 272] on div at bounding box center [430, 290] width 704 height 37
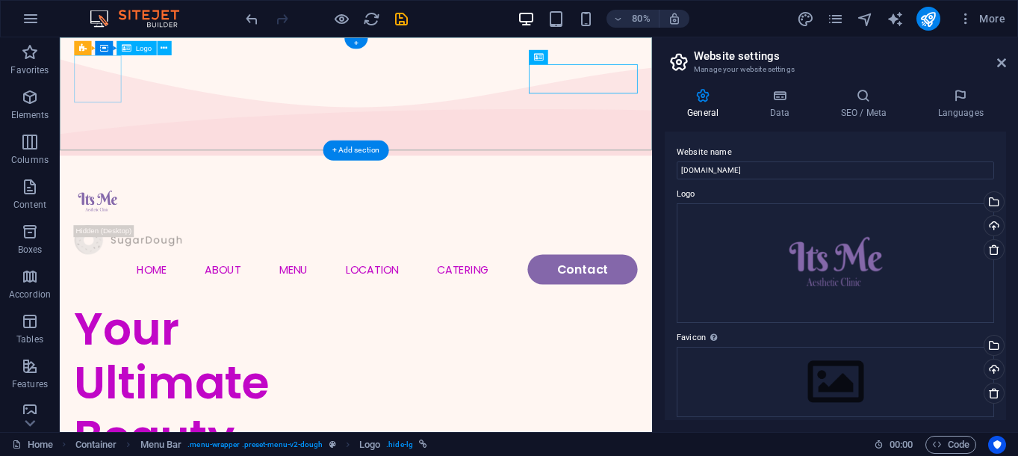
click at [121, 213] on div at bounding box center [430, 242] width 704 height 59
click at [117, 213] on div at bounding box center [430, 242] width 704 height 59
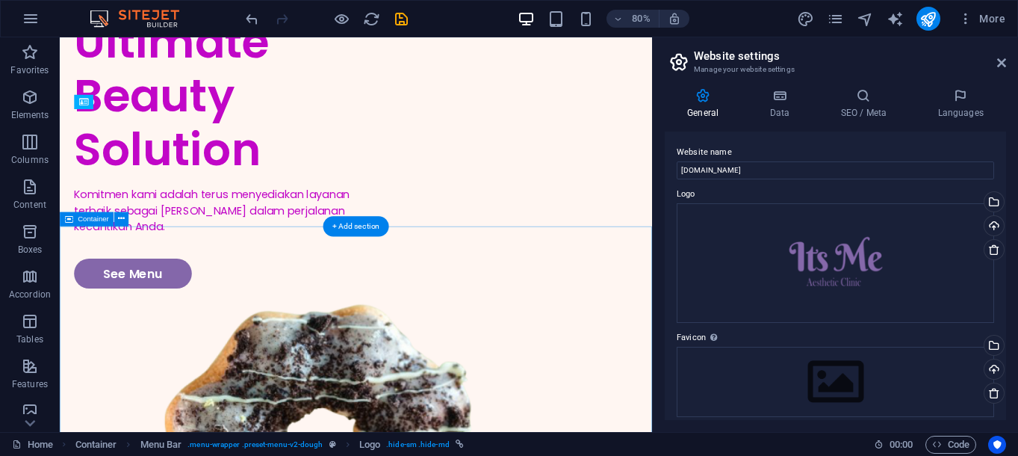
scroll to position [0, 0]
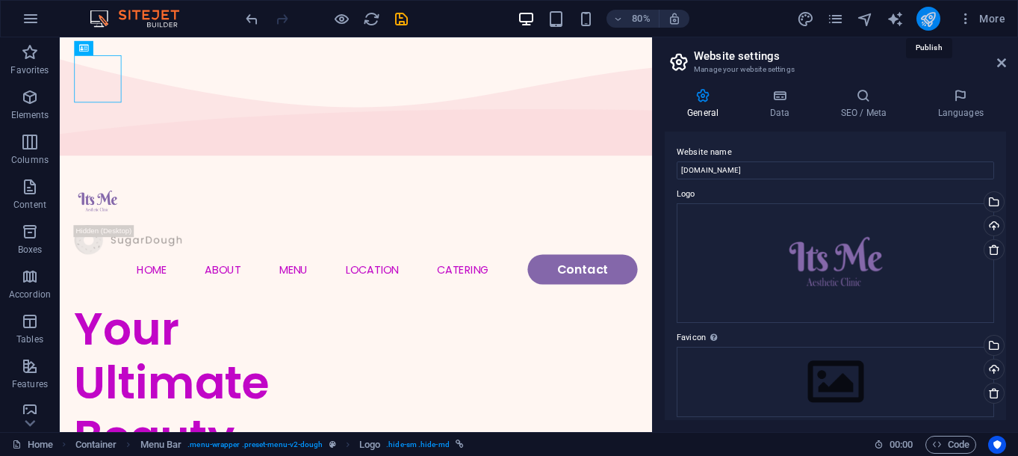
click at [929, 19] on icon "publish" at bounding box center [928, 18] width 17 height 17
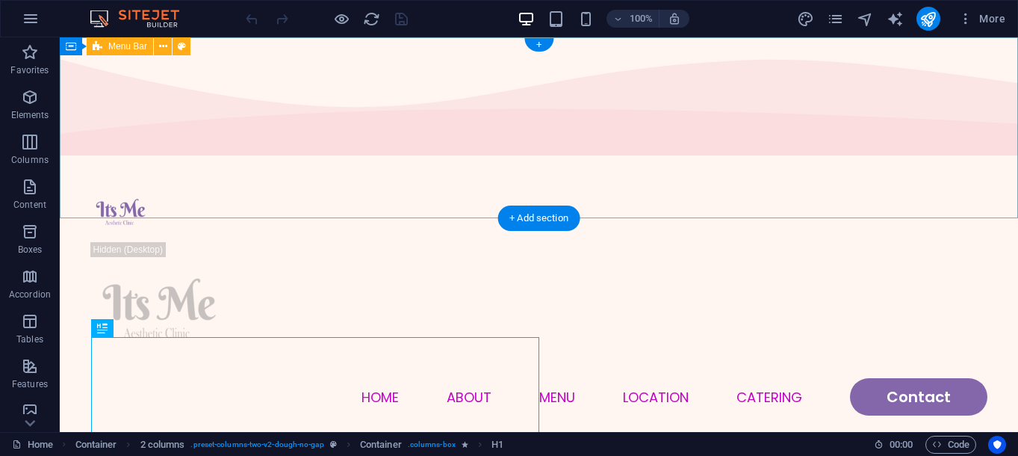
click at [711, 187] on div "Menu Home About Menu Location Catering Contact" at bounding box center [539, 299] width 958 height 277
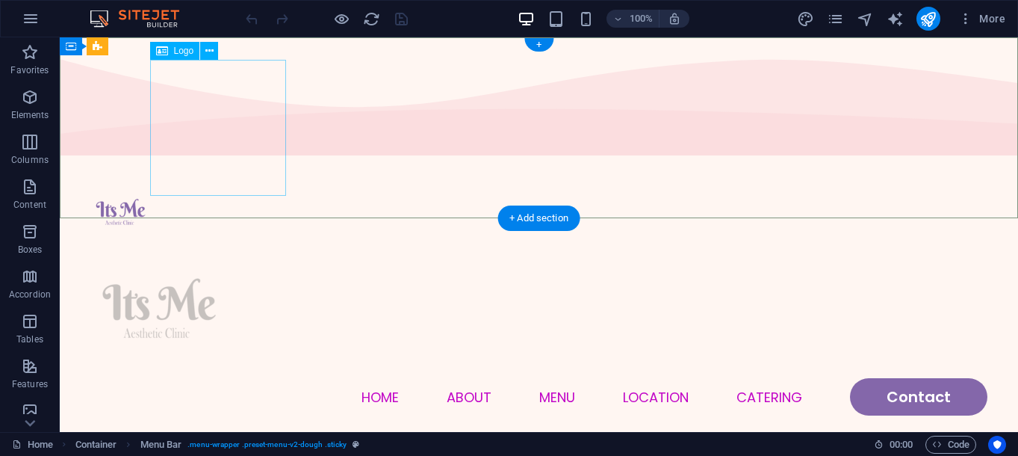
click at [209, 242] on div at bounding box center [539, 310] width 896 height 136
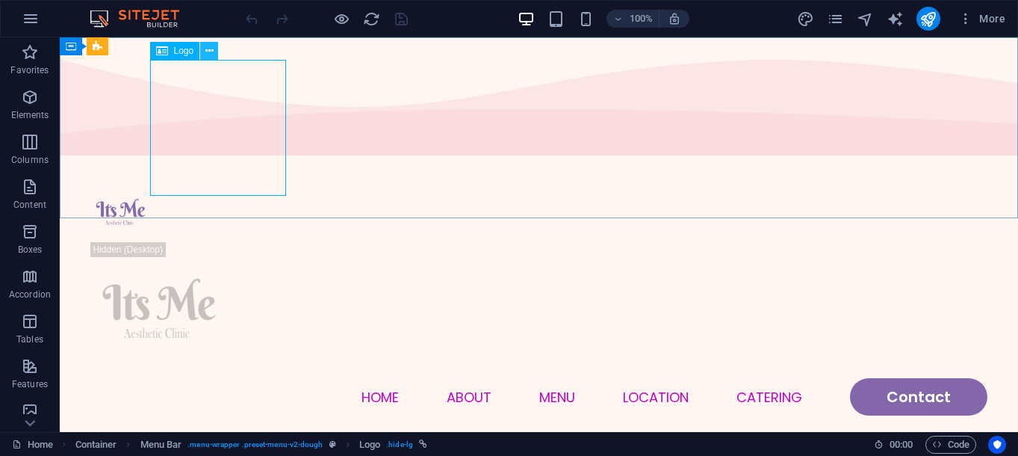
click at [212, 55] on icon at bounding box center [209, 51] width 8 height 16
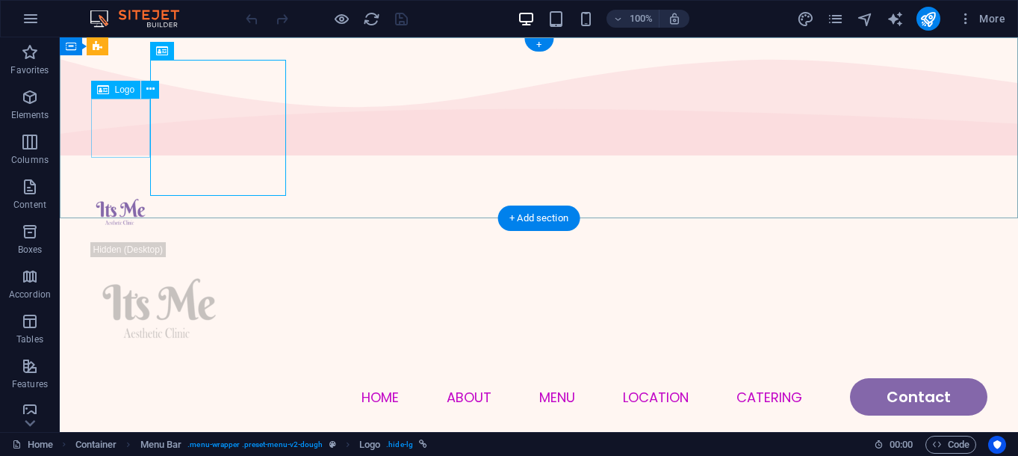
click at [128, 183] on div at bounding box center [539, 212] width 896 height 59
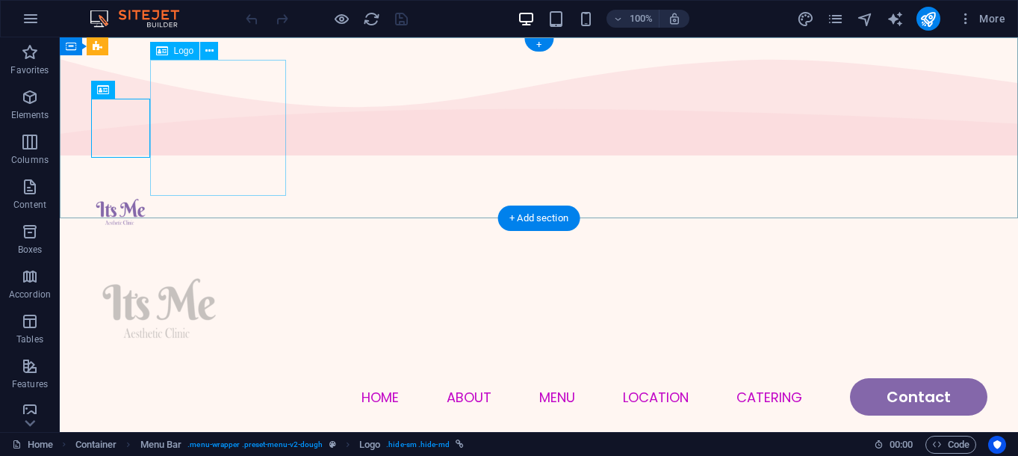
click at [207, 242] on div at bounding box center [539, 310] width 896 height 136
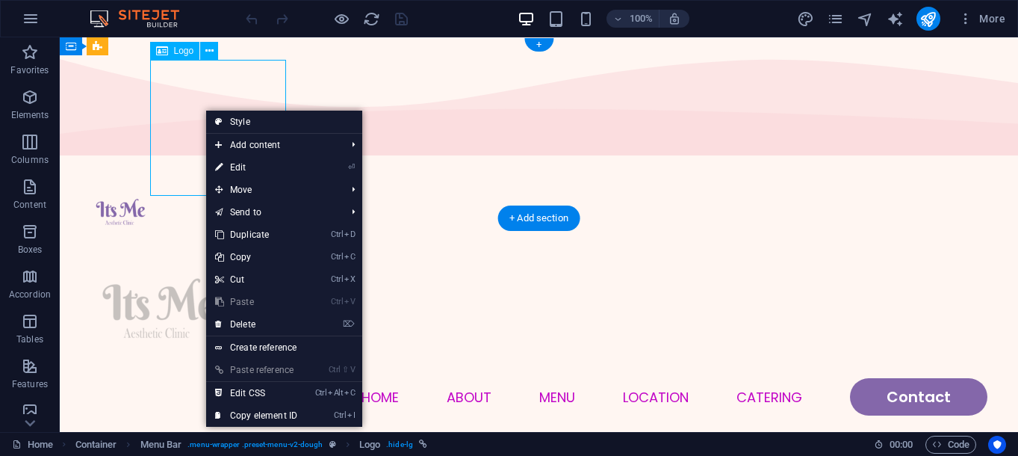
click at [193, 242] on div at bounding box center [539, 310] width 896 height 136
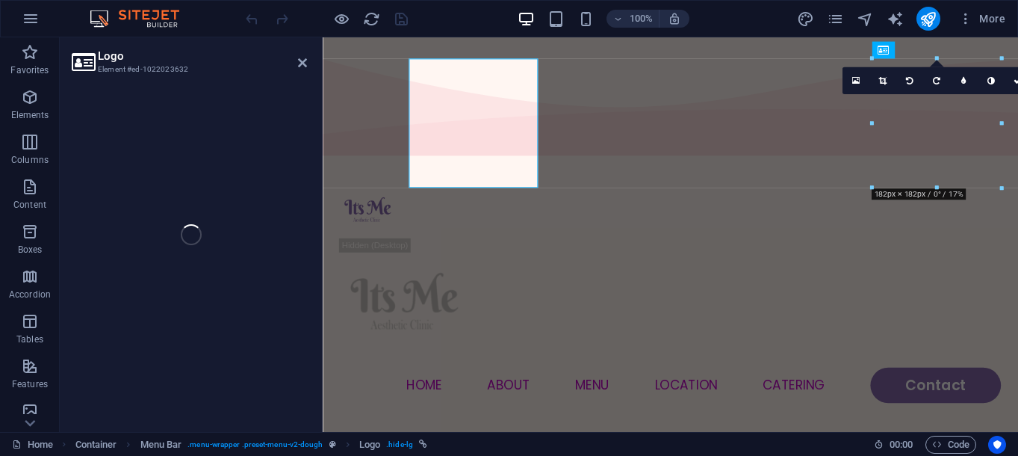
select select "px"
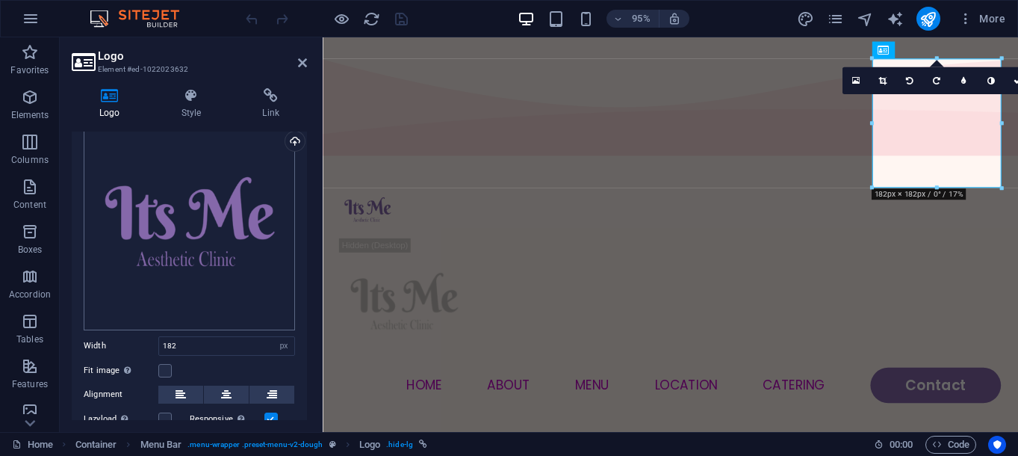
scroll to position [152, 0]
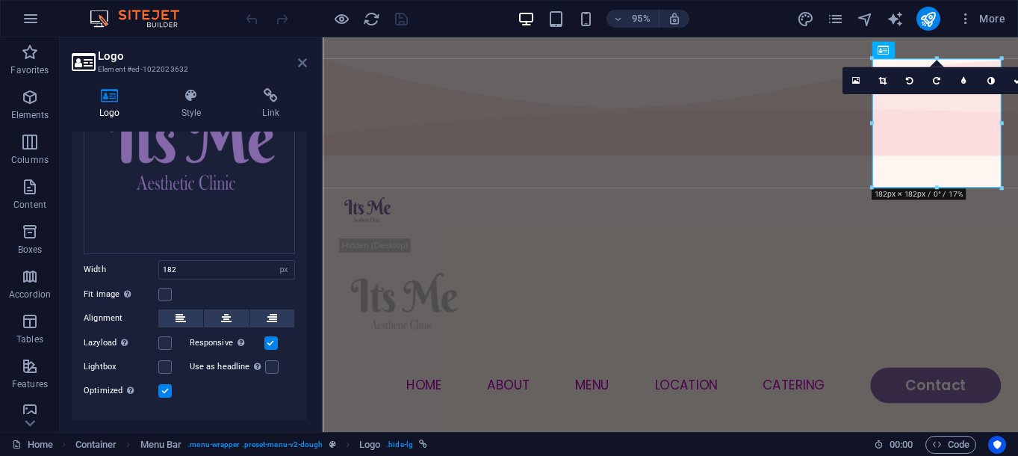
click at [304, 64] on icon at bounding box center [302, 63] width 9 height 12
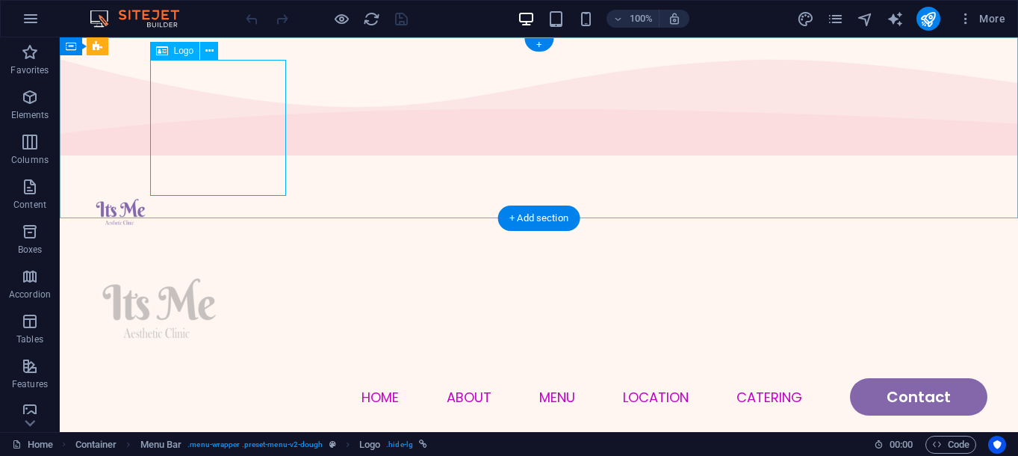
click at [229, 242] on div at bounding box center [539, 310] width 896 height 136
click at [214, 58] on button at bounding box center [209, 51] width 18 height 18
click at [223, 242] on div at bounding box center [539, 310] width 896 height 136
click at [206, 55] on icon at bounding box center [209, 51] width 8 height 16
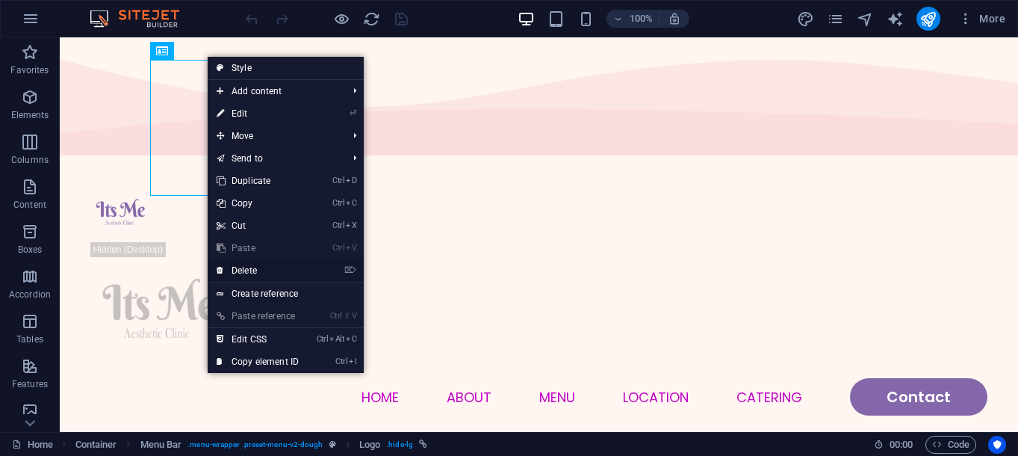
click at [270, 269] on link "⌦ Delete" at bounding box center [258, 270] width 100 height 22
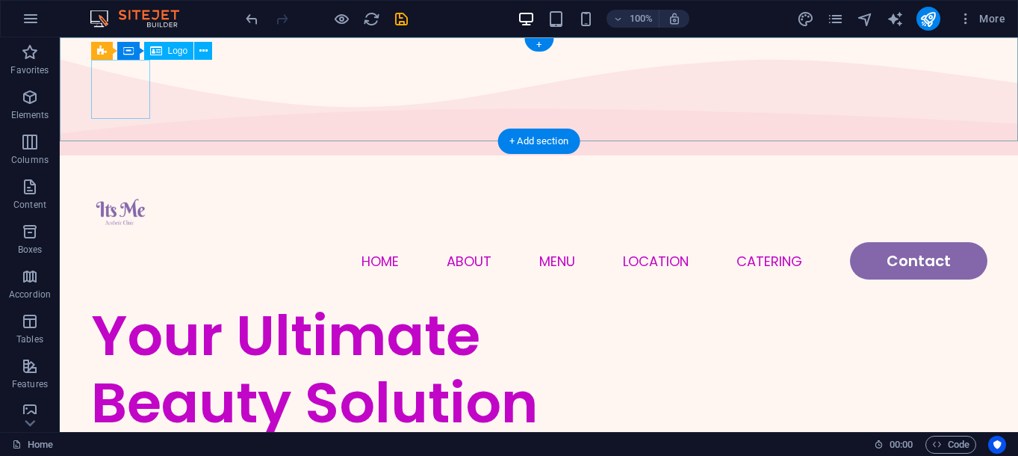
click at [137, 183] on div at bounding box center [539, 212] width 896 height 59
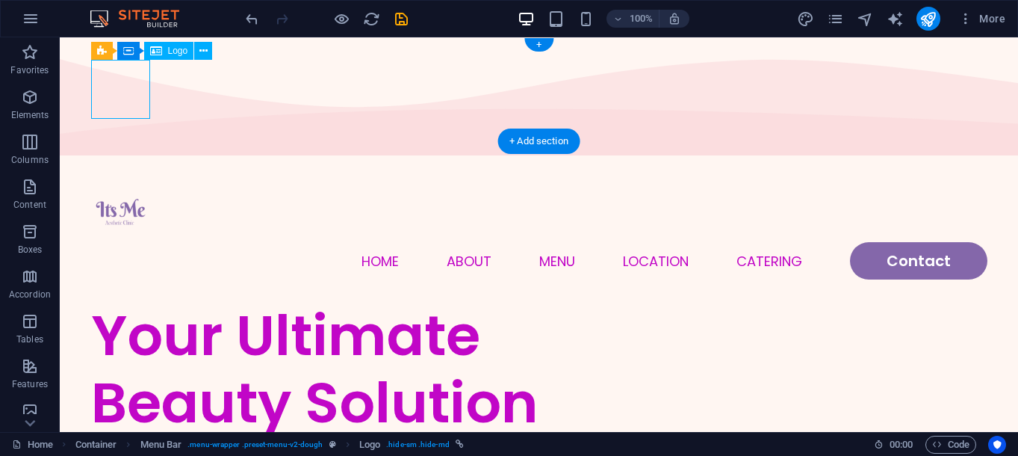
click at [139, 183] on div at bounding box center [539, 212] width 896 height 59
select select "px"
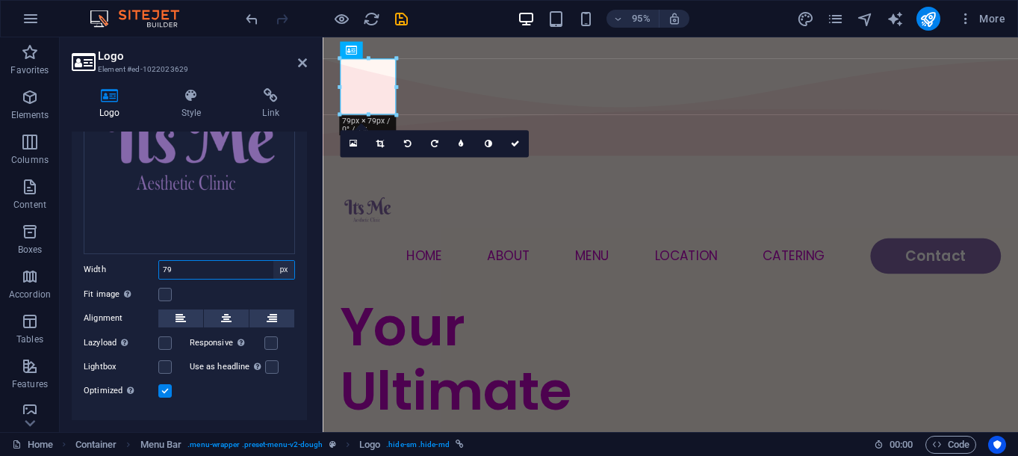
click at [277, 268] on select "Default auto px rem % em vh vw" at bounding box center [283, 270] width 21 height 18
click at [240, 276] on input "79" at bounding box center [226, 270] width 135 height 18
type input "120"
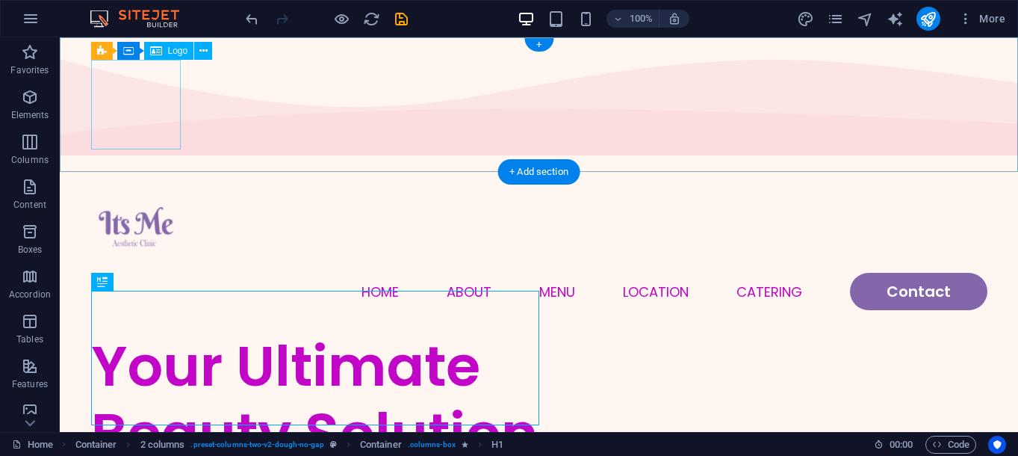
click at [145, 183] on div at bounding box center [539, 228] width 896 height 90
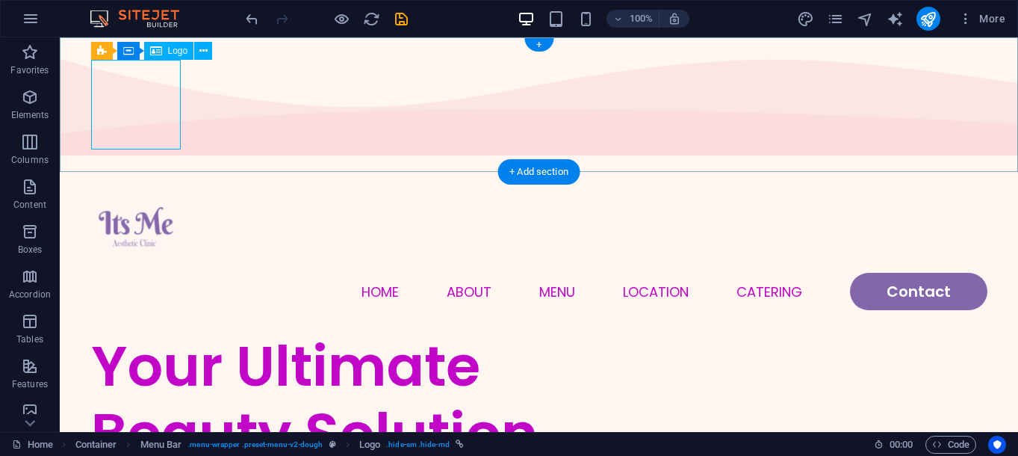
click at [166, 183] on div at bounding box center [539, 228] width 896 height 90
select select "px"
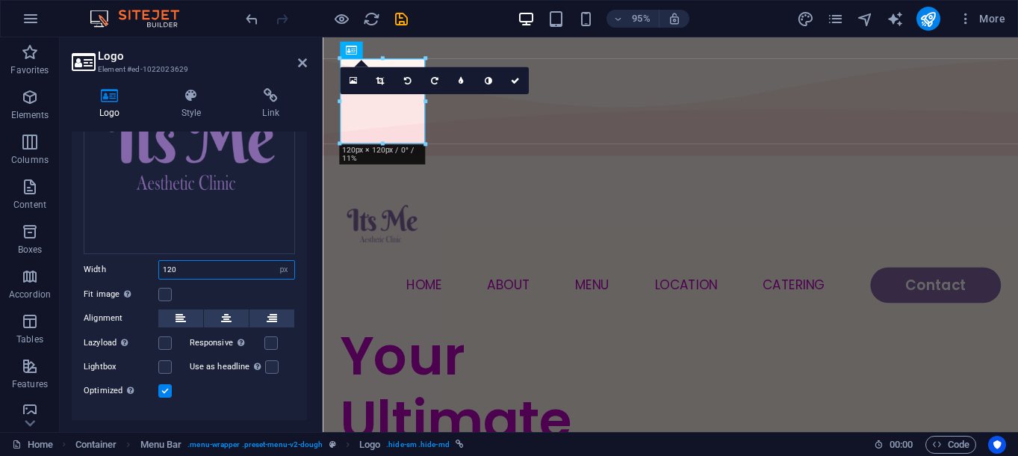
click at [239, 271] on input "120" at bounding box center [226, 270] width 135 height 18
type input "150"
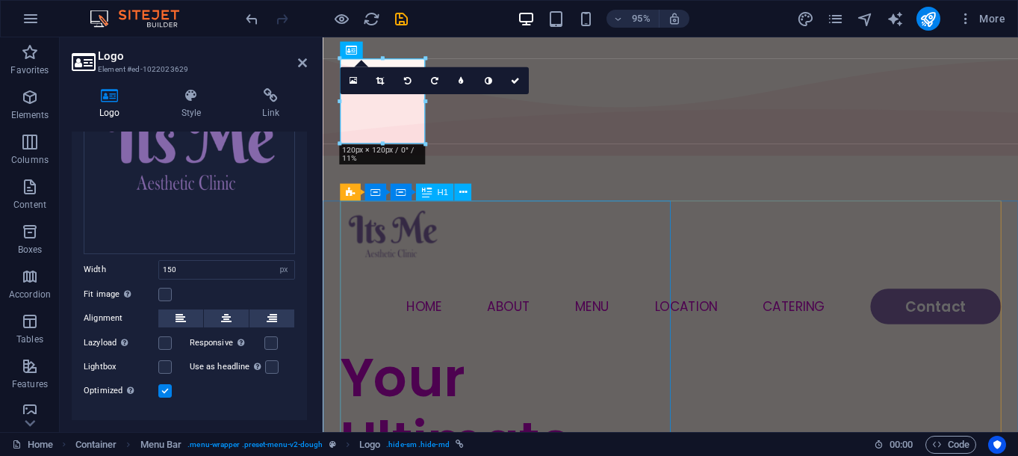
click at [546, 213] on div "Menu Home About Menu Location Catering Contact" at bounding box center [689, 264] width 732 height 194
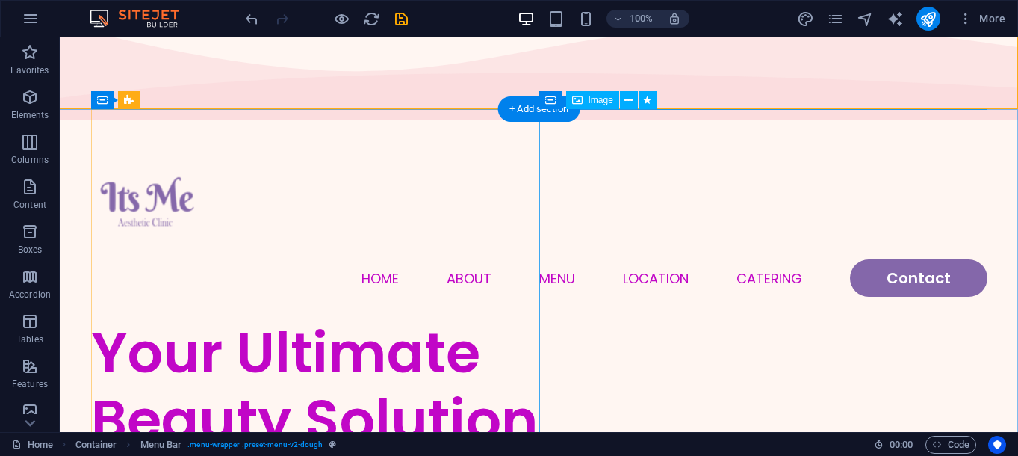
scroll to position [0, 0]
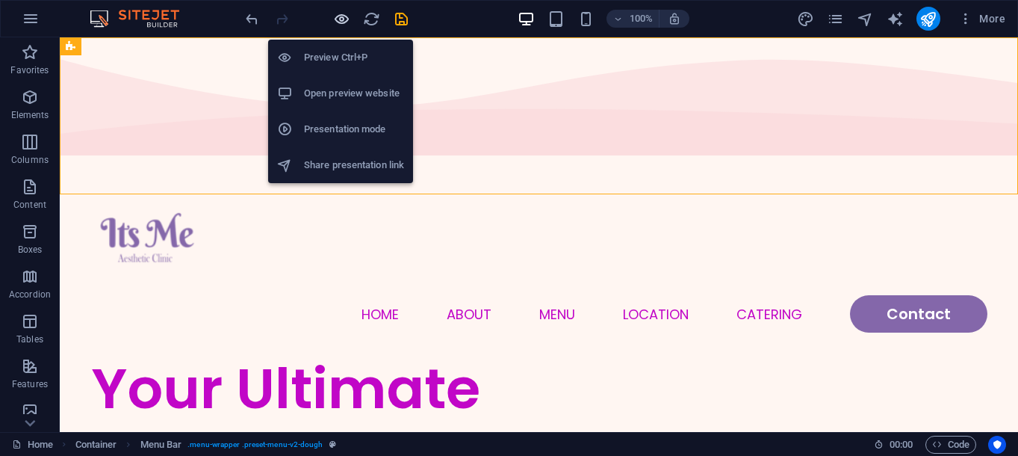
click at [340, 17] on icon "button" at bounding box center [341, 18] width 17 height 17
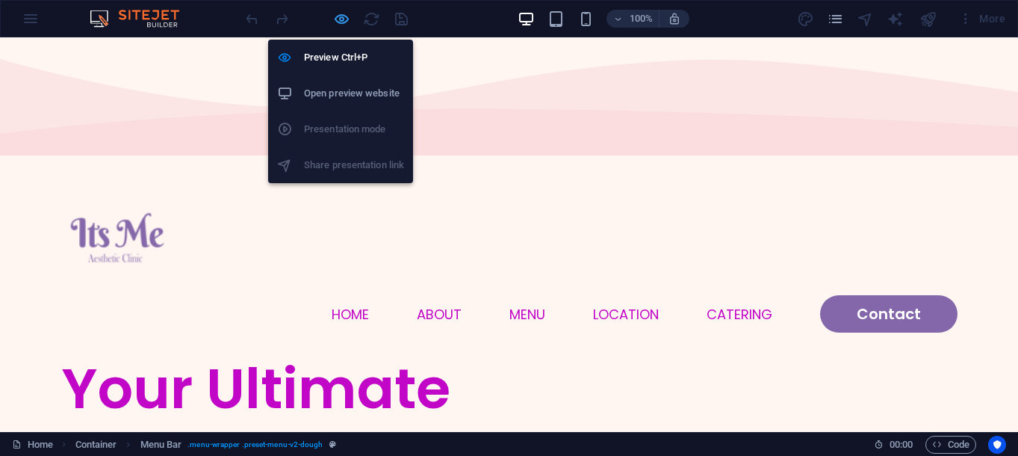
click at [335, 22] on icon "button" at bounding box center [341, 18] width 17 height 17
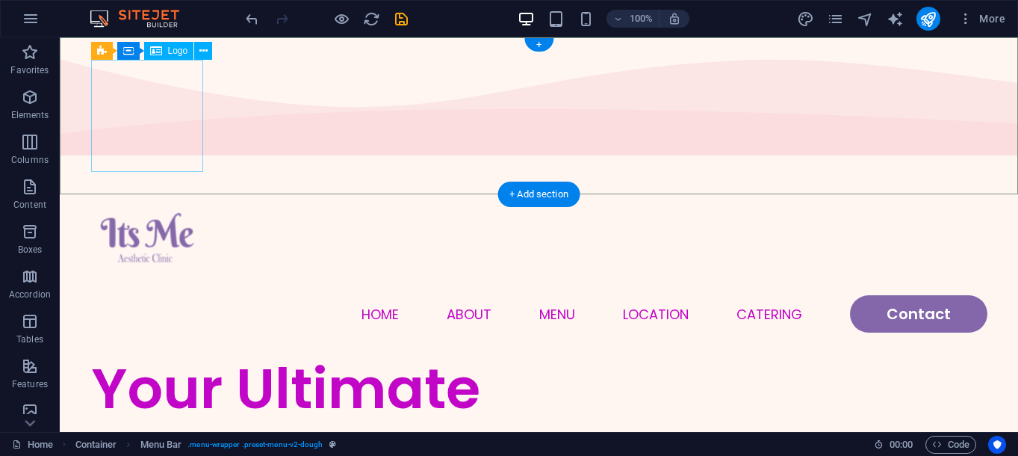
click at [175, 183] on div at bounding box center [539, 239] width 896 height 112
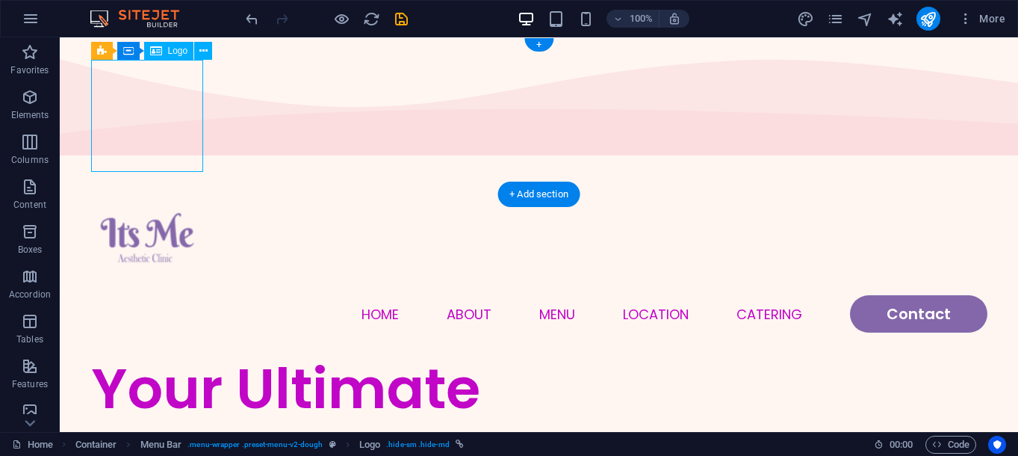
click at [175, 183] on div at bounding box center [539, 239] width 896 height 112
select select "px"
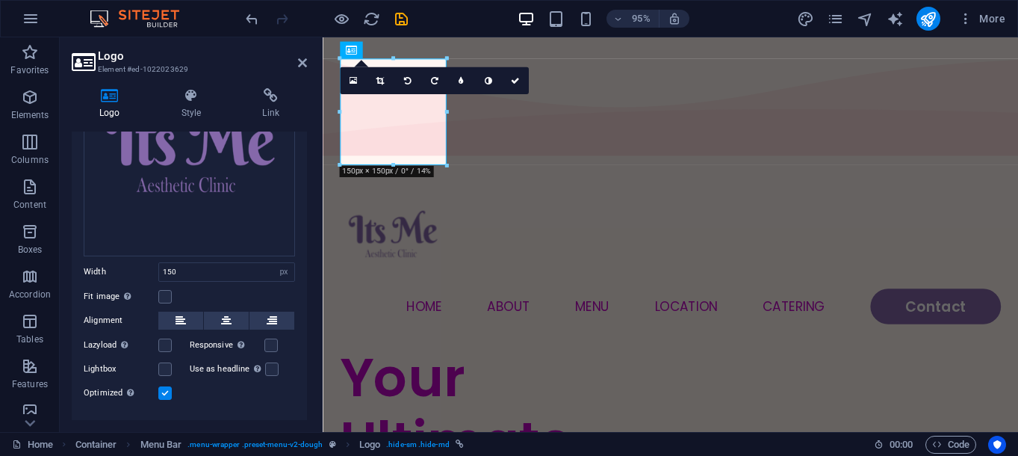
scroll to position [152, 0]
click at [241, 266] on input "150" at bounding box center [226, 270] width 135 height 18
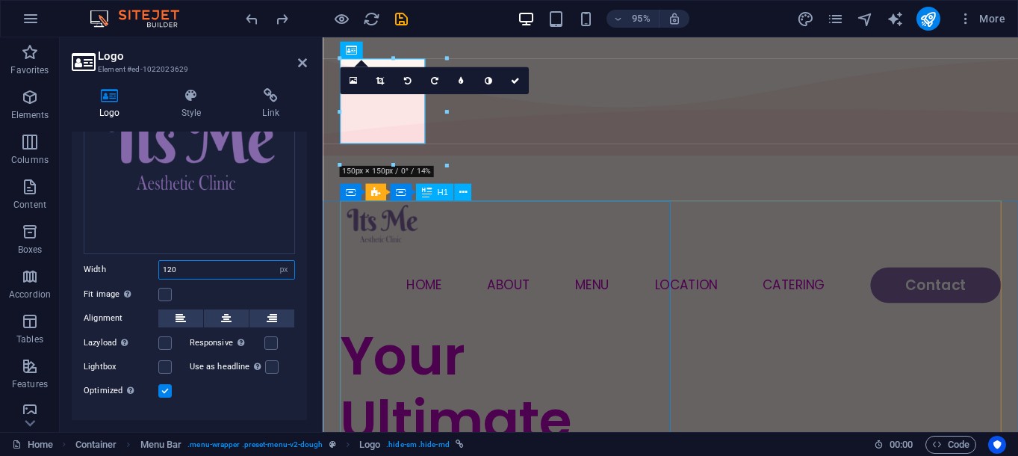
type input "79"
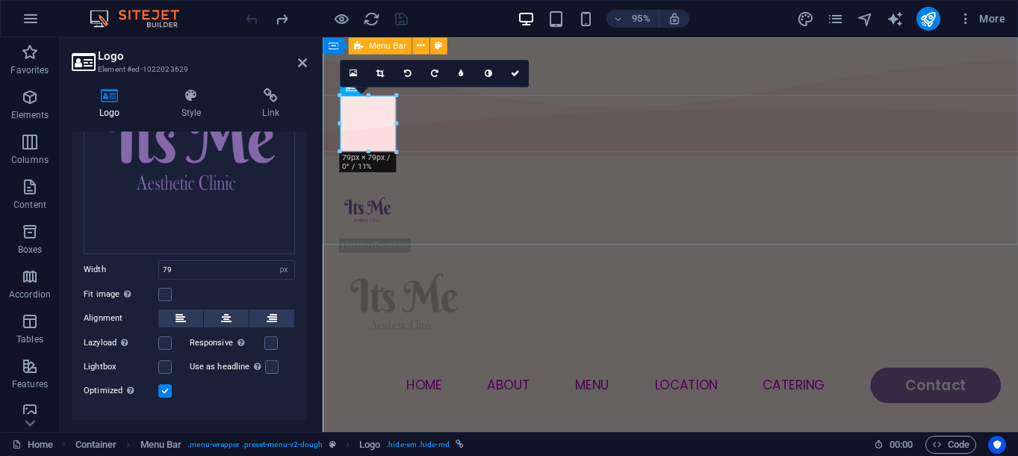
click at [534, 255] on div "Menu Home About Menu Location Catering Contact" at bounding box center [689, 305] width 732 height 277
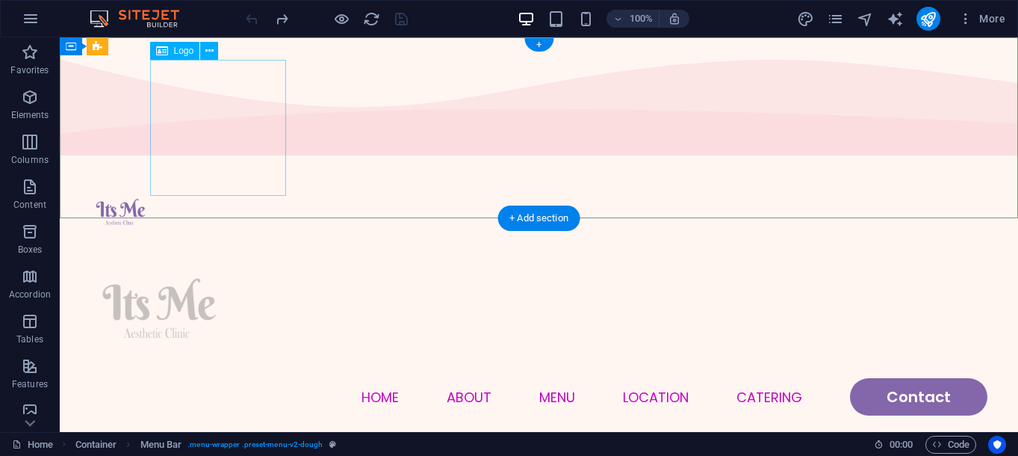
click at [247, 242] on div at bounding box center [539, 310] width 896 height 136
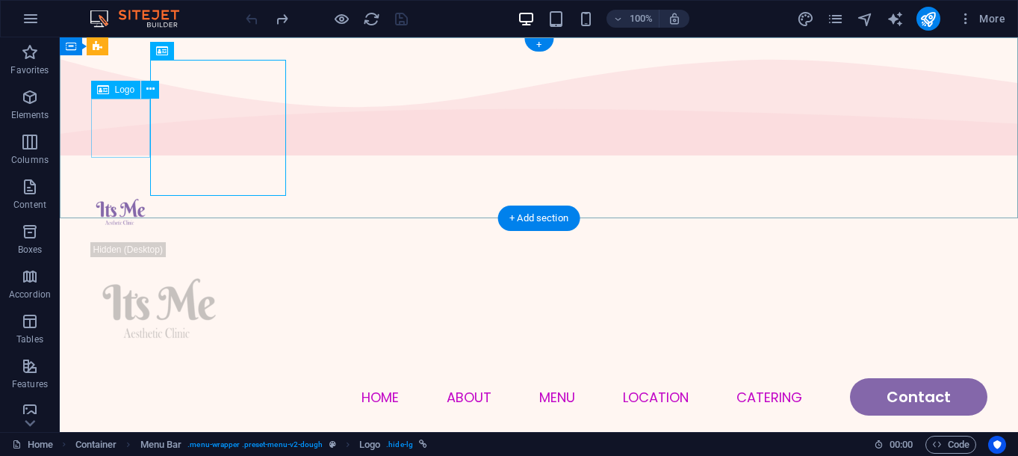
click at [125, 183] on div at bounding box center [539, 212] width 896 height 59
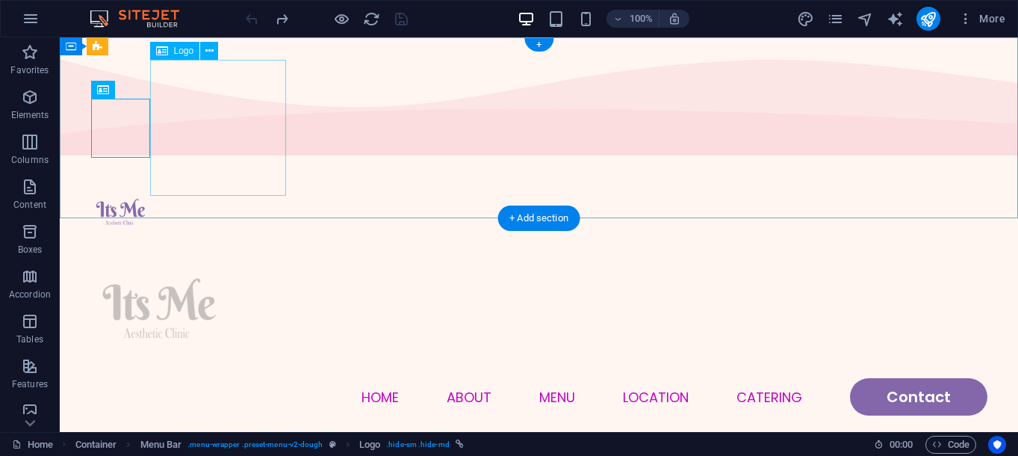
click at [153, 242] on div at bounding box center [539, 310] width 896 height 136
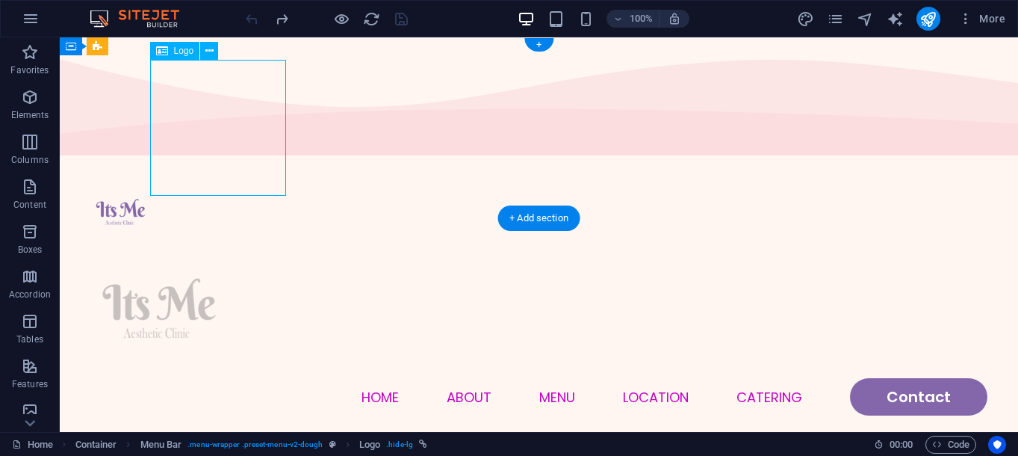
click at [198, 242] on div at bounding box center [539, 310] width 896 height 136
select select "px"
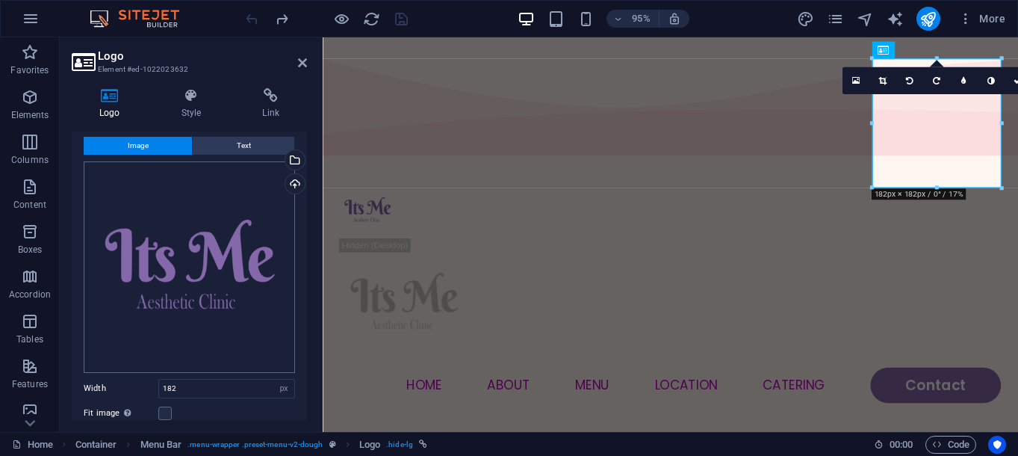
scroll to position [0, 0]
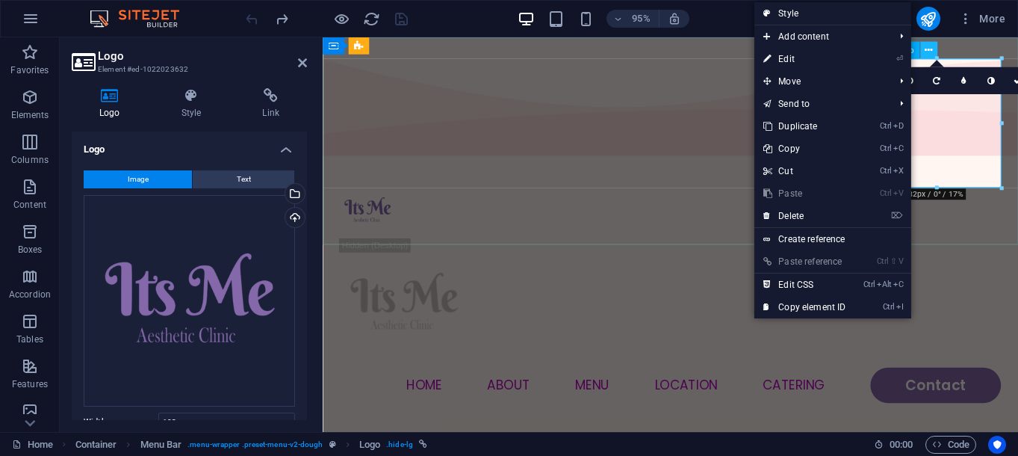
click at [934, 47] on button at bounding box center [928, 50] width 17 height 17
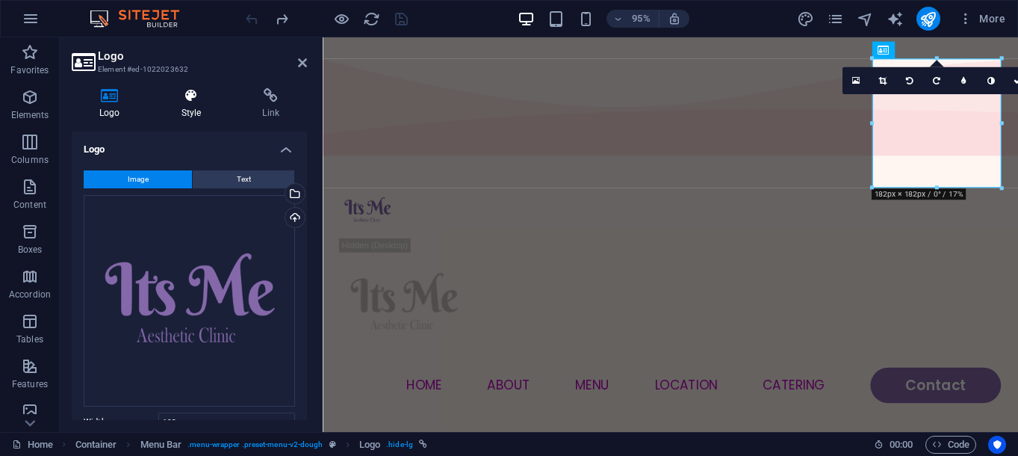
click at [199, 104] on h4 "Style" at bounding box center [194, 103] width 81 height 31
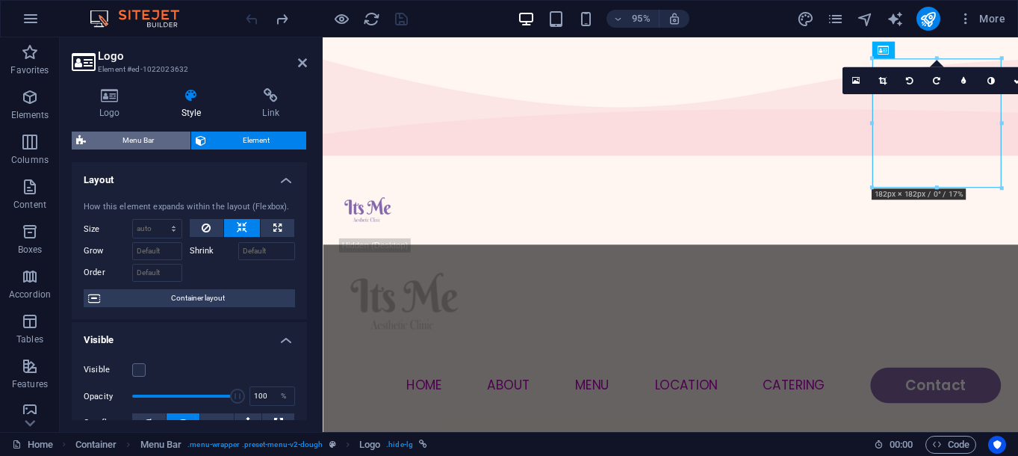
click at [166, 143] on span "Menu Bar" at bounding box center [138, 140] width 96 height 18
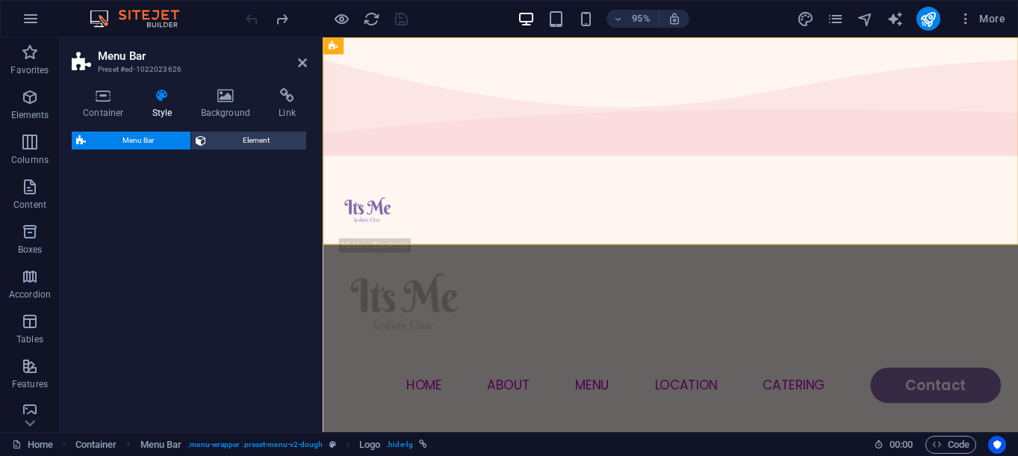
click at [525, 167] on div "Menu Home About Menu Location Catering Contact" at bounding box center [689, 305] width 732 height 277
select select "rem"
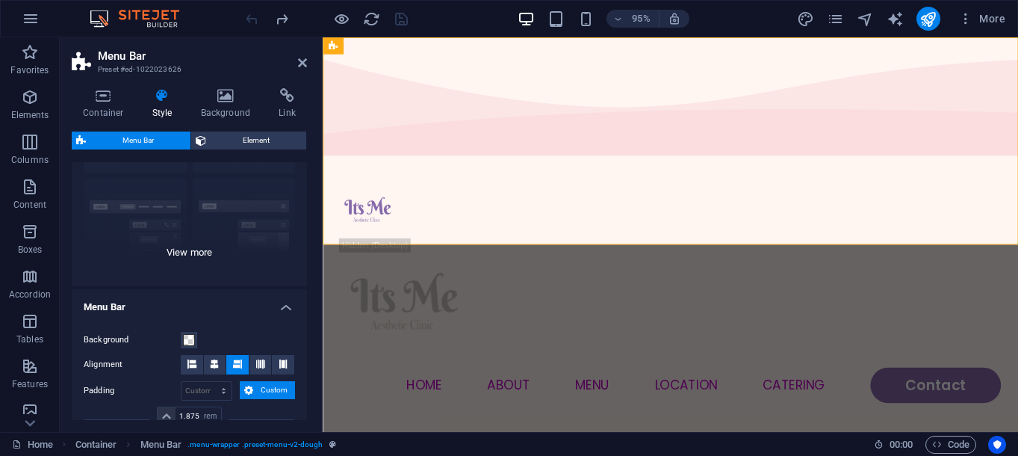
scroll to position [152, 0]
